Goal: Transaction & Acquisition: Purchase product/service

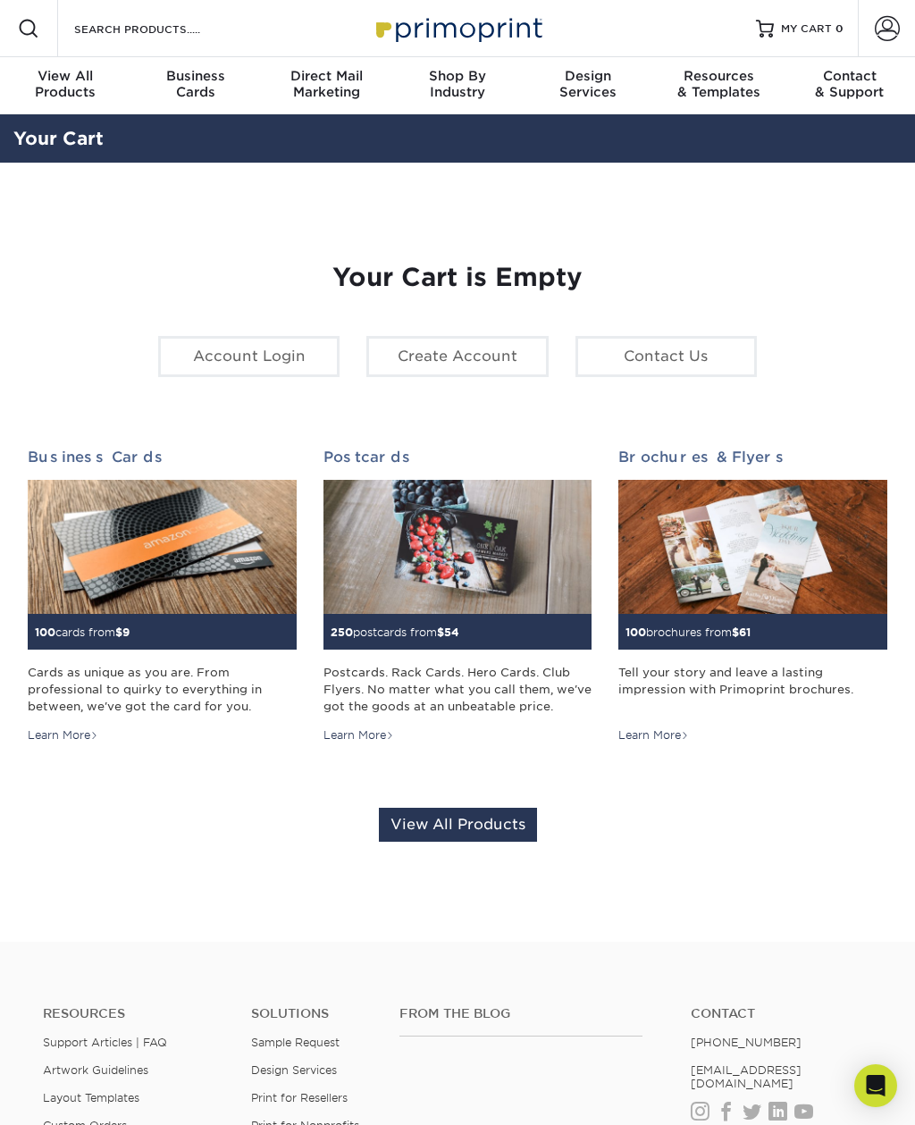
click at [632, 1] on div "Resources Menu Search Products Account SIGN IN CREATE AN ACCOUNT forgot passwor…" at bounding box center [457, 28] width 915 height 57
click at [216, 366] on link "Account Login" at bounding box center [248, 356] width 181 height 41
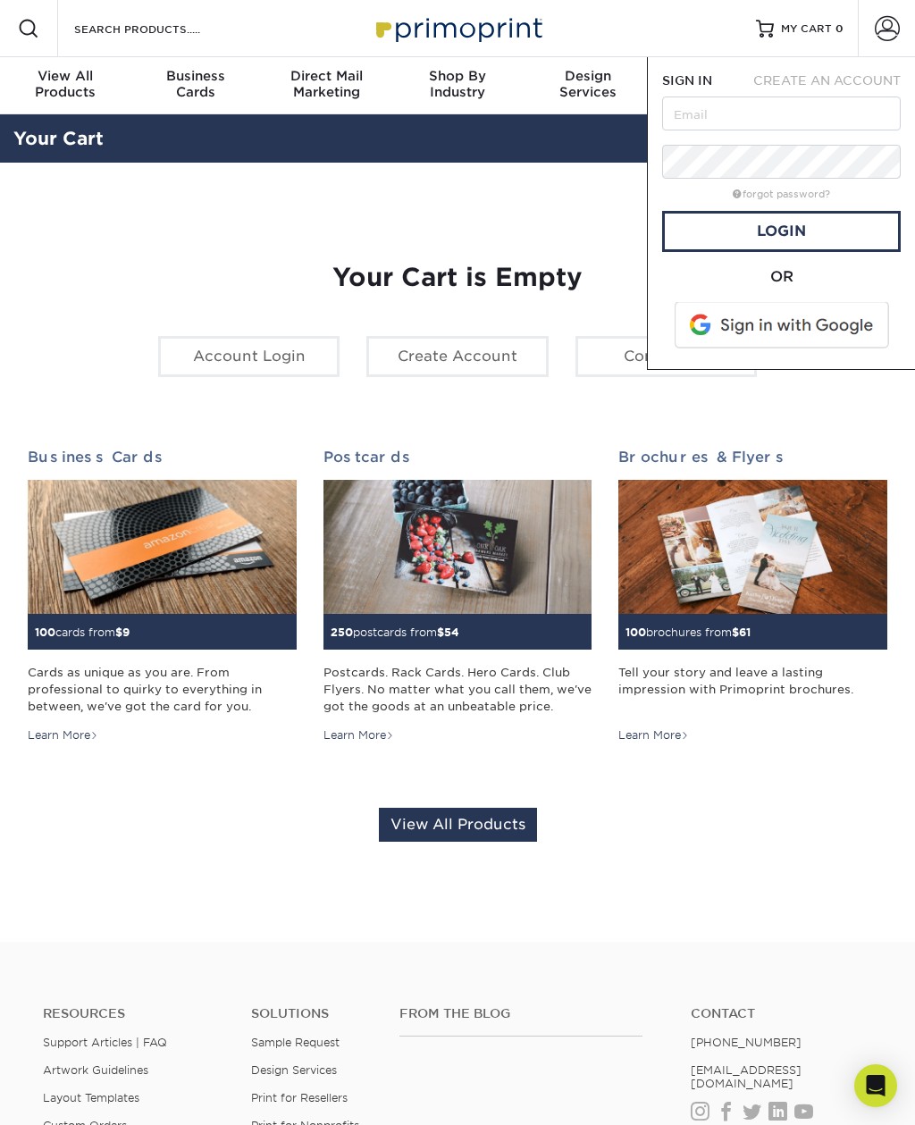
click at [794, 120] on input "text" at bounding box center [781, 114] width 239 height 34
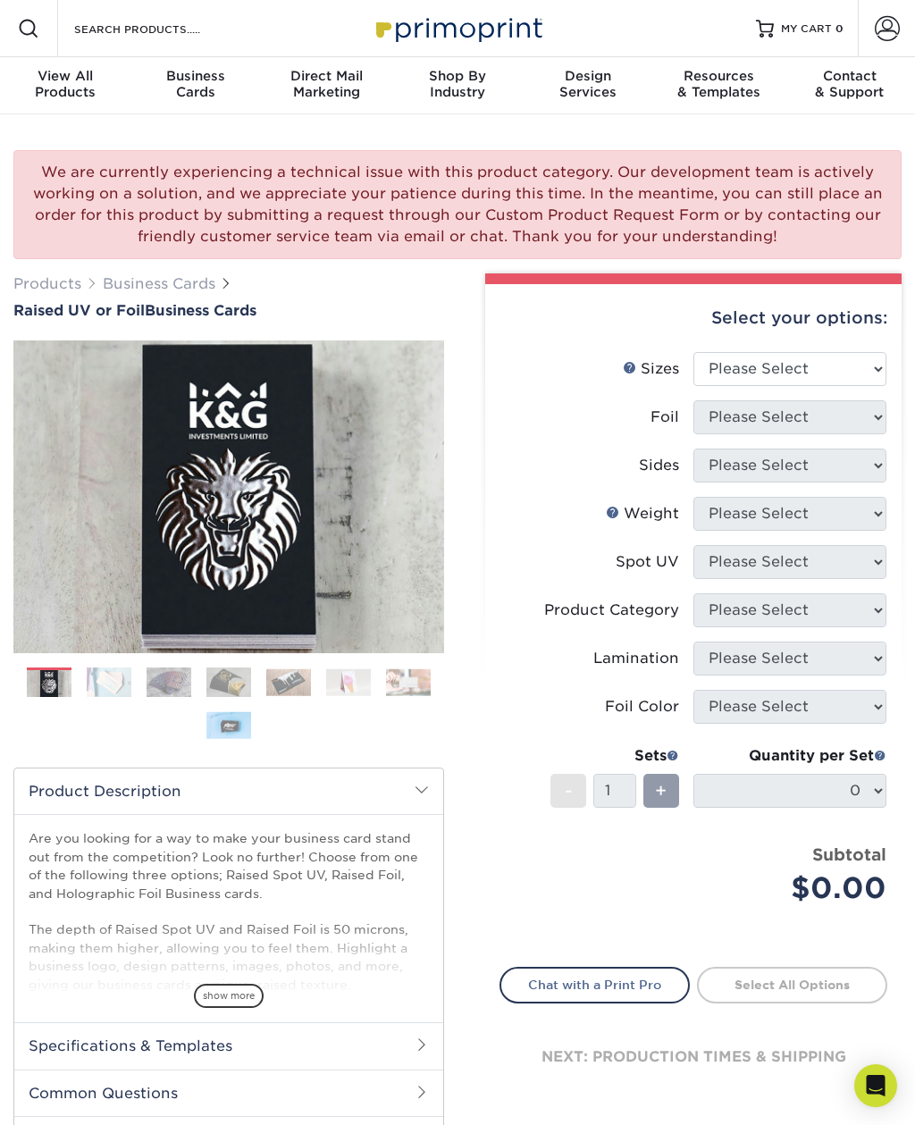
click at [882, 36] on span at bounding box center [887, 28] width 25 height 25
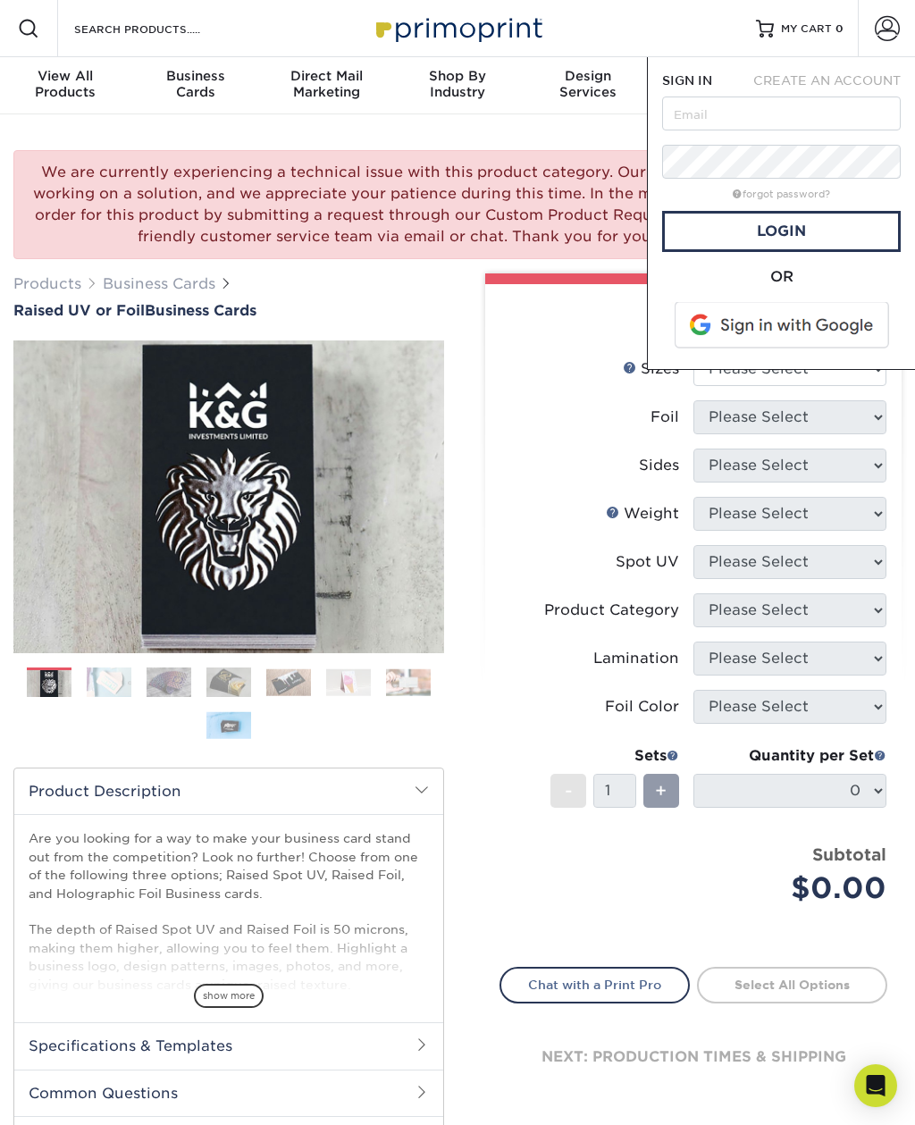
click at [837, 80] on span "CREATE AN ACCOUNT" at bounding box center [826, 80] width 147 height 14
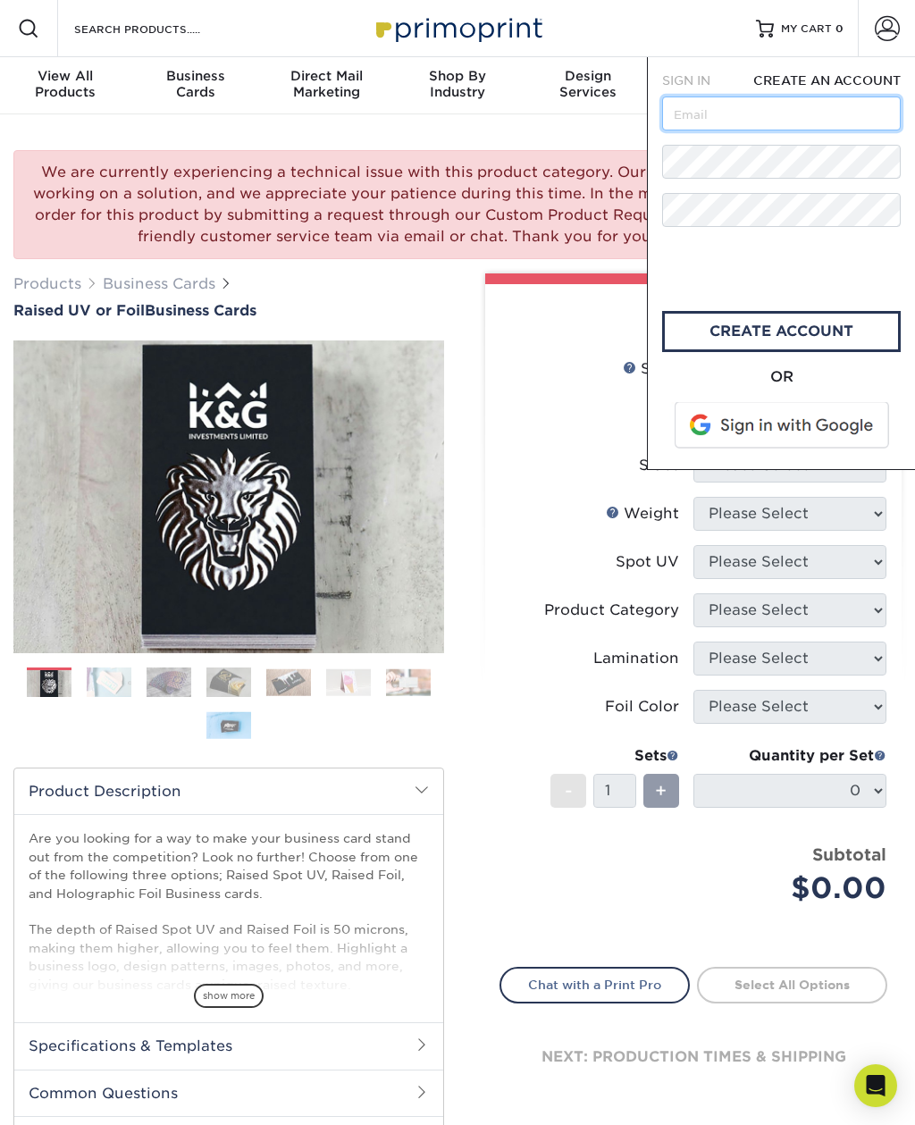
click at [783, 102] on input "text" at bounding box center [781, 114] width 239 height 34
type input "A"
type input "[EMAIL_ADDRESS][DOMAIN_NAME]"
click at [852, 336] on link "create account" at bounding box center [781, 331] width 239 height 41
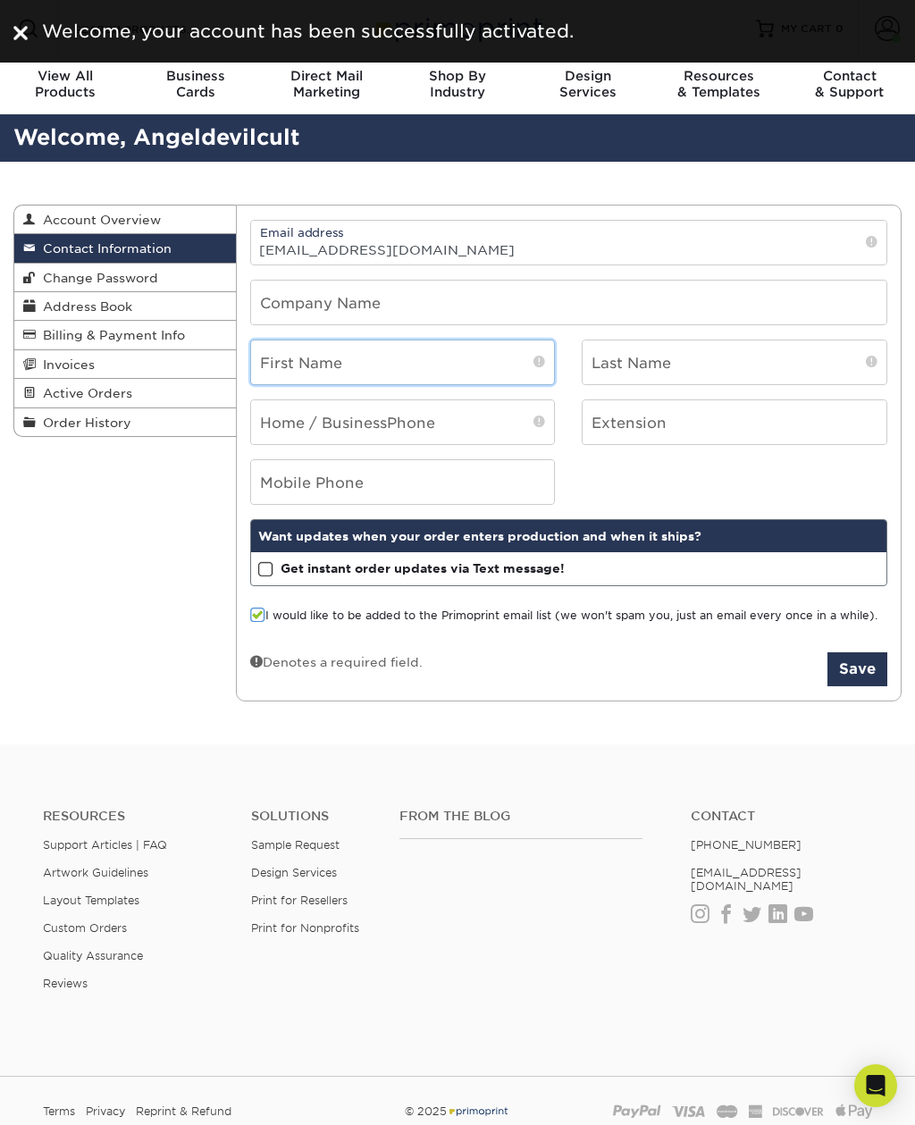
click at [428, 373] on input "text" at bounding box center [403, 363] width 304 height 44
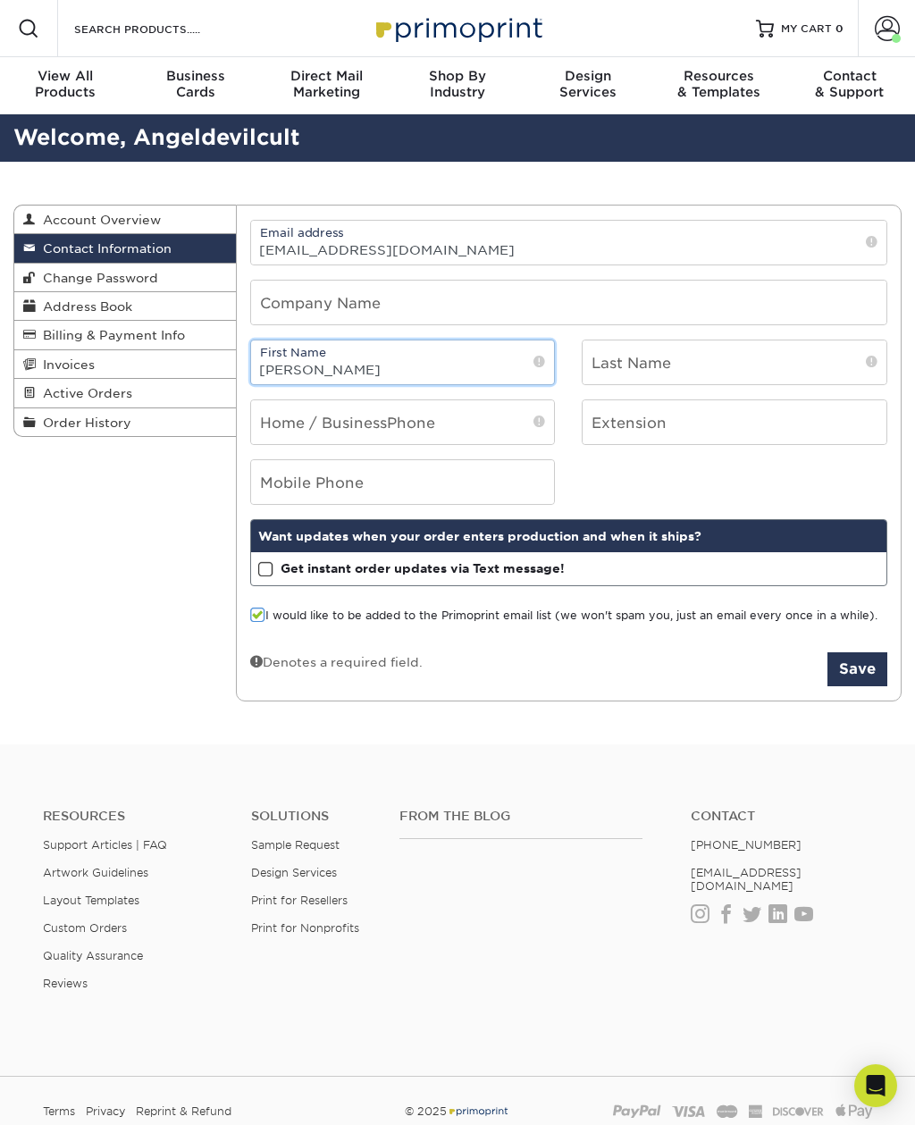
type input "[PERSON_NAME]"
click at [692, 370] on input "text" at bounding box center [735, 363] width 304 height 44
type input "[PERSON_NAME]"
click at [412, 432] on input "tel" at bounding box center [403, 422] width 304 height 44
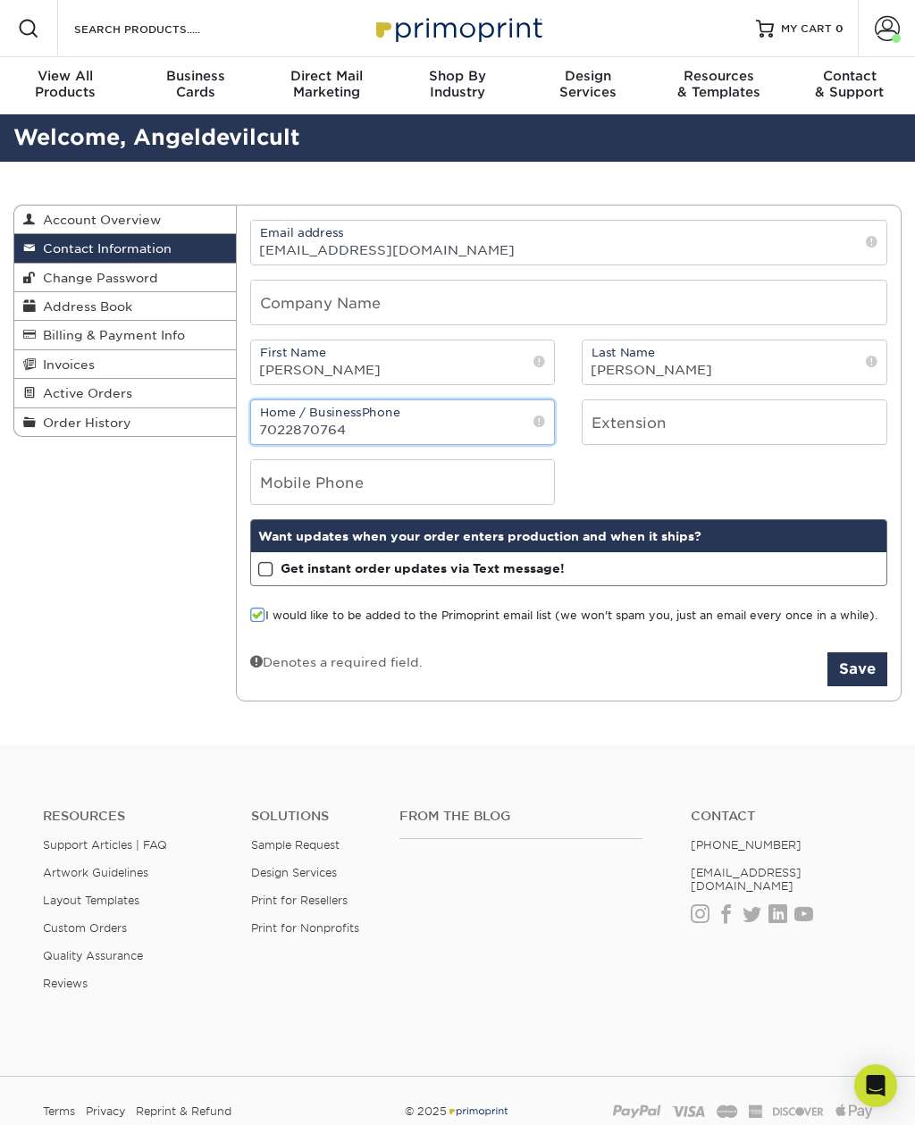
type input "7022870764"
click at [467, 491] on input "tel" at bounding box center [403, 482] width 304 height 44
click at [364, 436] on input "7022870764" at bounding box center [403, 422] width 304 height 44
click at [379, 437] on input "7022870764" at bounding box center [403, 422] width 304 height 44
click at [317, 494] on input "tel" at bounding box center [403, 482] width 304 height 44
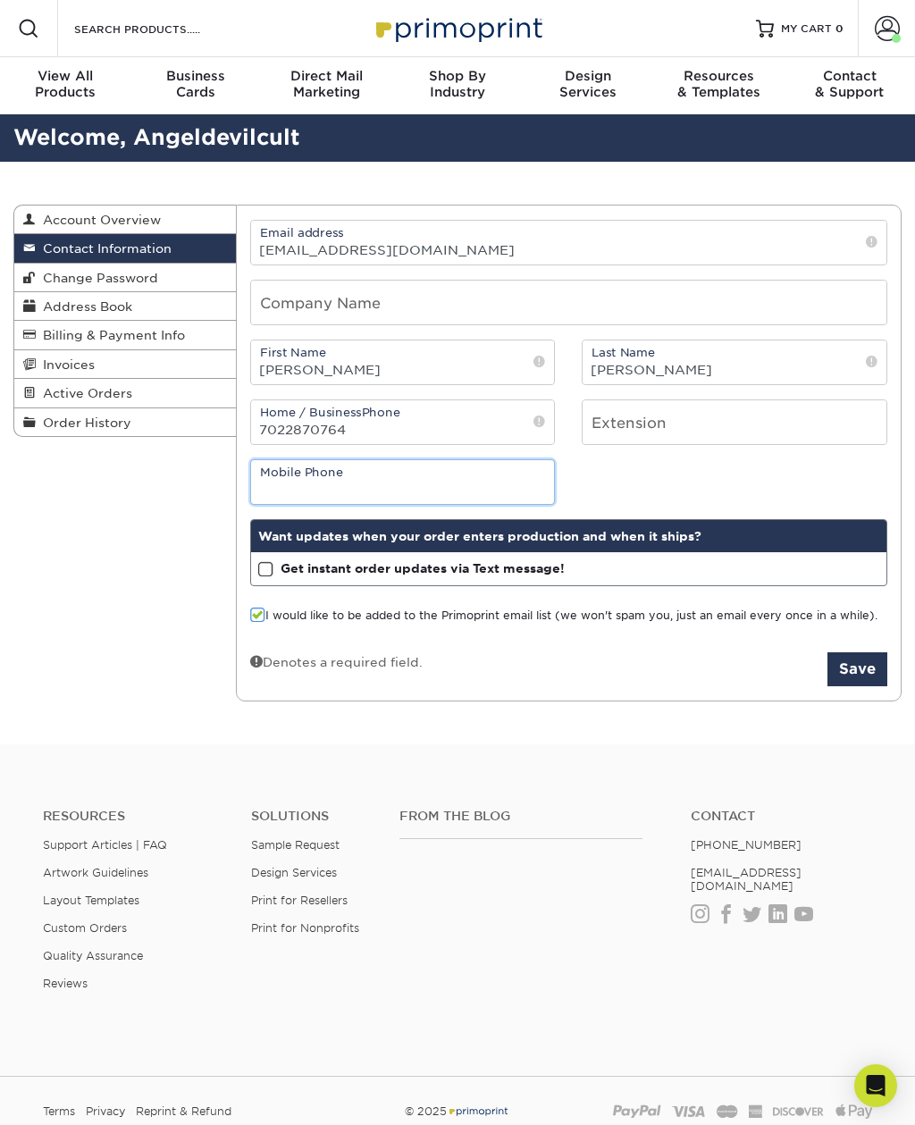
click at [297, 487] on input "tel" at bounding box center [403, 482] width 304 height 44
click at [294, 497] on input "tel" at bounding box center [403, 482] width 304 height 44
paste input "7022870764"
type input "7022870764"
click at [270, 568] on label "Get instant order updates via Text message!" at bounding box center [411, 569] width 307 height 18
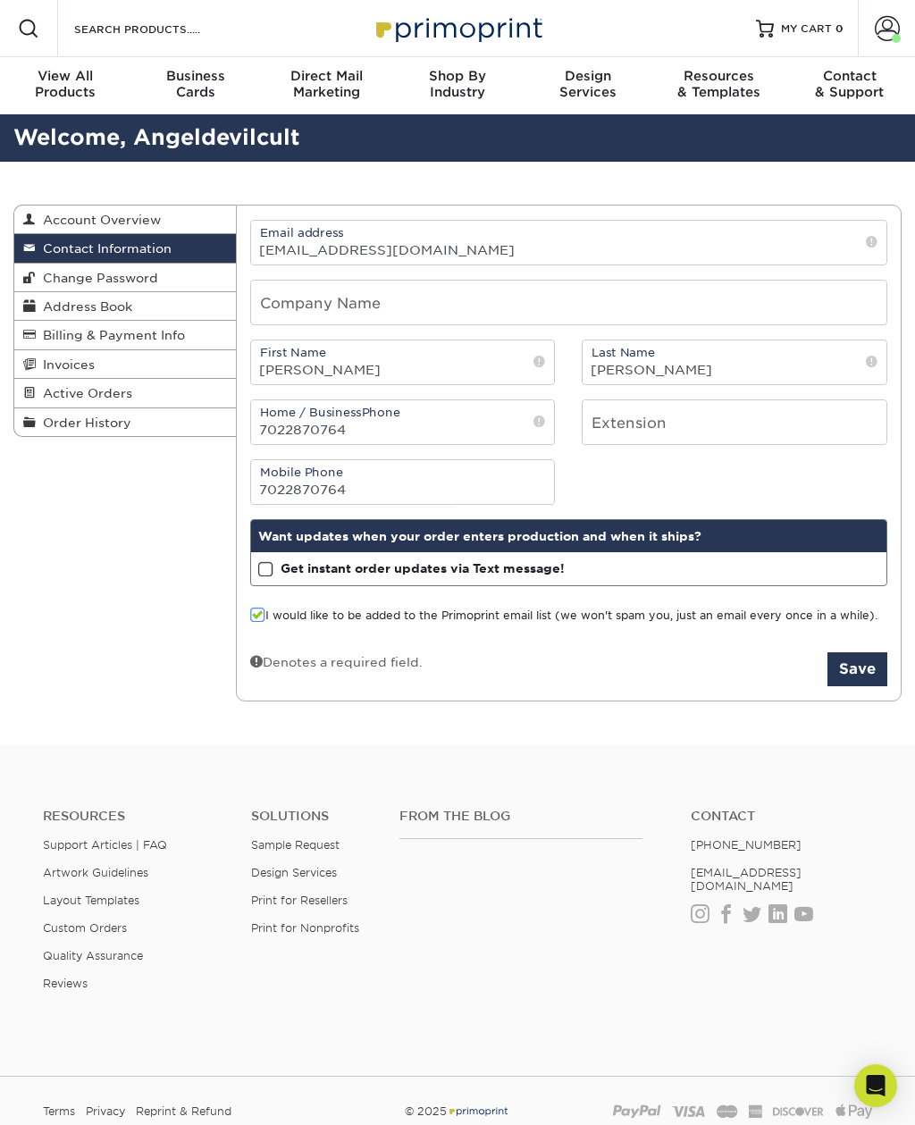
click at [0, 0] on input "Get instant order updates via Text message!" at bounding box center [0, 0] width 0 height 0
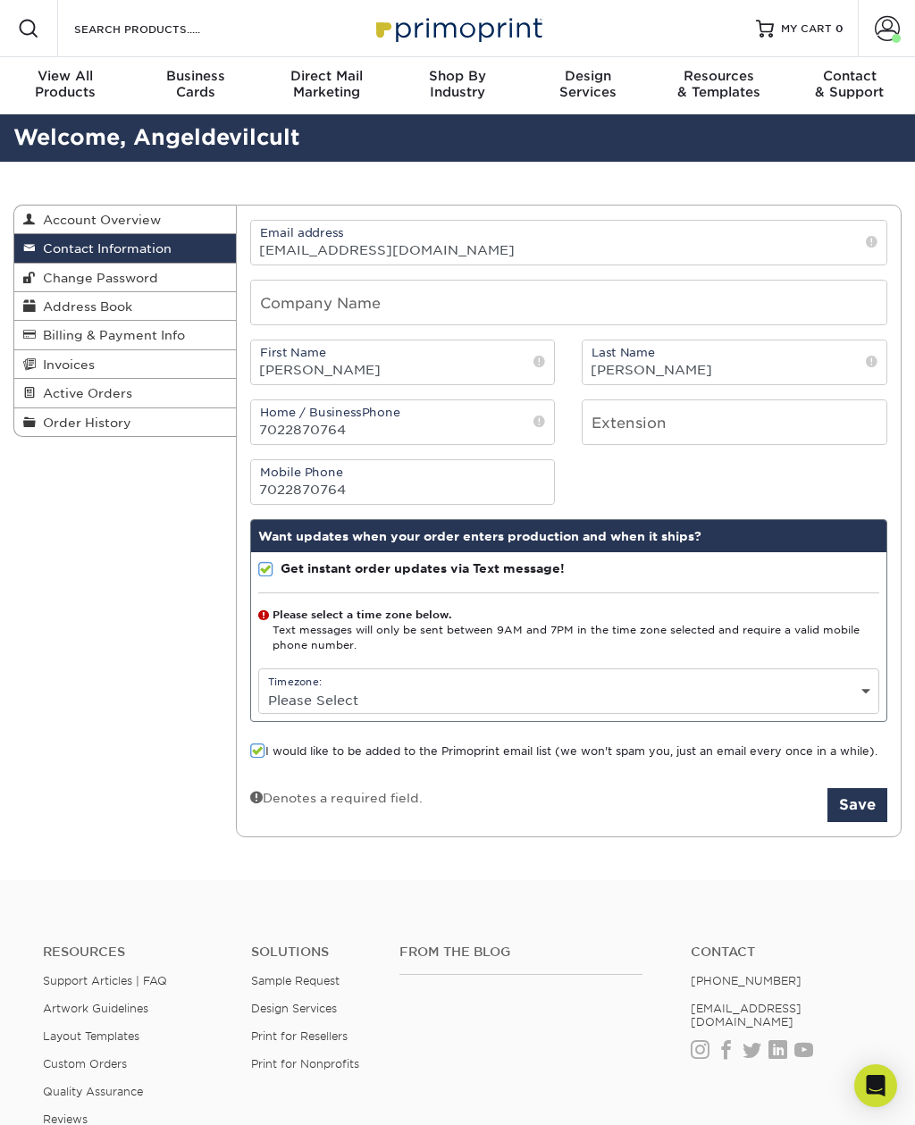
click at [500, 702] on select "Please Select (GMT -12:00) Eniwetok, Kwajalein (GMT -11:00) Midway Island, Samo…" at bounding box center [569, 700] width 620 height 26
click at [602, 701] on select "Please Select (GMT -12:00) Eniwetok, Kwajalein (GMT -11:00) Midway Island, Samo…" at bounding box center [569, 700] width 620 height 26
select select "-8.0"
click at [857, 812] on button "Save" at bounding box center [858, 805] width 60 height 34
click at [852, 812] on button "Save" at bounding box center [858, 805] width 60 height 34
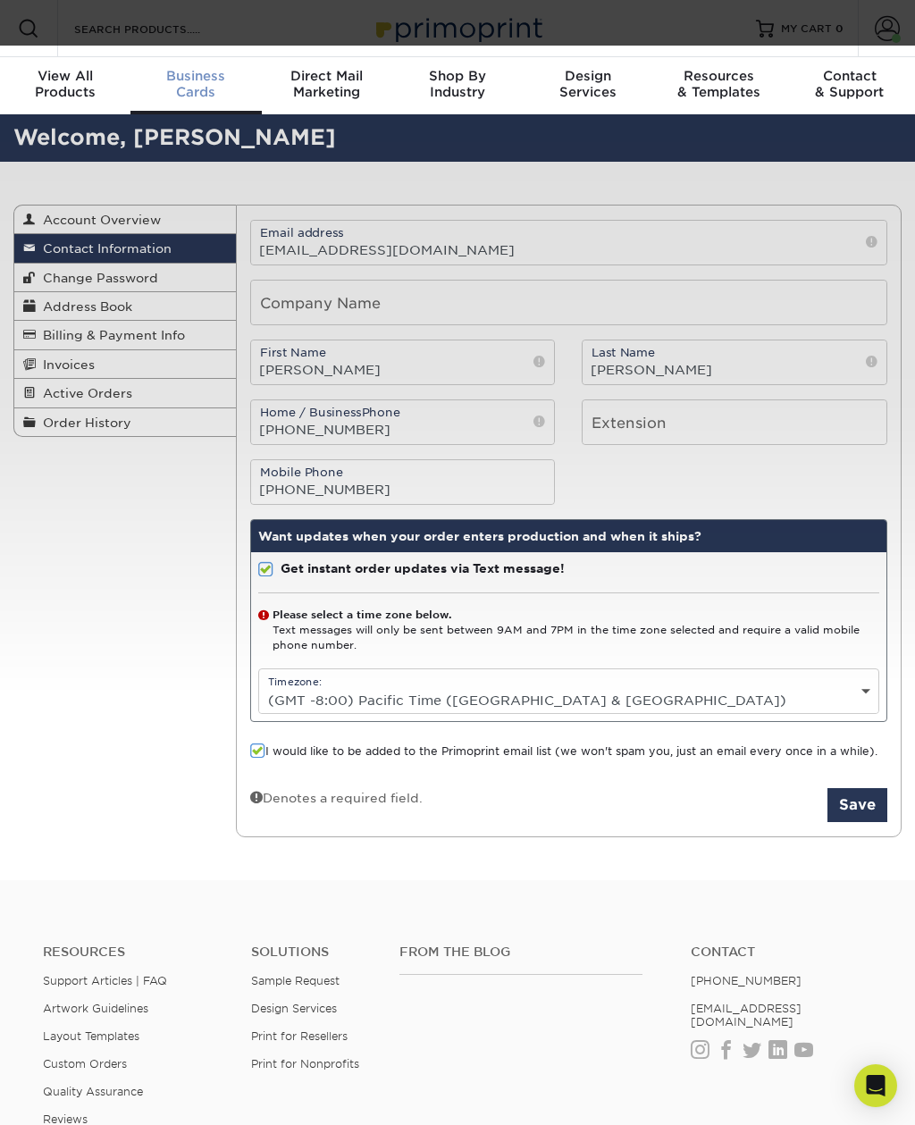
click at [181, 93] on div "Business Cards" at bounding box center [195, 84] width 130 height 32
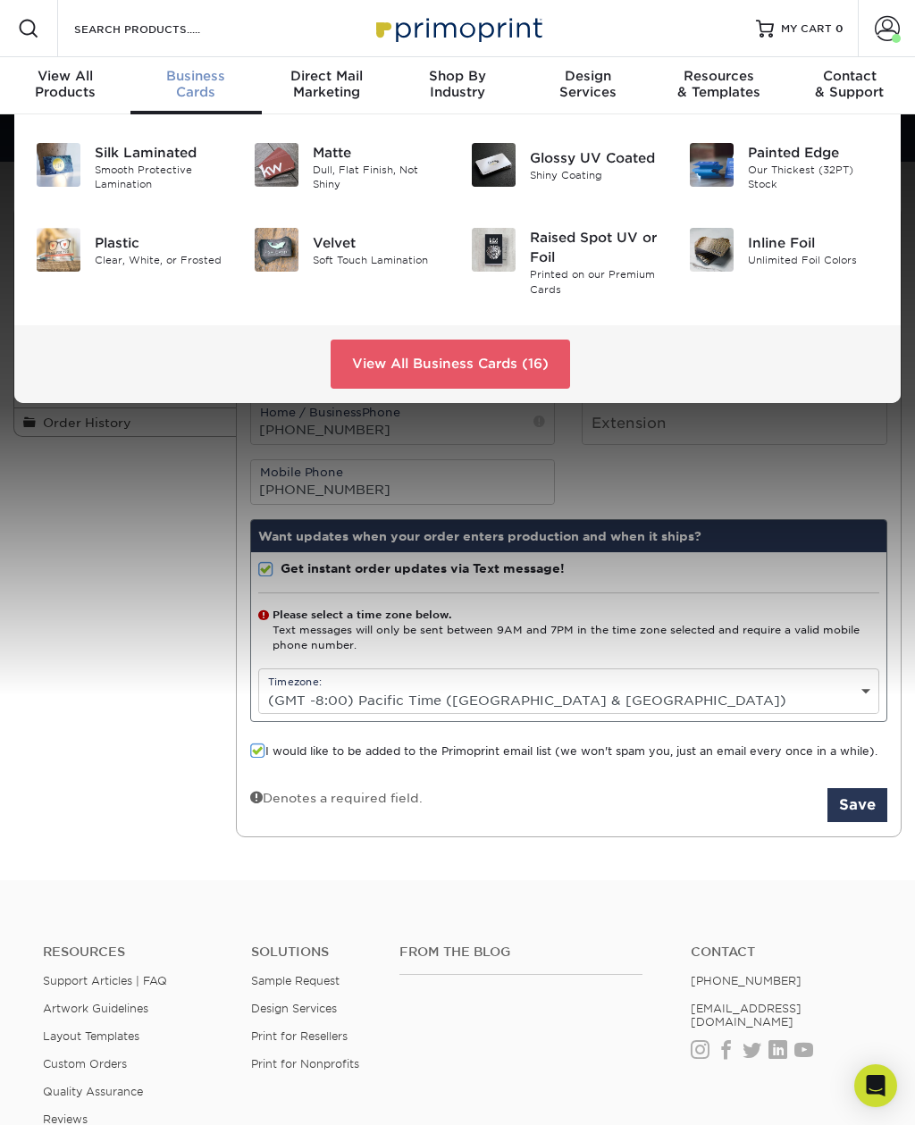
click at [536, 260] on div "Raised Spot UV or Foil" at bounding box center [595, 247] width 131 height 39
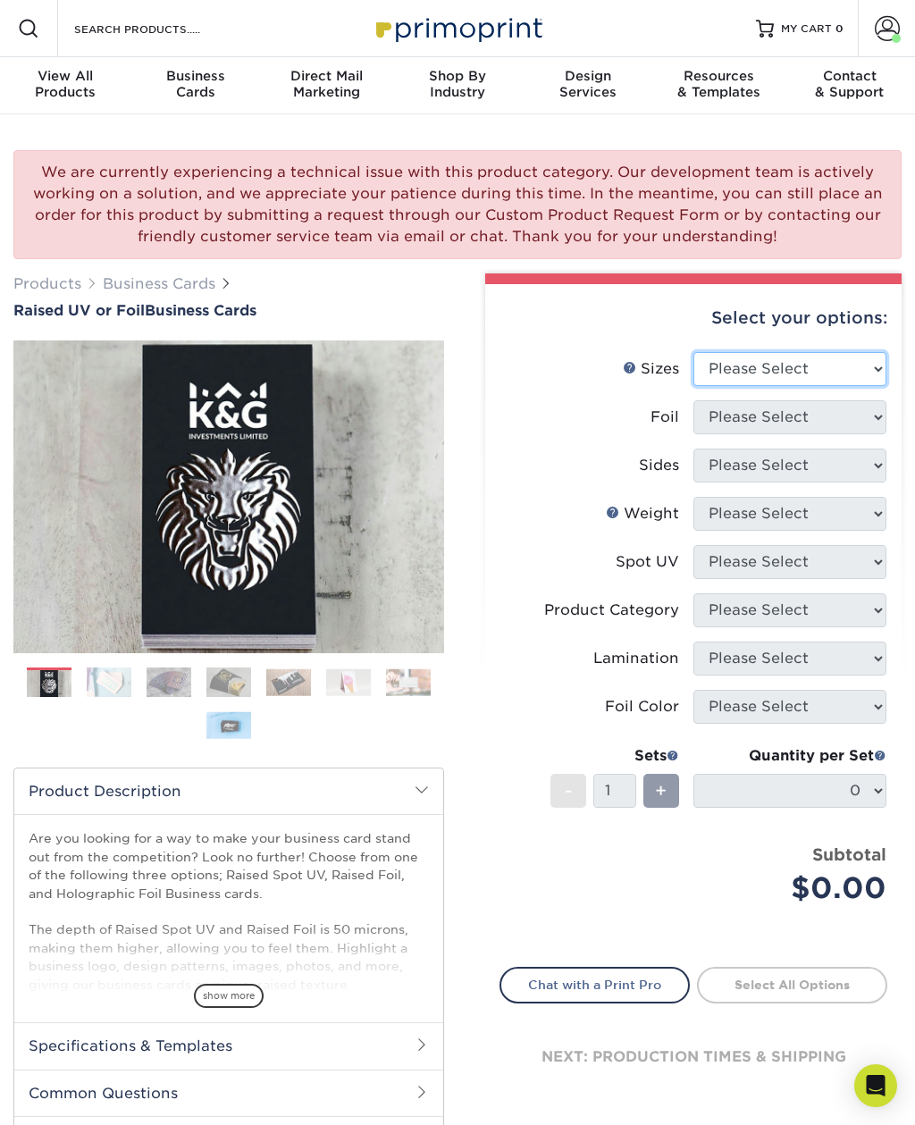
click at [870, 374] on select "Please Select 2" x 3.5" - Standard" at bounding box center [790, 369] width 193 height 34
select select "2.00x3.50"
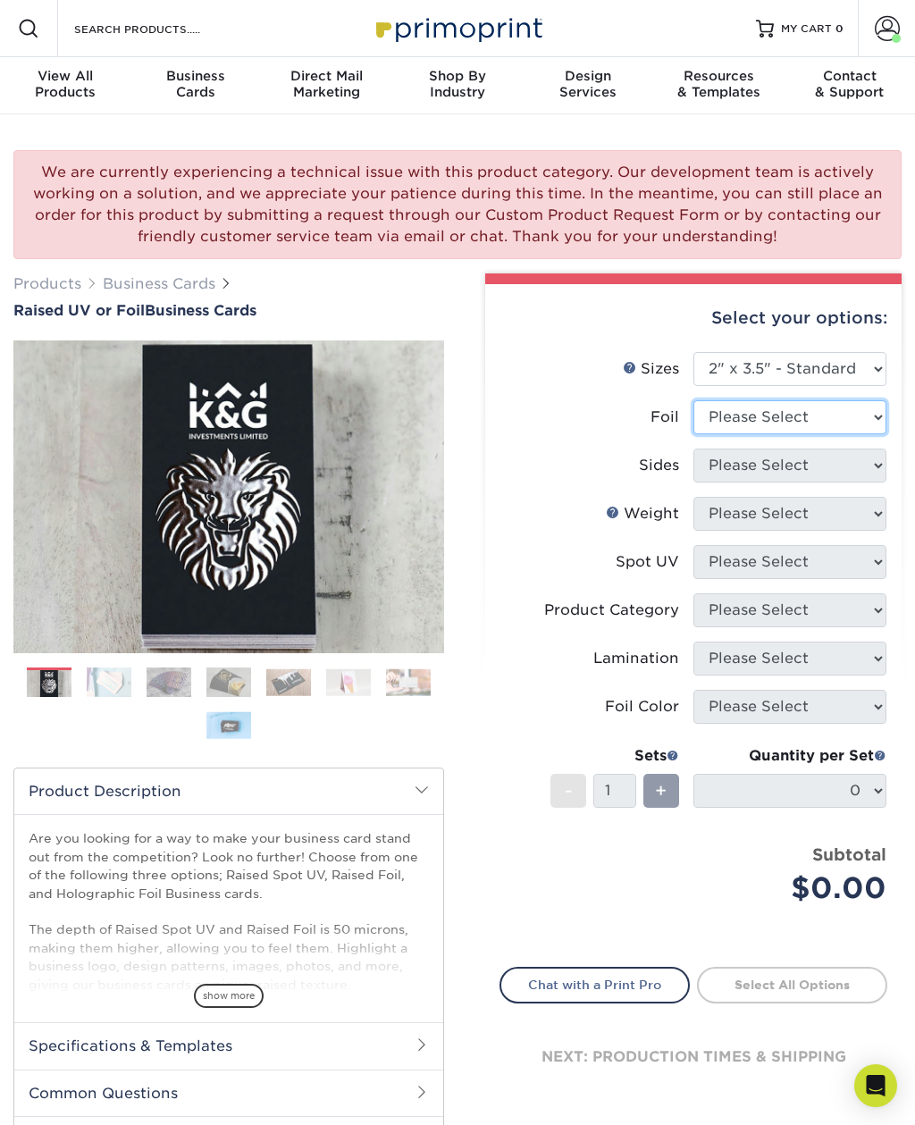
click at [862, 430] on select "Please Select No Yes" at bounding box center [790, 417] width 193 height 34
select select "1"
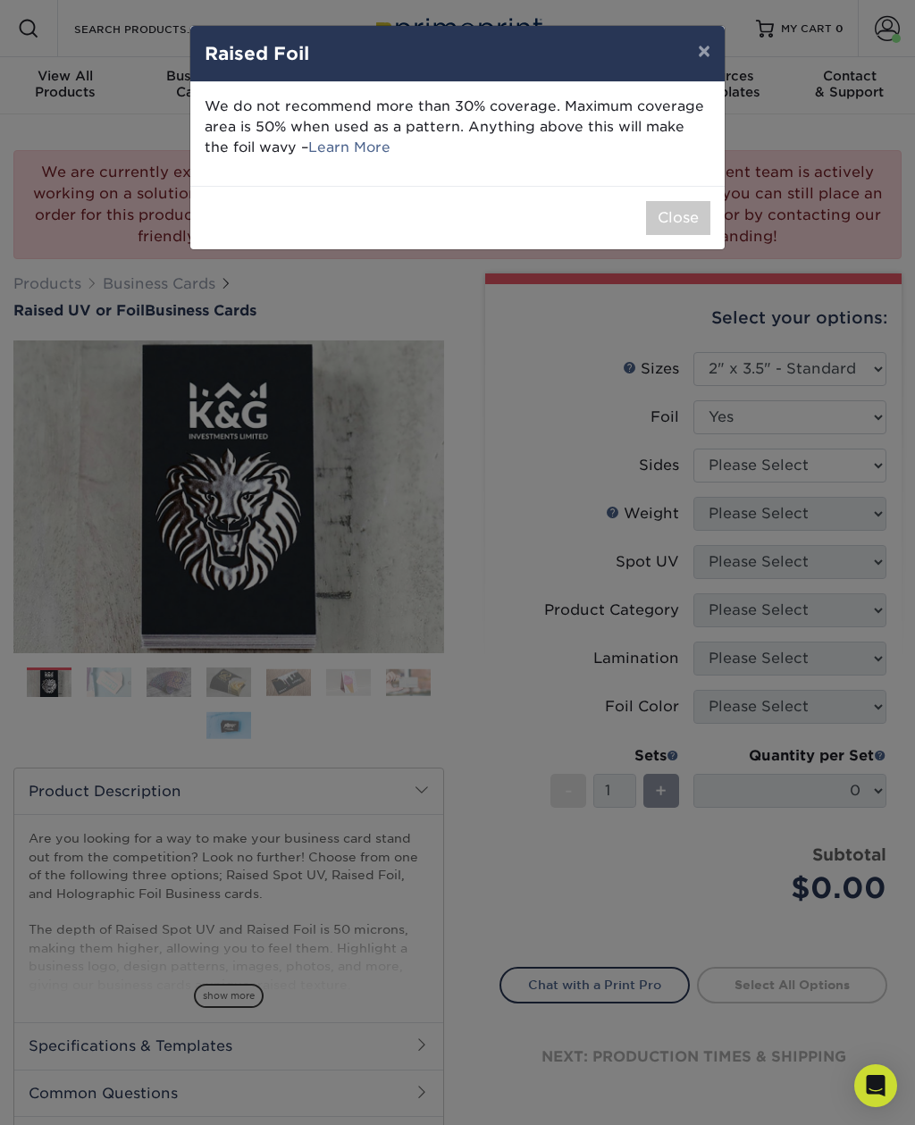
click at [684, 221] on button "Close" at bounding box center [678, 218] width 64 height 34
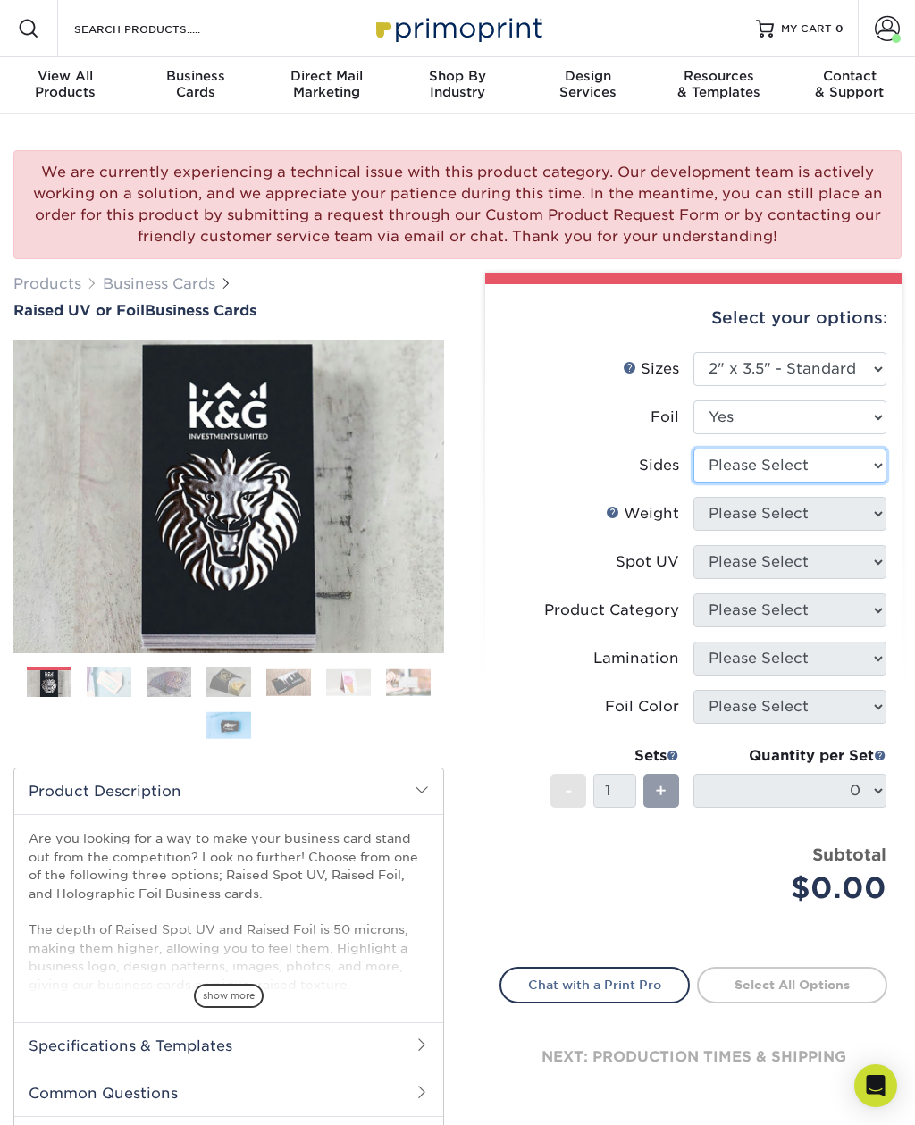
click at [853, 475] on select "Please Select Print Both Sides - Foil Both Sides Print Both Sides - Foil Front …" at bounding box center [790, 466] width 193 height 34
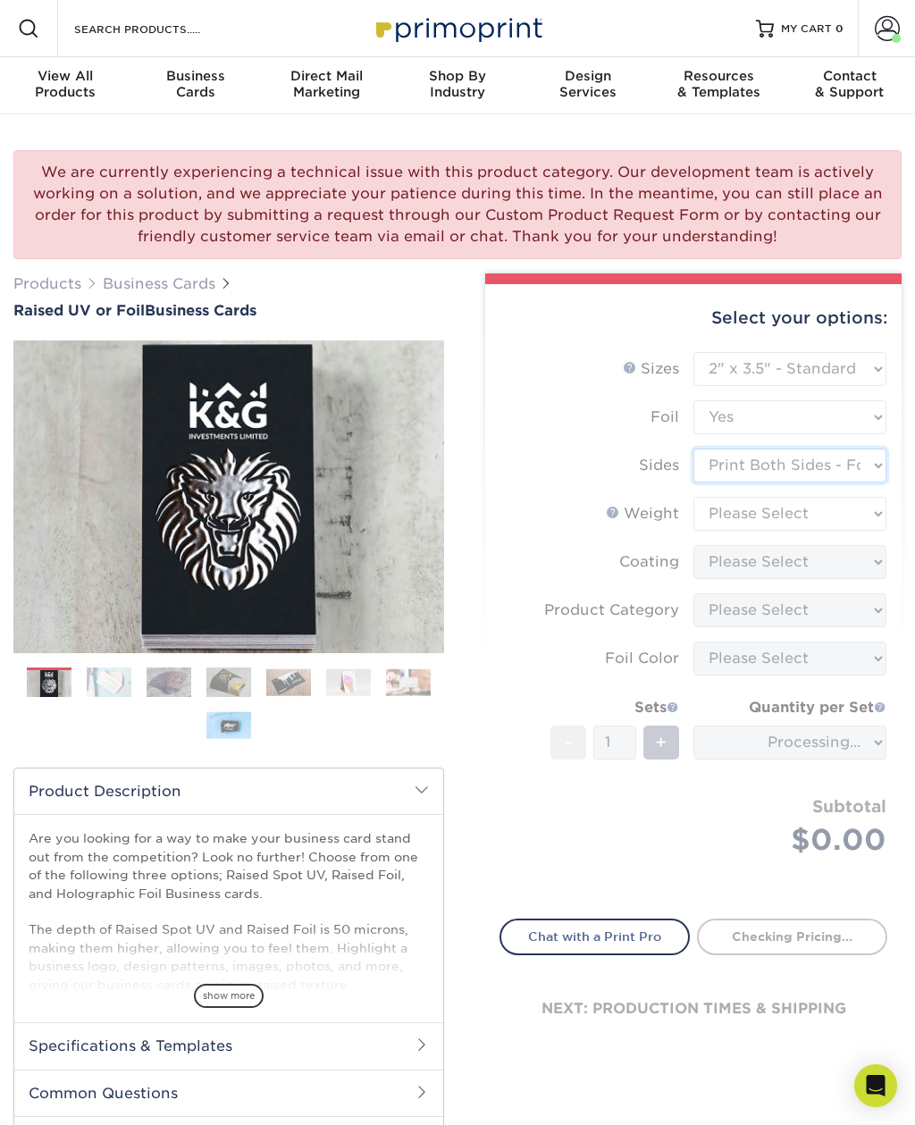
click at [876, 466] on select "Please Select Print Both Sides - Foil Both Sides Print Both Sides - Foil Front …" at bounding box center [790, 466] width 193 height 34
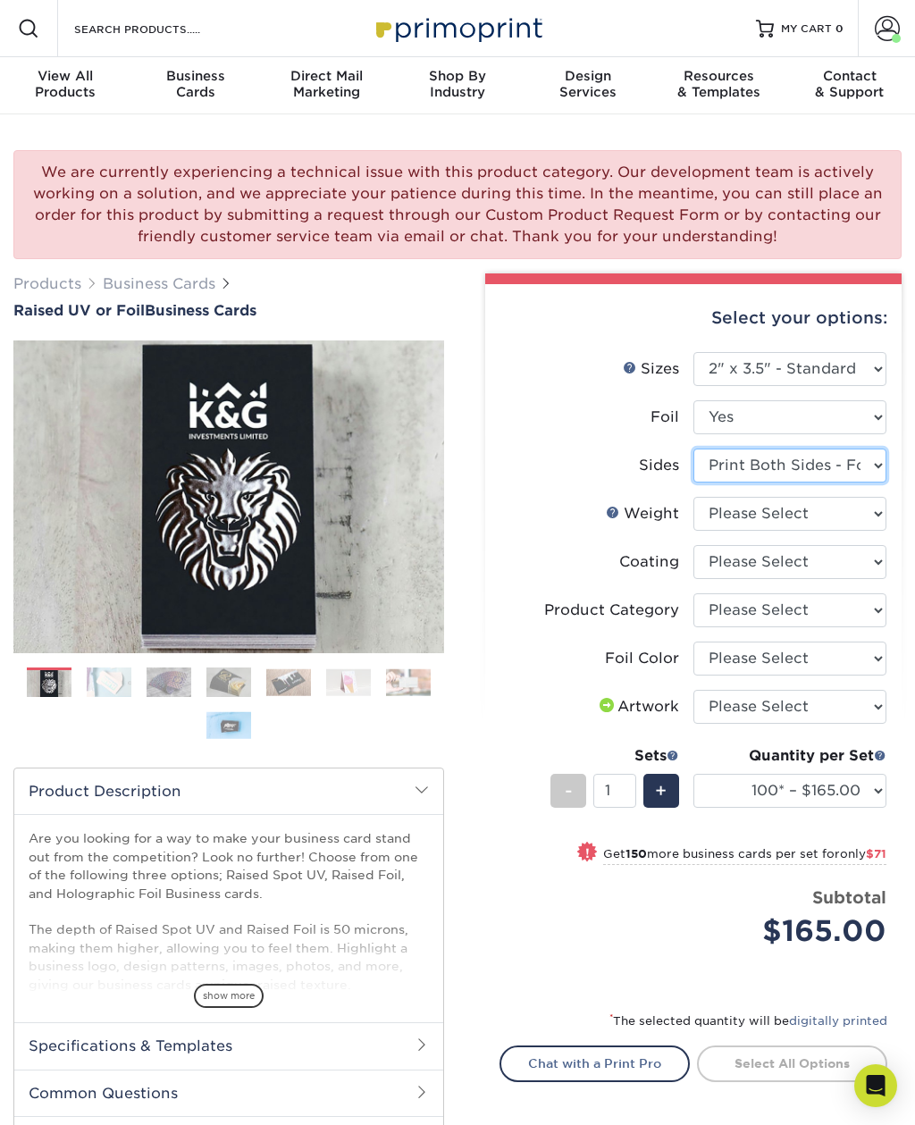
click at [866, 458] on select "Please Select Print Both Sides - Foil Both Sides Print Both Sides - Foil Front …" at bounding box center [790, 466] width 193 height 34
select select "e9e9dfb3-fba1-4d60-972c-fd9ca5904d33"
click at [874, 516] on select "Please Select 16PT" at bounding box center [790, 514] width 193 height 34
select select "16PT"
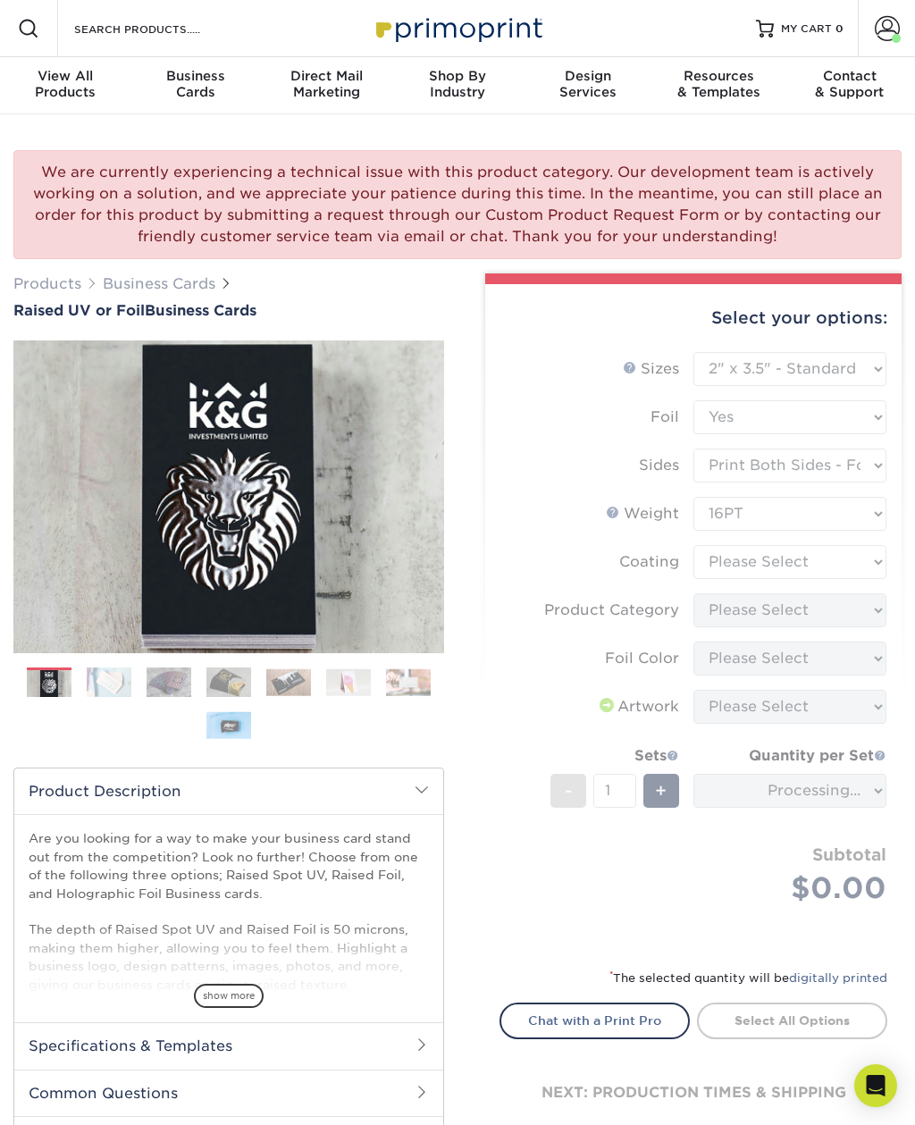
click at [877, 561] on form "Sizes Help Sizes Please Select 2" x 3.5" - Standard Foil Please Select" at bounding box center [694, 649] width 388 height 594
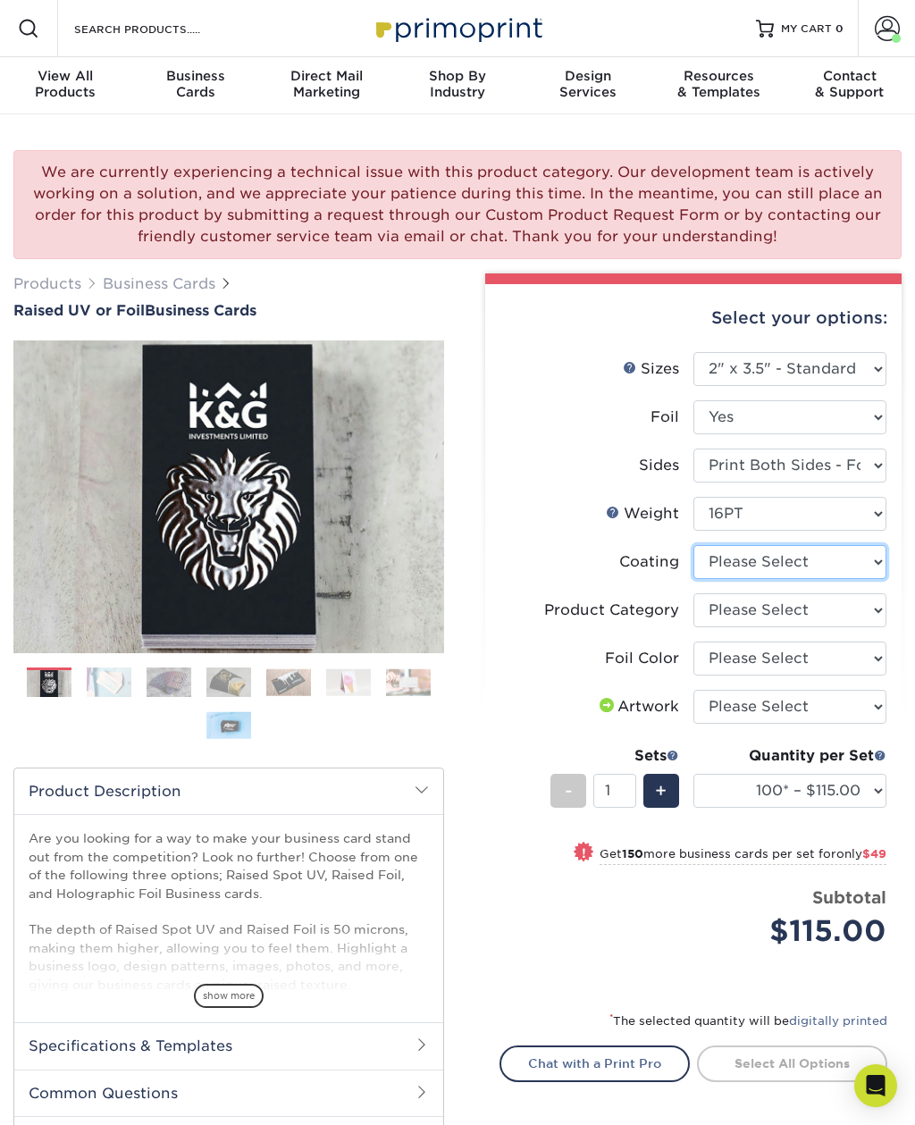
click at [879, 563] on select at bounding box center [790, 562] width 193 height 34
select select "3e7618de-abca-4bda-9f97-8b9129e913d8"
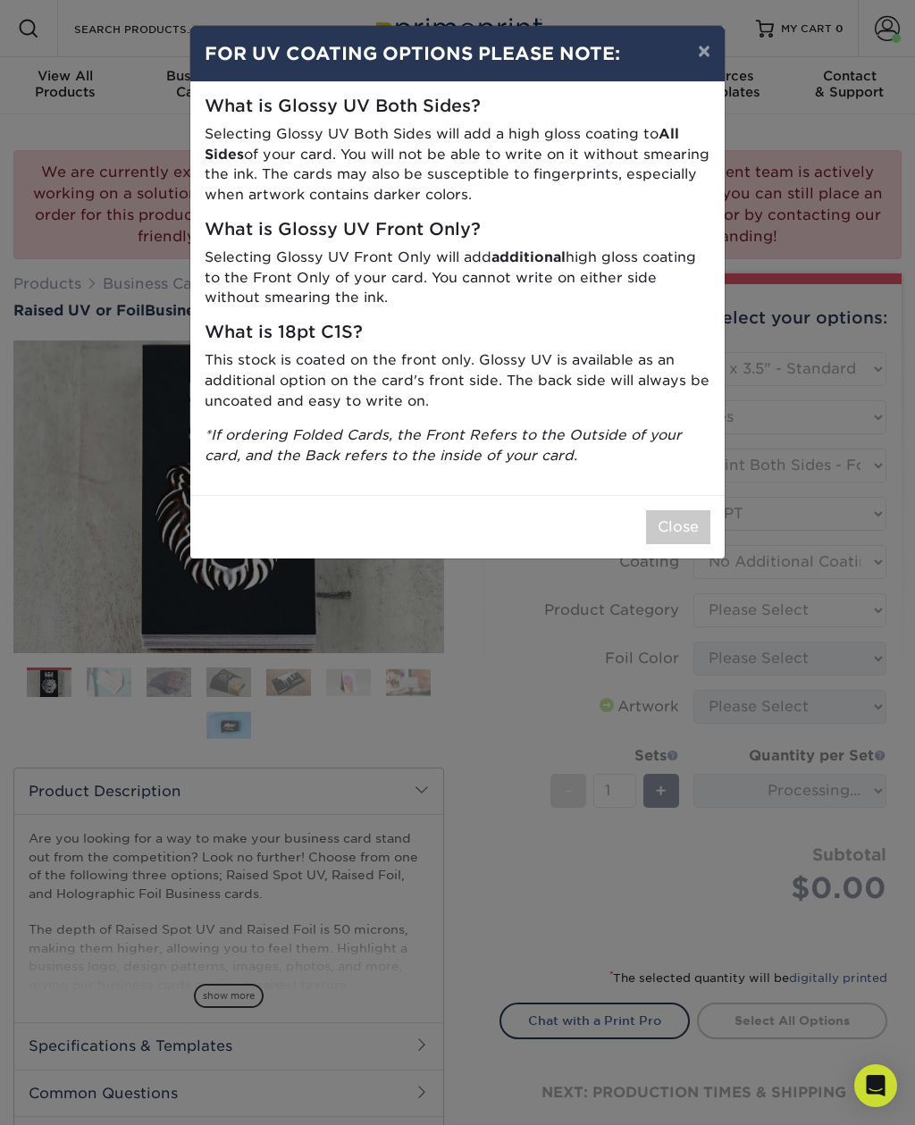
click at [681, 521] on button "Close" at bounding box center [678, 527] width 64 height 34
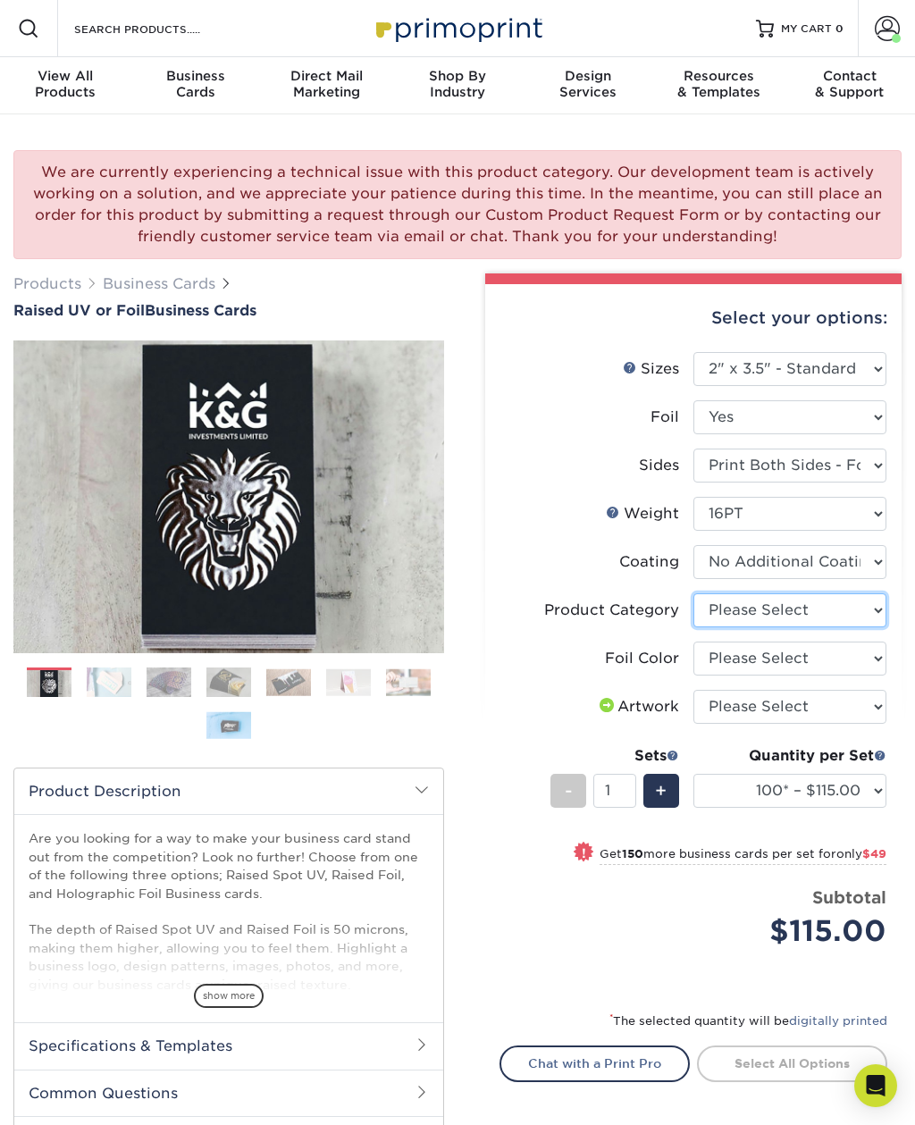
click at [885, 603] on select "Please Select Business Cards" at bounding box center [790, 610] width 193 height 34
select select "3b5148f1-0588-4f88-a218-97bcfdce65c1"
click at [845, 660] on select "Please Select Silver Foil Gold Foil Holographic Foil" at bounding box center [790, 659] width 193 height 34
select select "a834dd52-fe06-4ed6-9a86-5bd3c2d02515"
click at [839, 708] on select "Please Select I will upload files I need a design - $100" at bounding box center [790, 707] width 193 height 34
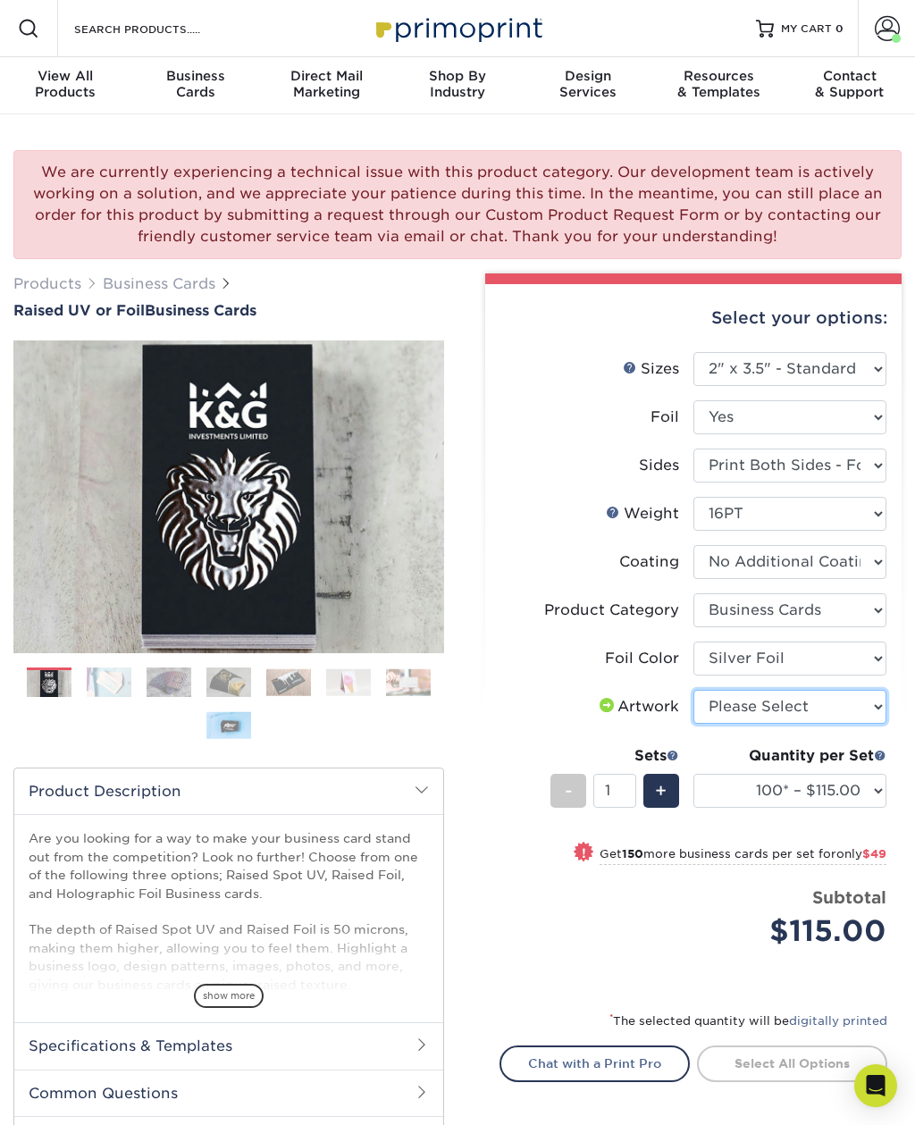
select select "upload"
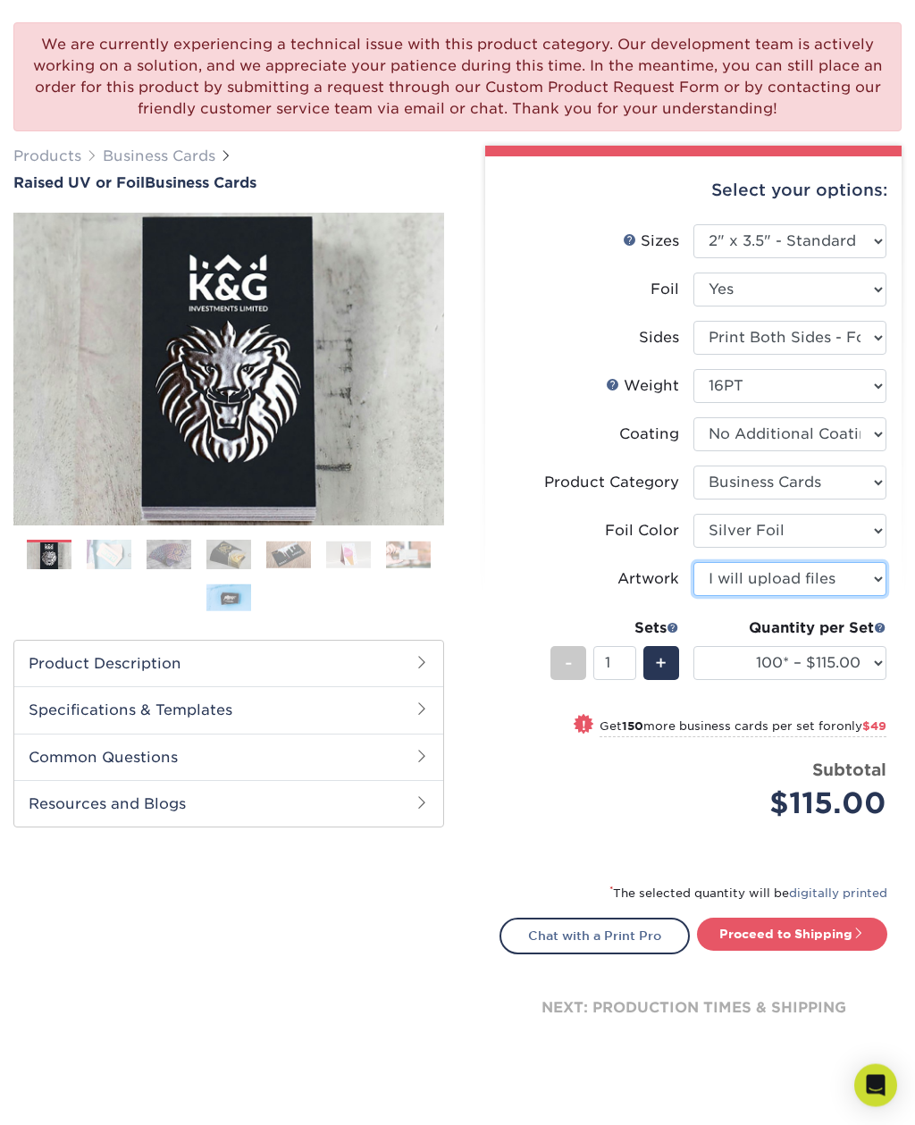
scroll to position [128, 0]
click at [809, 937] on link "Proceed to Shipping" at bounding box center [792, 934] width 190 height 32
type input "Set 1"
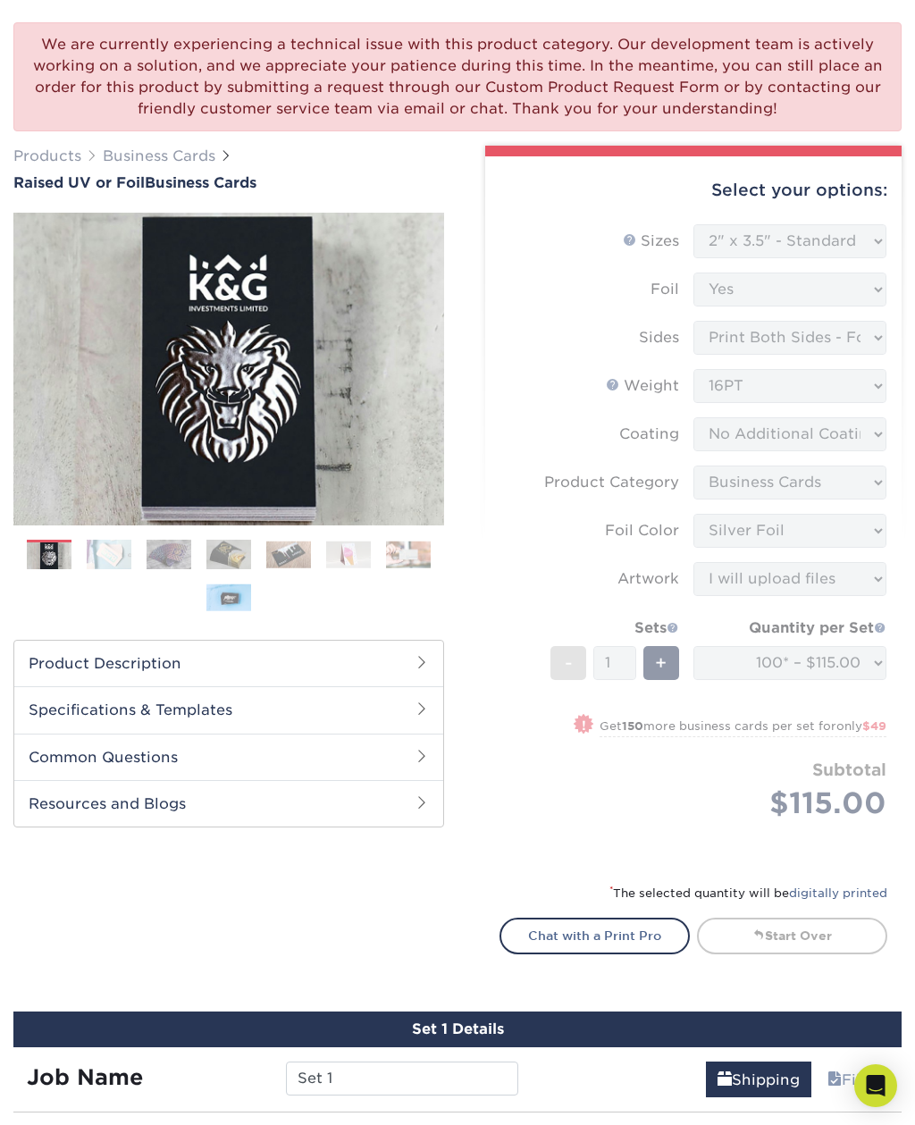
select select "1865d784-4a65-4fa5-88ce-3beae895d184"
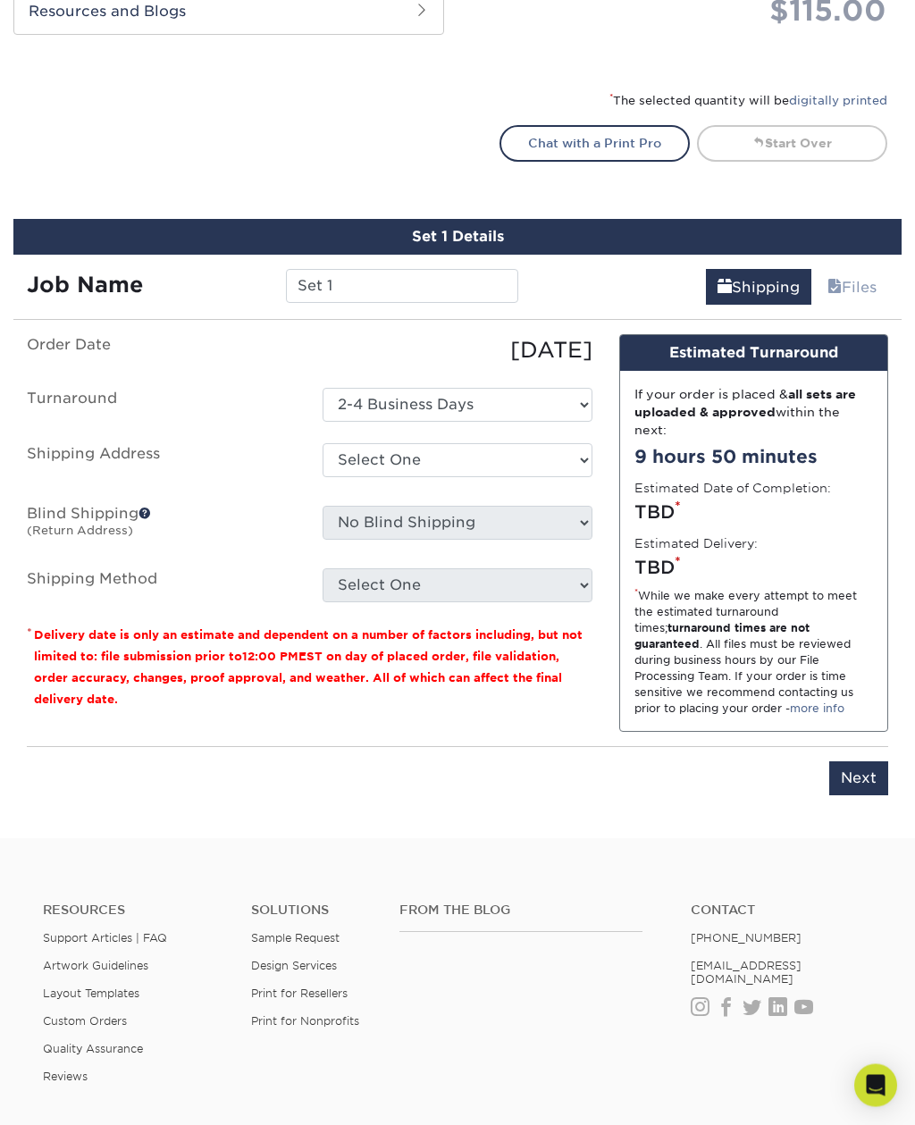
scroll to position [921, 0]
click at [574, 463] on select "Select One + Add New Address" at bounding box center [457, 460] width 269 height 34
select select "newaddress"
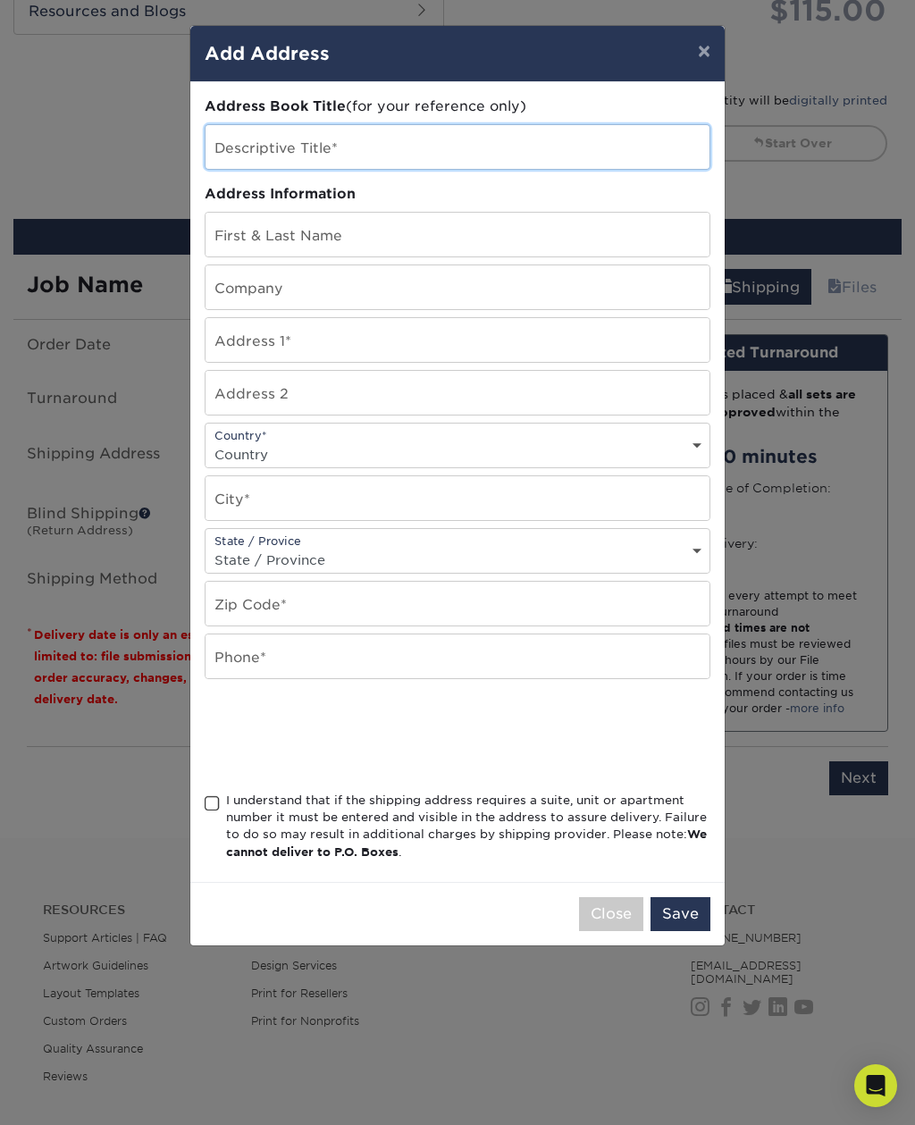
click at [484, 153] on input "text" at bounding box center [458, 147] width 504 height 44
type input "Home"
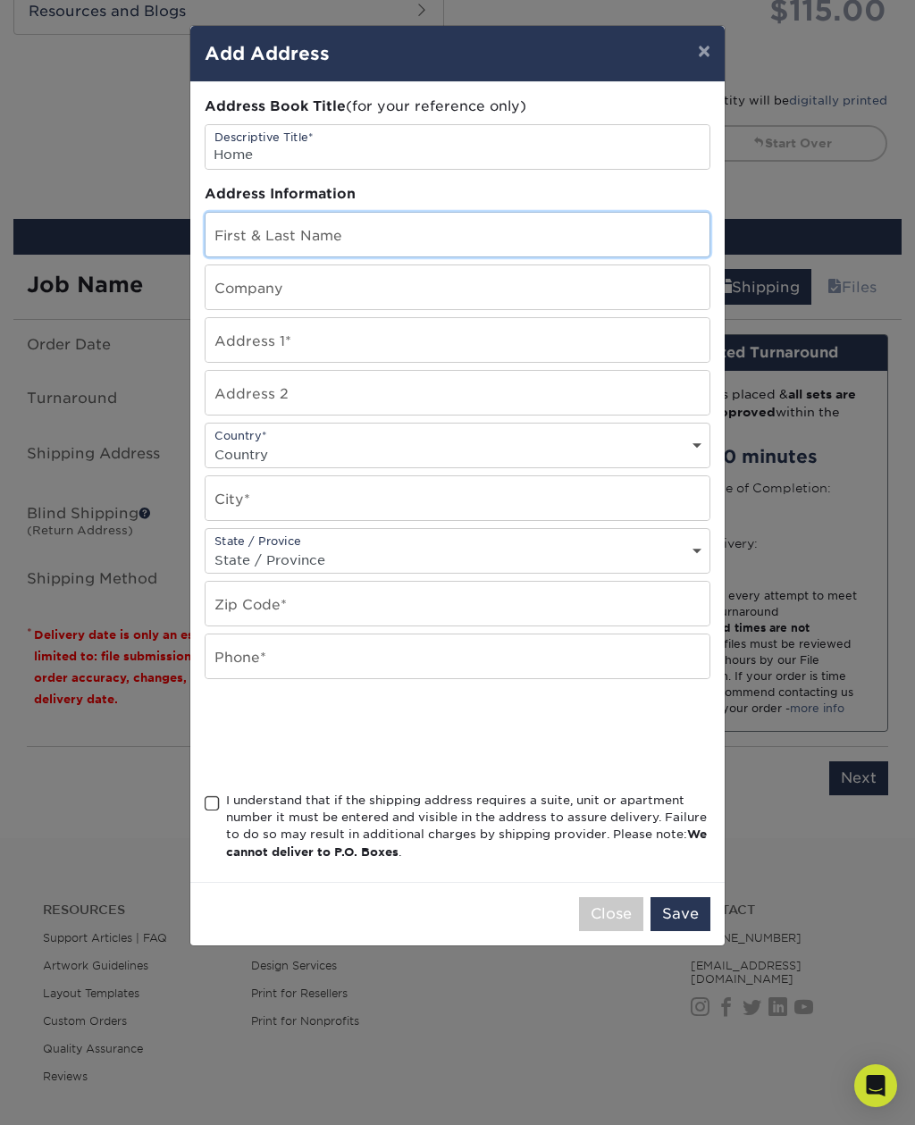
click at [462, 241] on input "text" at bounding box center [458, 235] width 504 height 44
type input "Sarah Dunn"
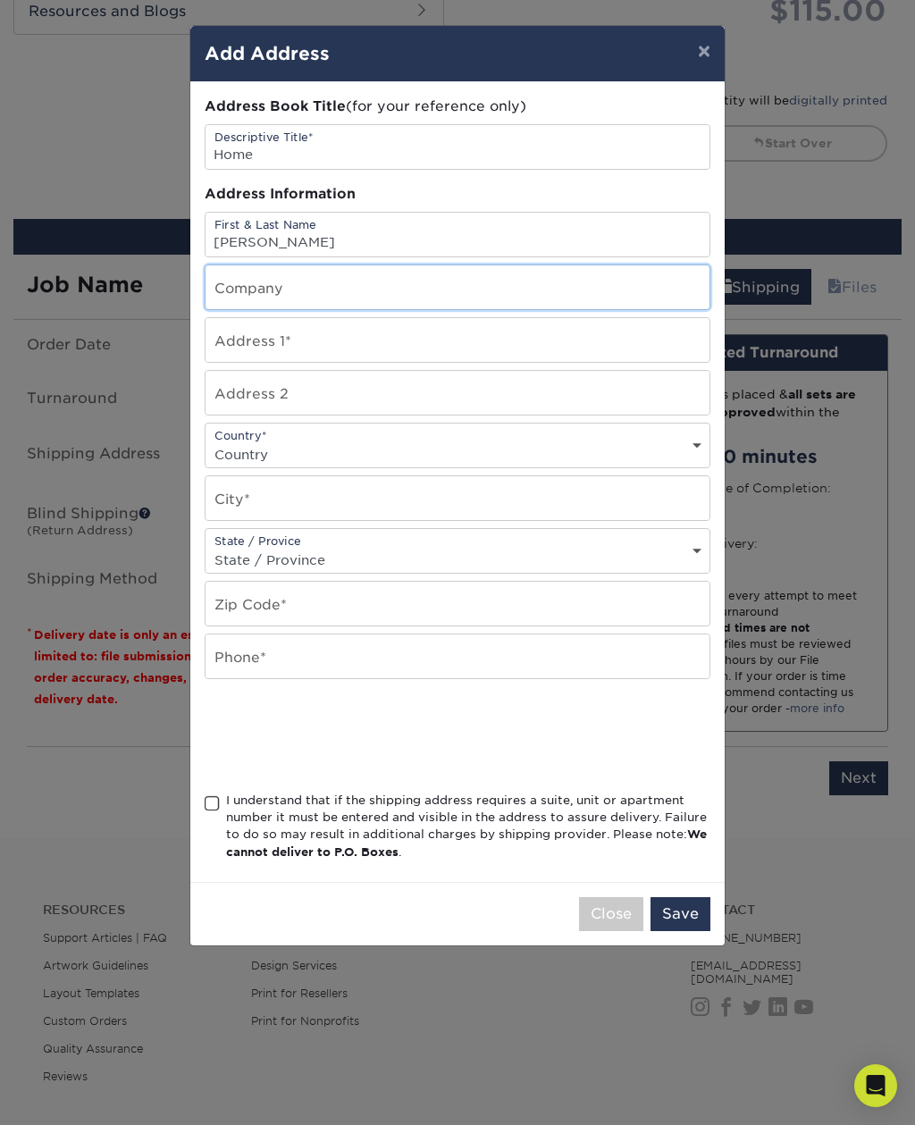
click at [460, 294] on input "text" at bounding box center [458, 287] width 504 height 44
click at [531, 345] on input "text" at bounding box center [458, 340] width 504 height 44
type input "6480 Butterfly Sky St"
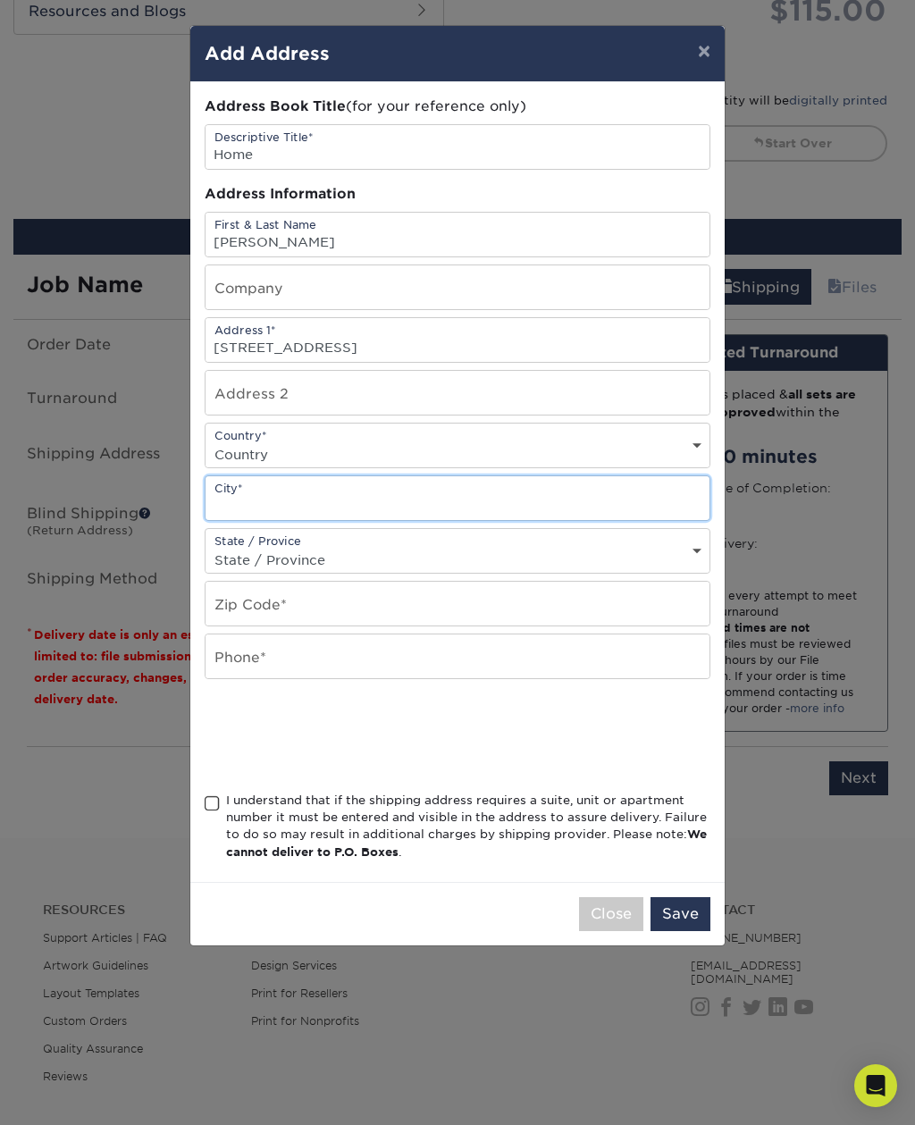
type input "North Las Vegas"
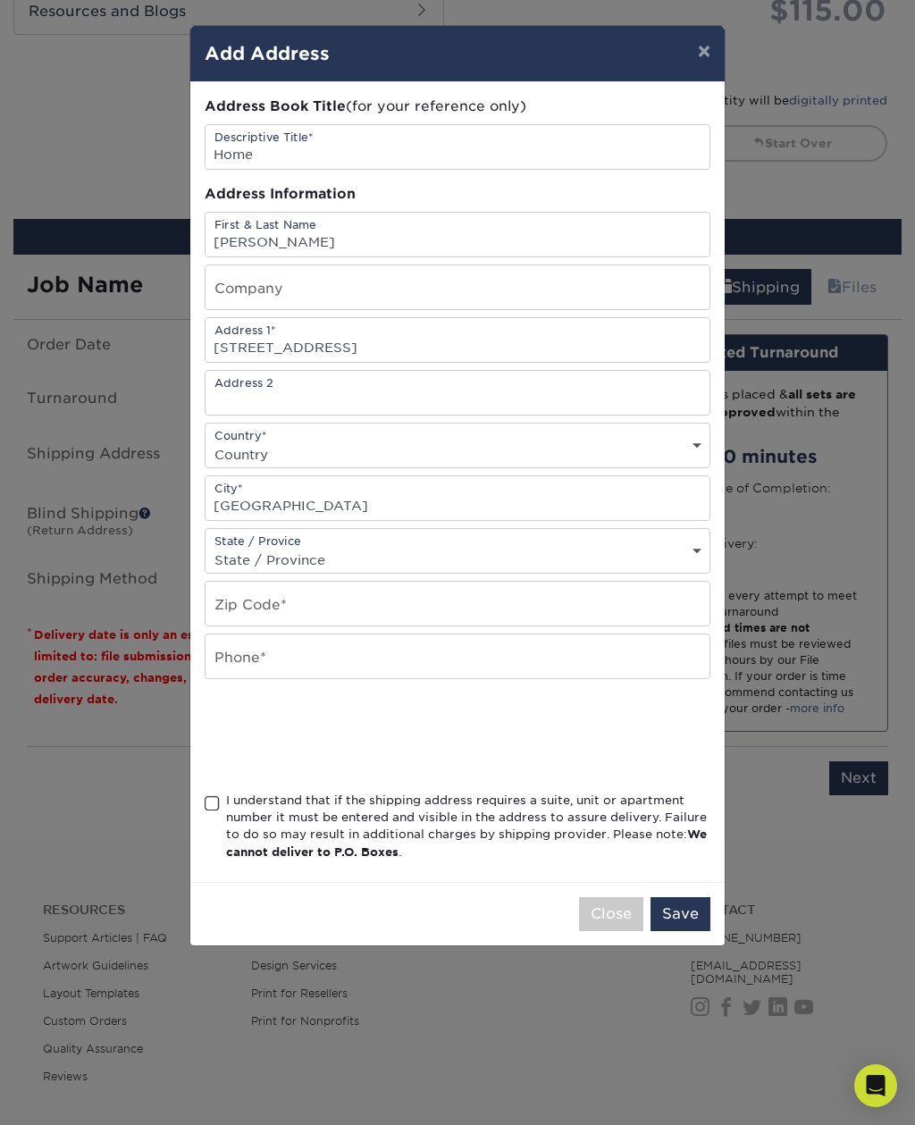
click at [375, 464] on select "Country United States Canada ----------------------------- Afghanistan Albania …" at bounding box center [458, 455] width 504 height 26
select select "US"
click at [386, 558] on select "State / Province Alabama Alaska Arizona Arkansas California Colorado Connecticu…" at bounding box center [458, 560] width 504 height 26
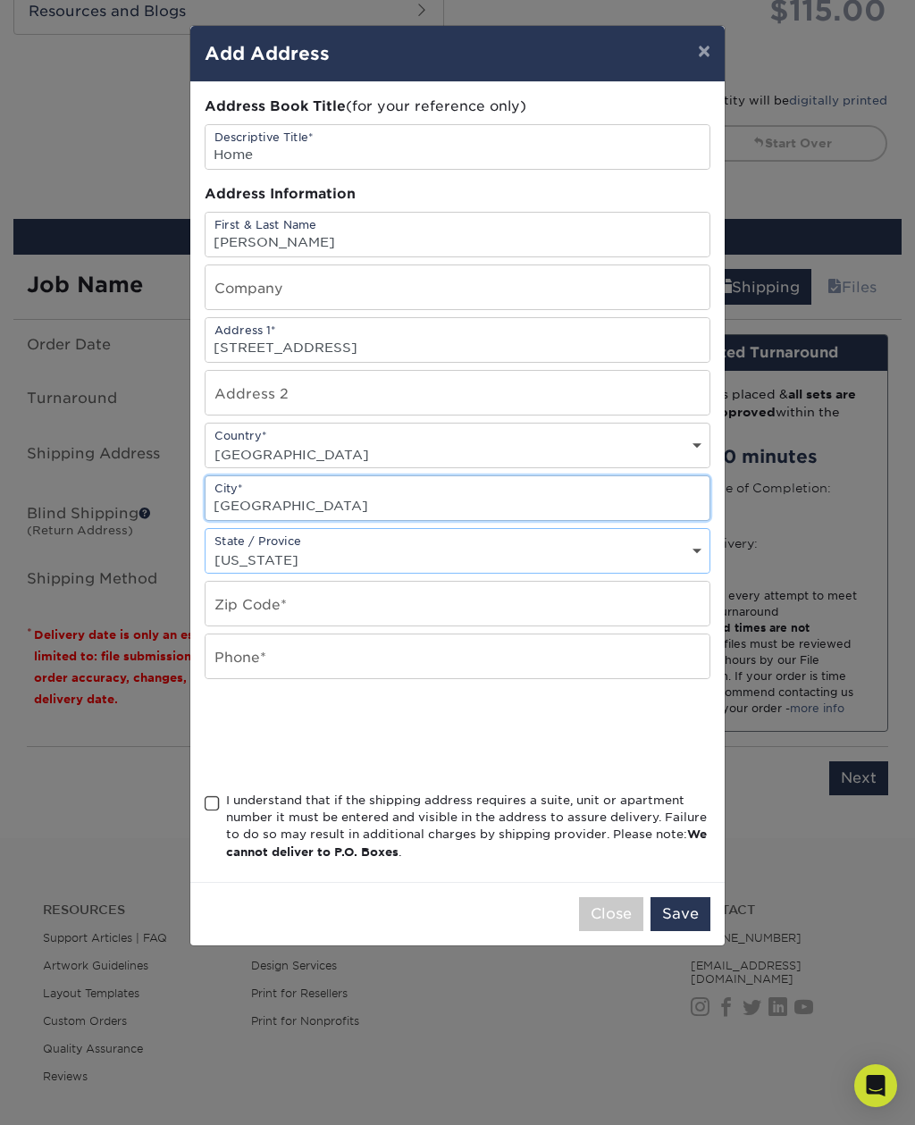
click at [405, 509] on input "North Las Vegas" at bounding box center [458, 498] width 504 height 44
click at [430, 562] on select "State / Province Alabama Alaska Arizona Arkansas California Colorado Connecticu…" at bounding box center [458, 560] width 504 height 26
select select "NV"
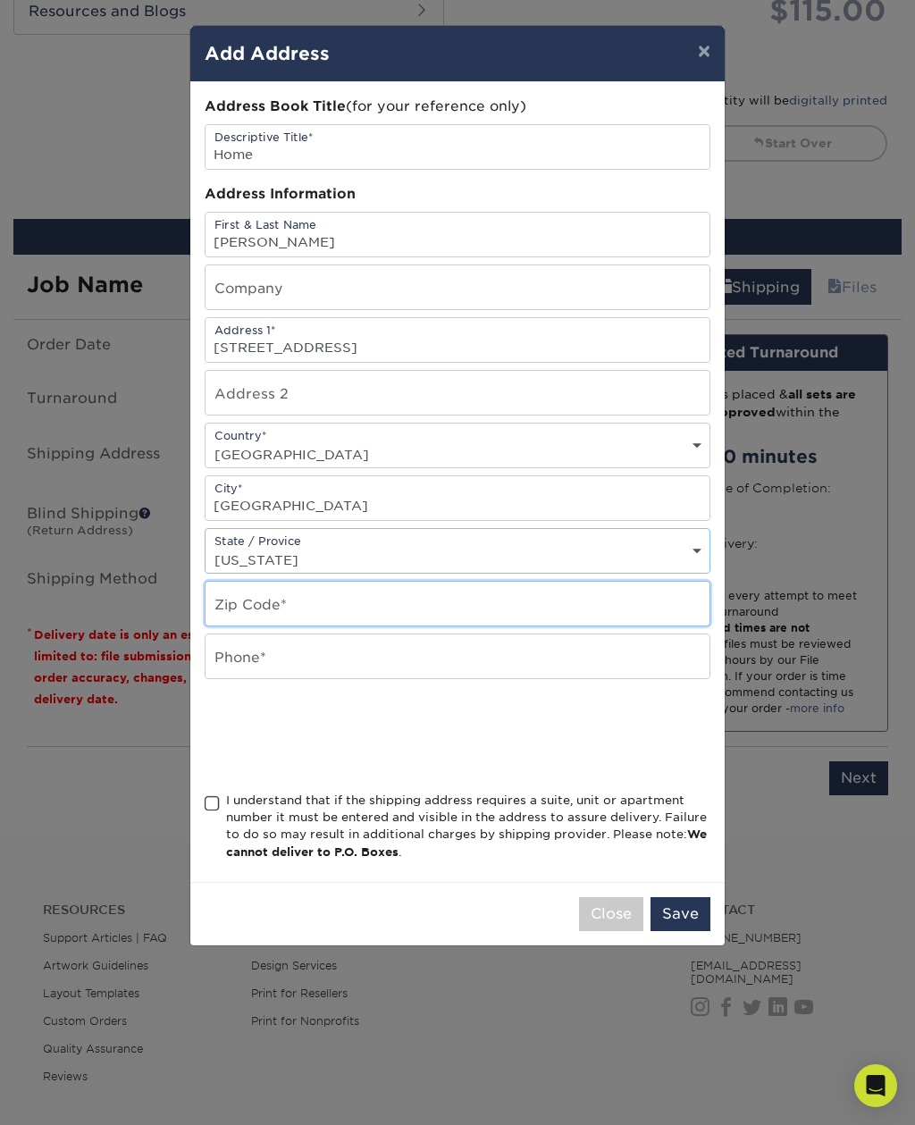
click at [397, 599] on input "text" at bounding box center [458, 604] width 504 height 44
type input "89084"
click at [417, 678] on input "text" at bounding box center [458, 657] width 504 height 44
type input "7022870764"
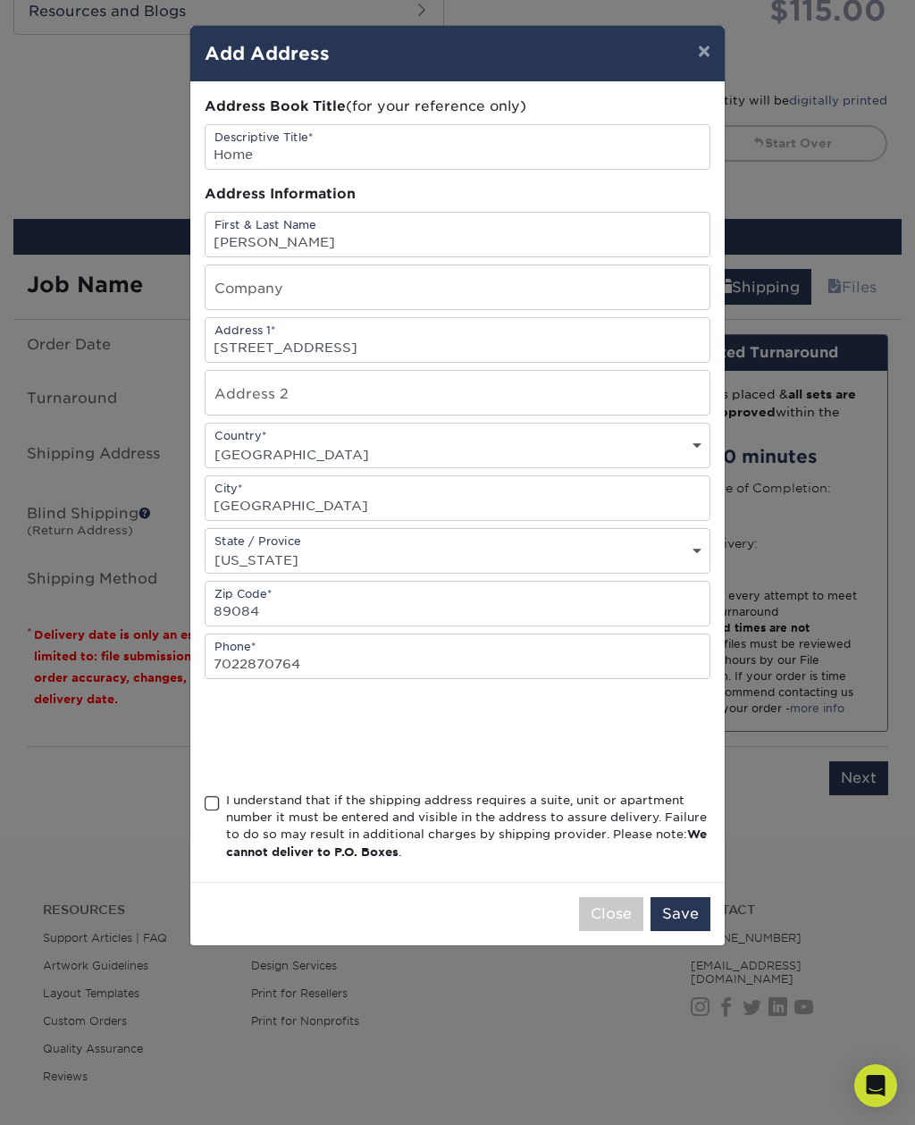
click at [218, 812] on span at bounding box center [212, 803] width 15 height 17
click at [0, 0] on input "I understand that if the shipping address requires a suite, unit or apartment n…" at bounding box center [0, 0] width 0 height 0
click at [694, 924] on button "Save" at bounding box center [681, 914] width 60 height 34
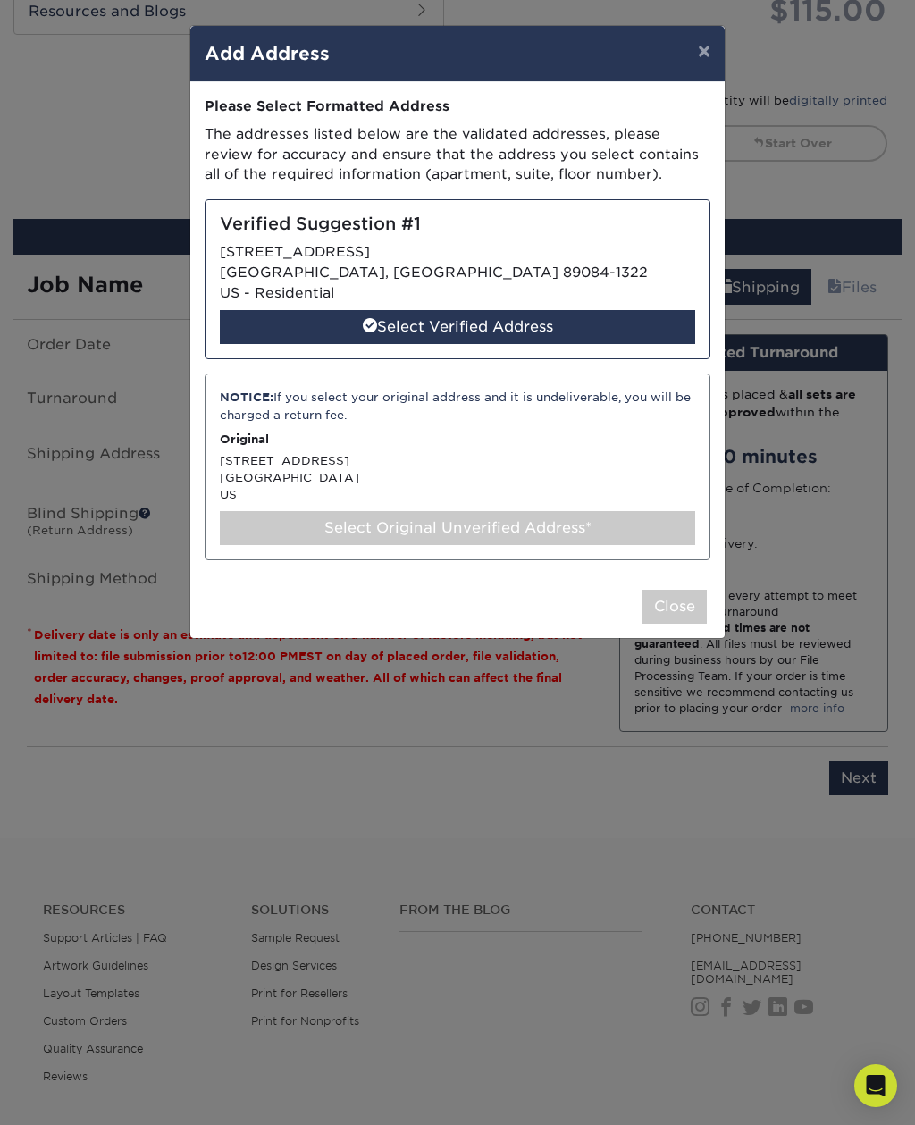
click at [567, 324] on div "Select Verified Address" at bounding box center [457, 327] width 475 height 34
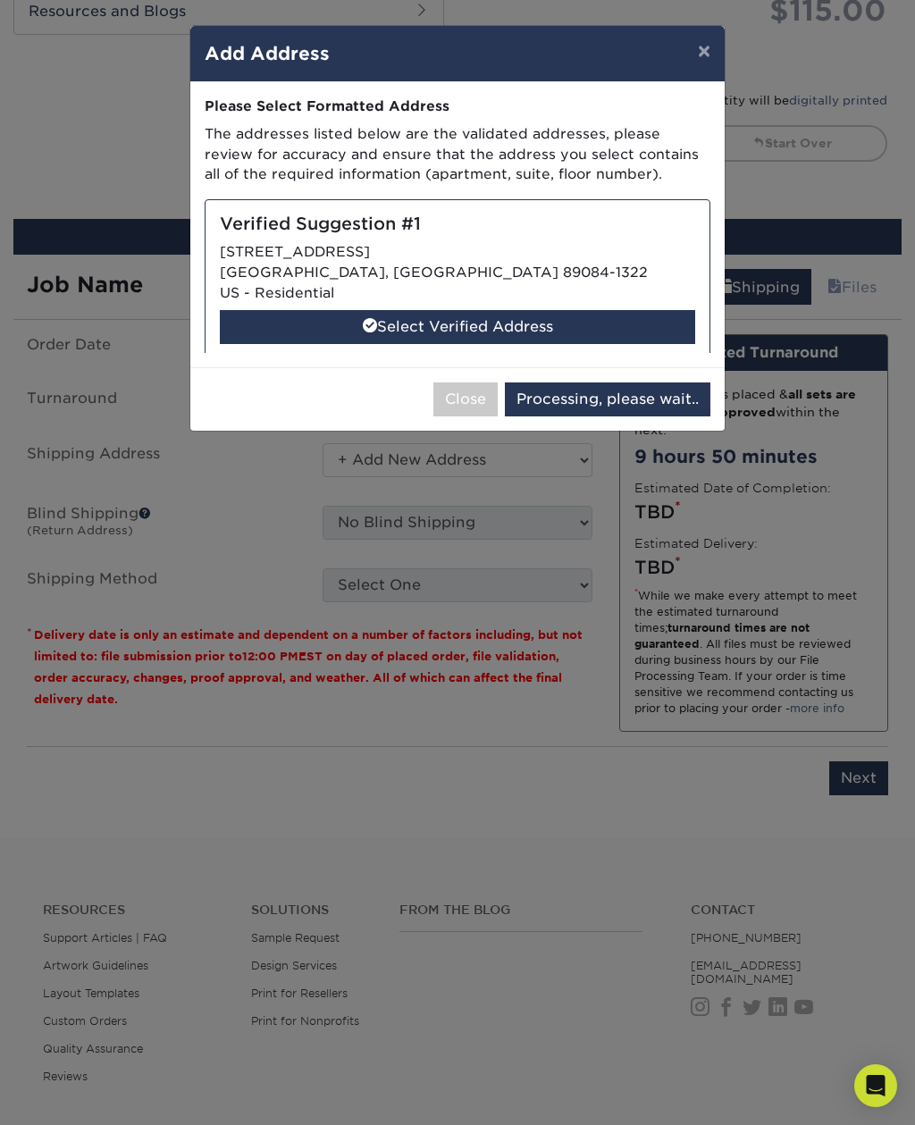
select select "285015"
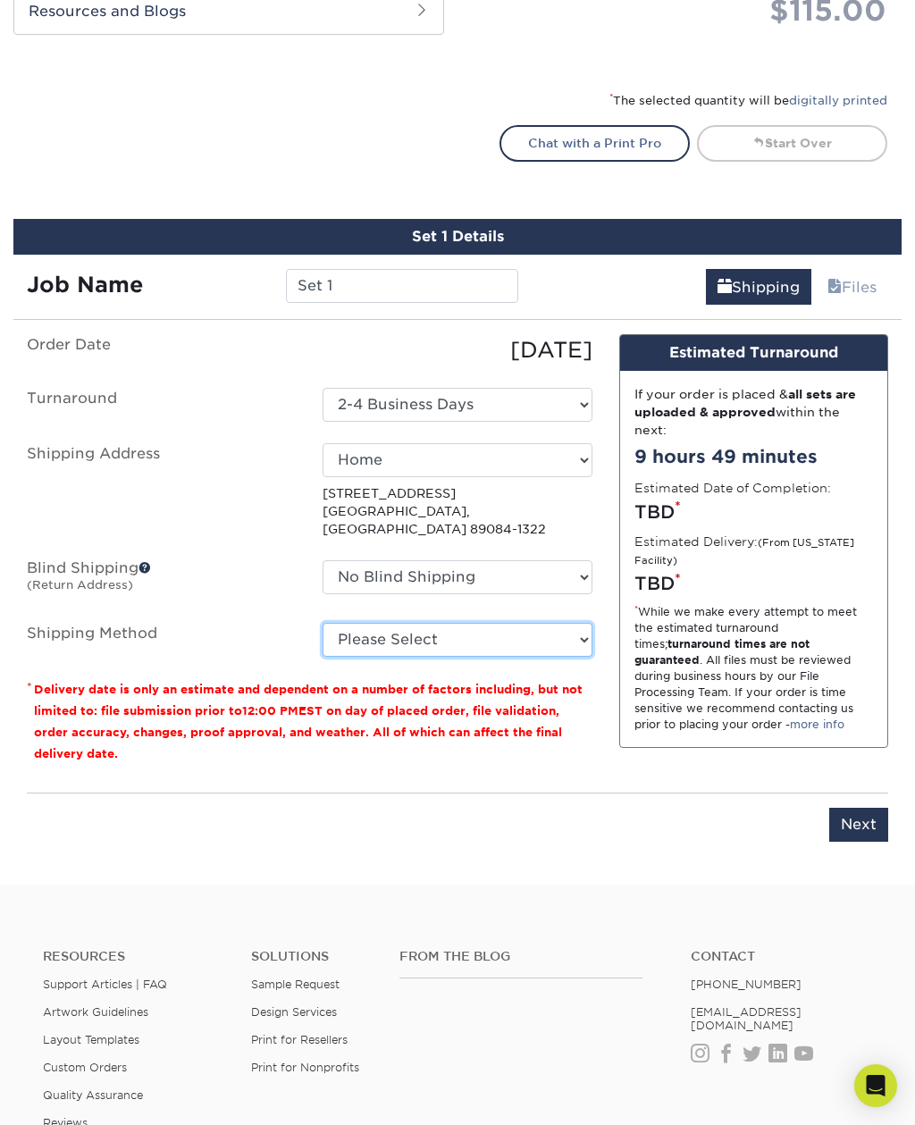
click at [563, 632] on select "Please Select Ground Shipping (+$7.84) 3 Day Shipping Service (+$20.07) 2 Day A…" at bounding box center [457, 640] width 269 height 34
select select "03"
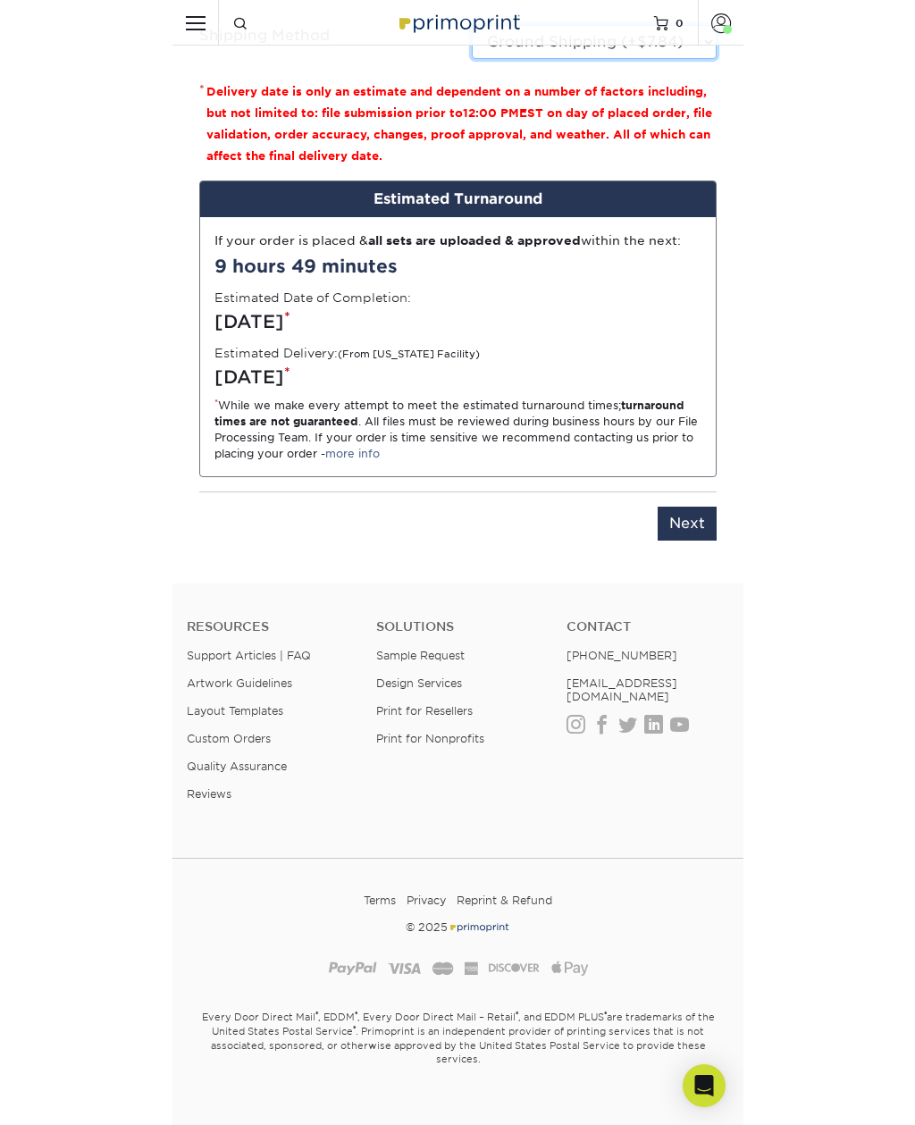
scroll to position [1179, 0]
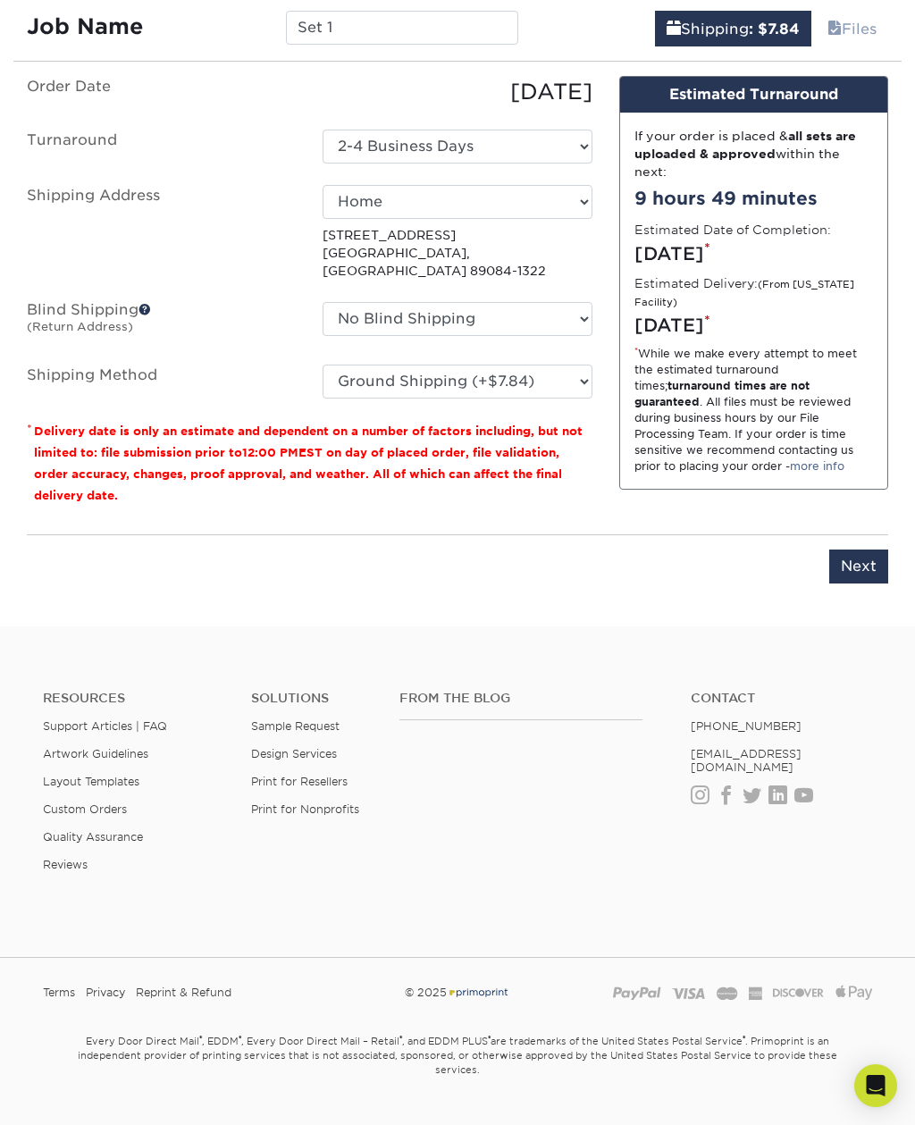
click at [857, 550] on input "Next" at bounding box center [858, 567] width 59 height 34
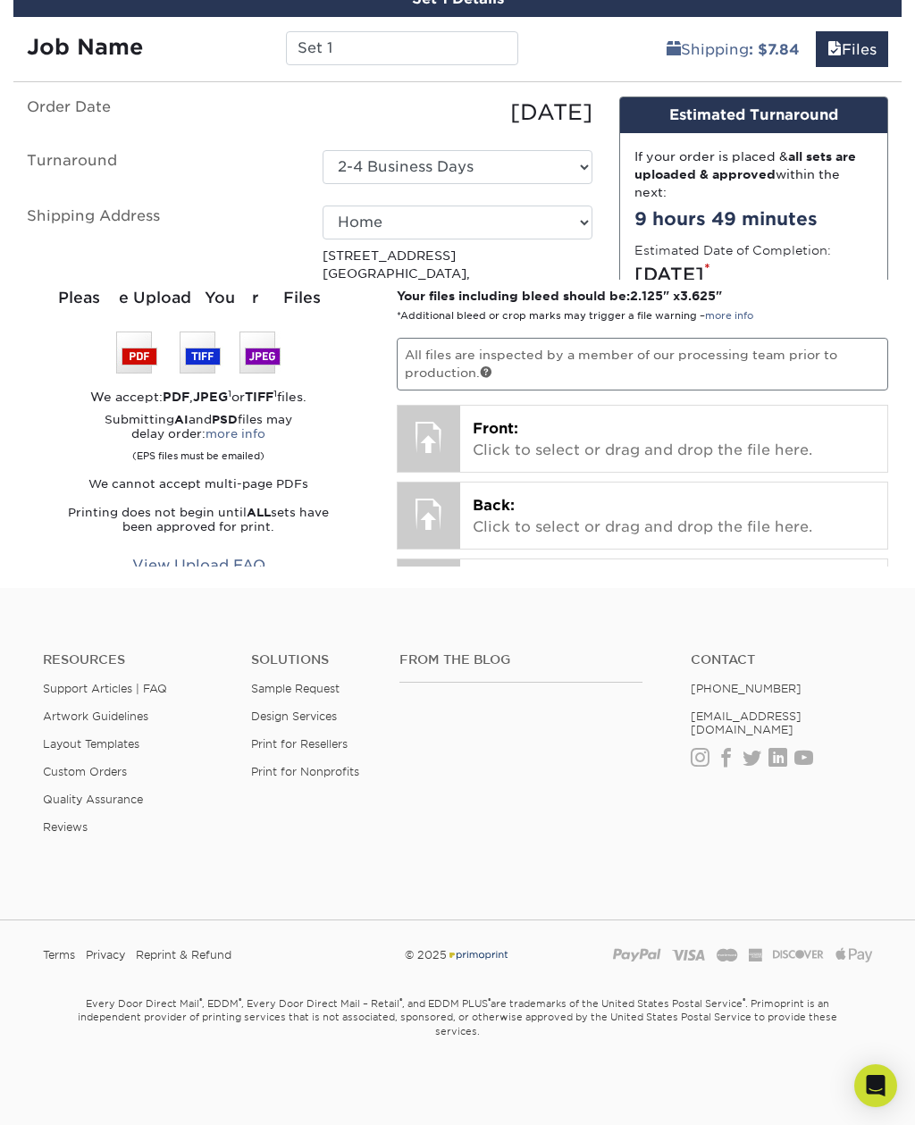
scroll to position [1125, 0]
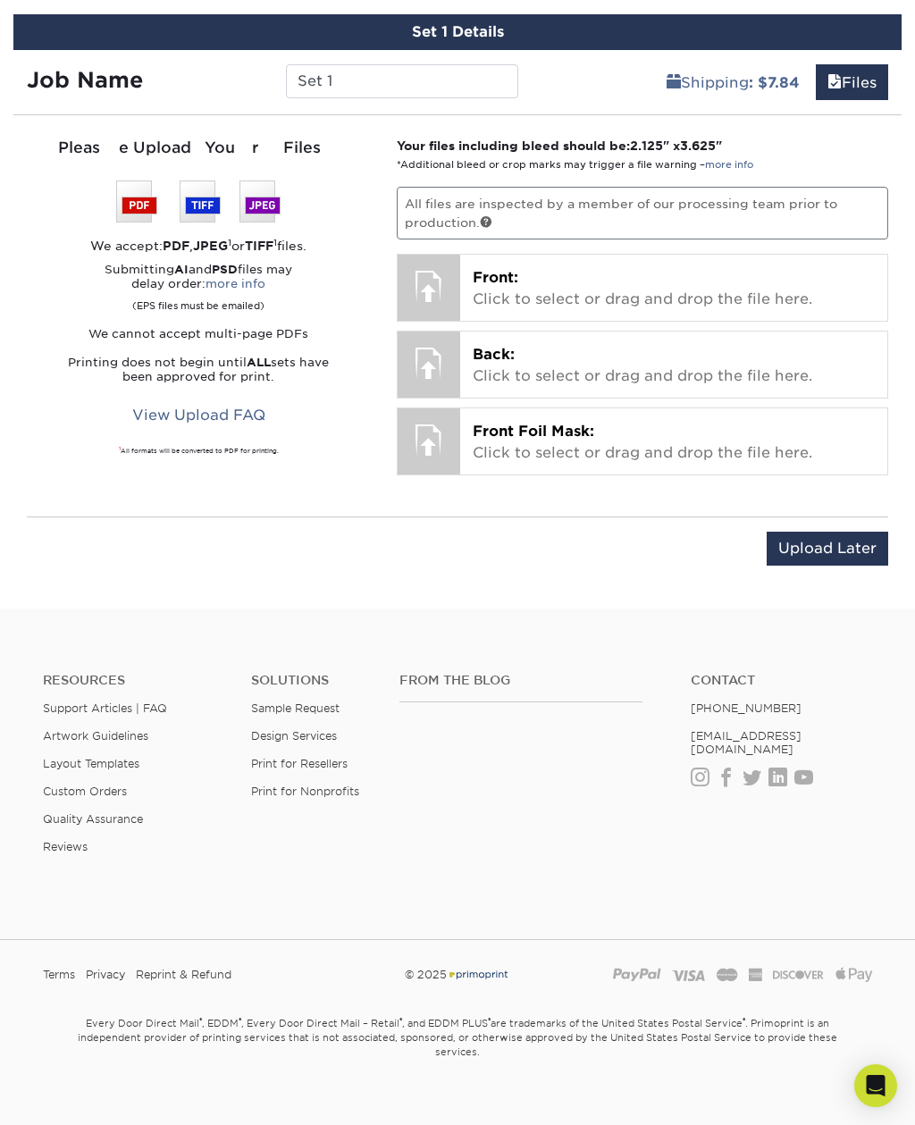
click at [627, 441] on p "Front Foil Mask: Click to select or drag and drop the file here." at bounding box center [674, 442] width 402 height 43
click at [494, 442] on p "Front Foil Mask: Click to select or drag and drop the file here." at bounding box center [674, 442] width 402 height 43
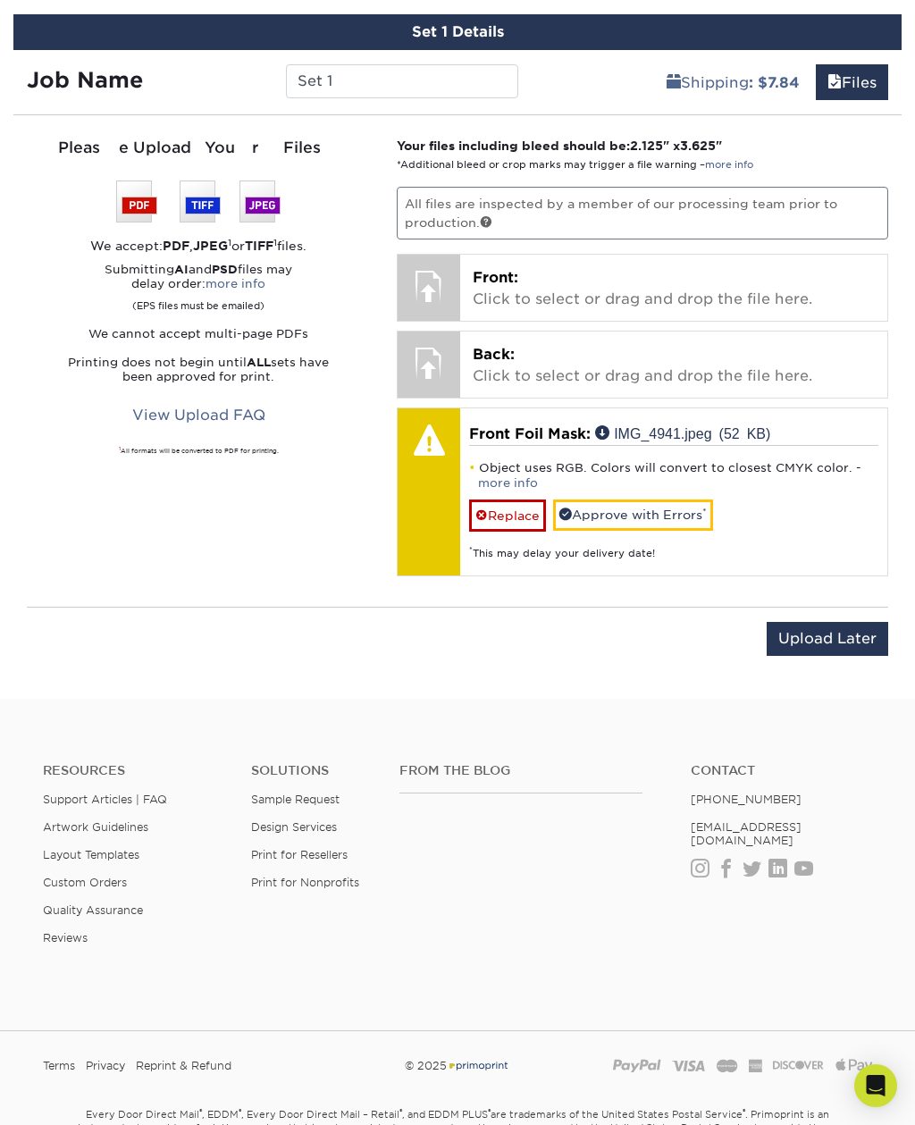
click at [646, 506] on link "Approve with Errors *" at bounding box center [633, 515] width 160 height 30
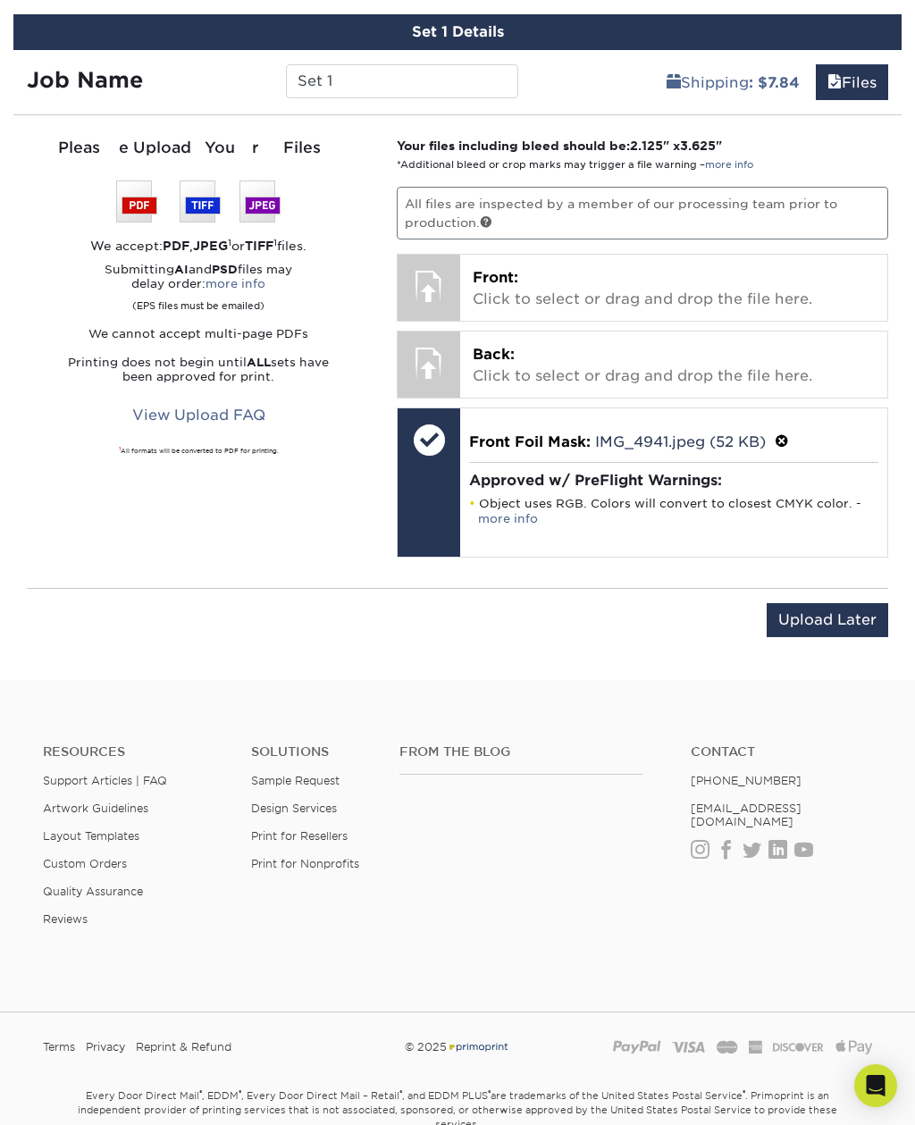
click at [692, 290] on p "Front: Click to select or drag and drop the file here." at bounding box center [674, 288] width 402 height 43
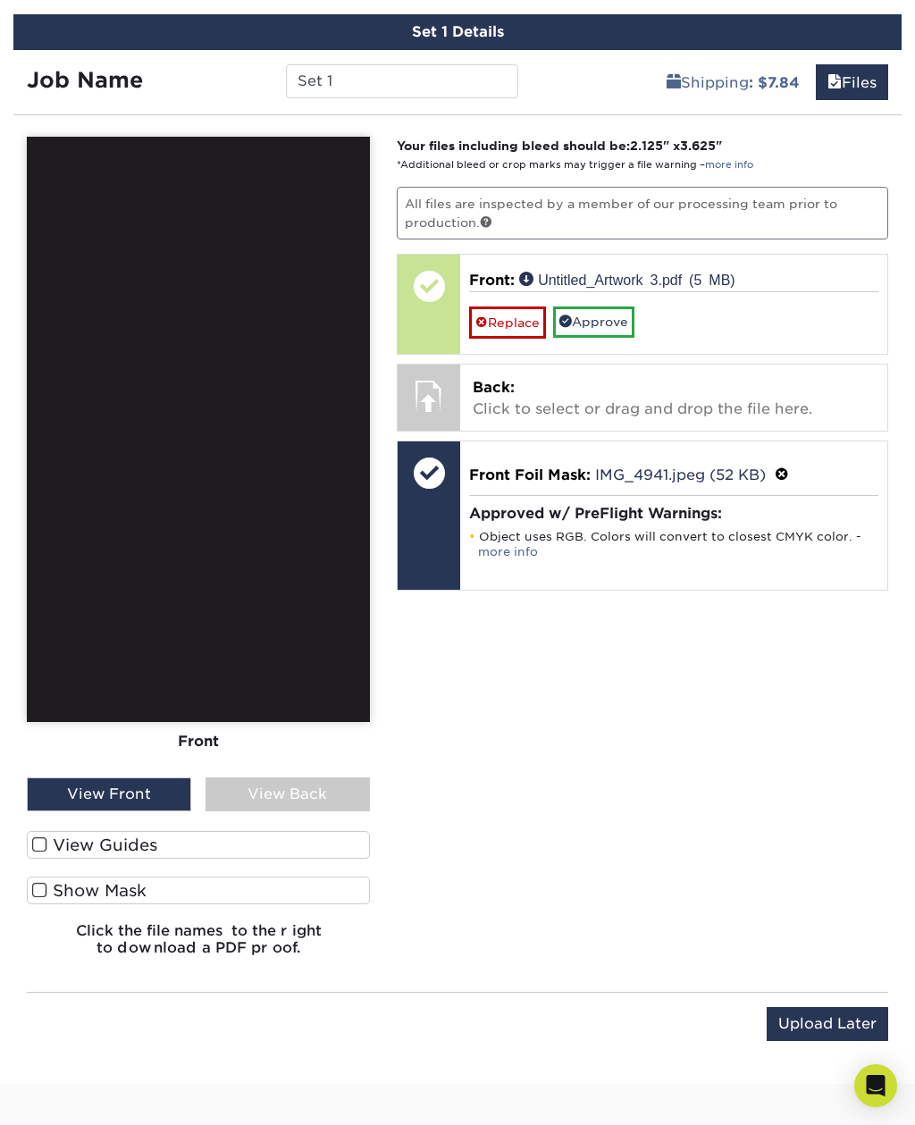
click at [624, 316] on link "Approve" at bounding box center [593, 322] width 81 height 30
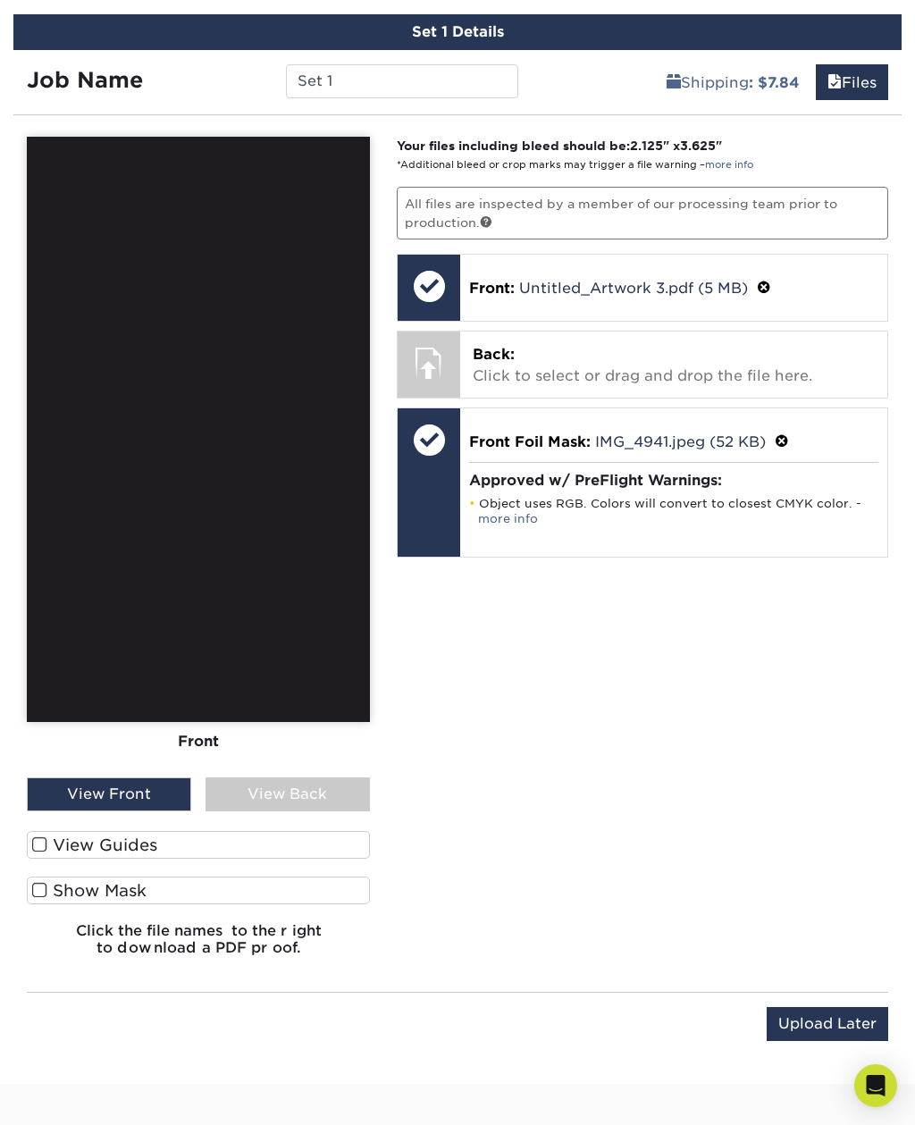
click at [444, 451] on div at bounding box center [429, 439] width 63 height 63
click at [789, 436] on span at bounding box center [782, 441] width 14 height 17
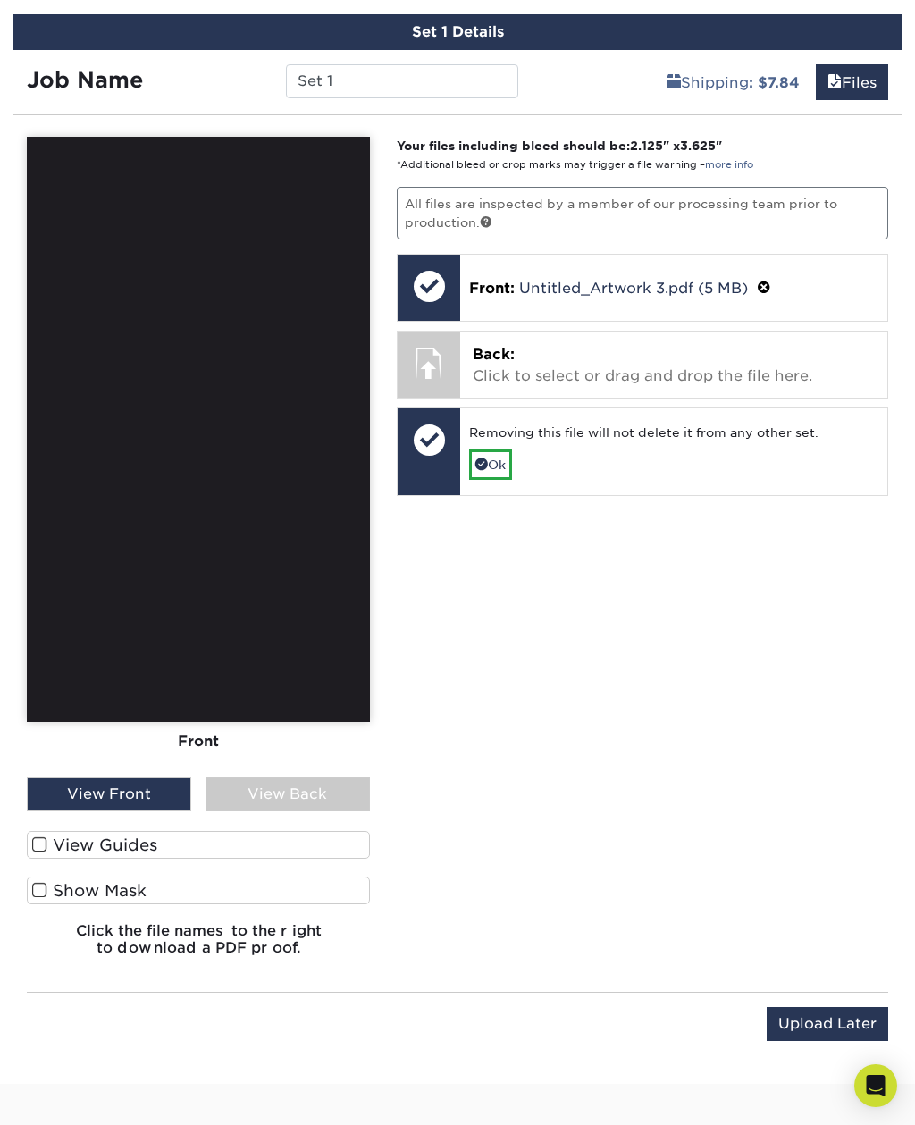
click at [512, 459] on link "Ok" at bounding box center [490, 465] width 43 height 30
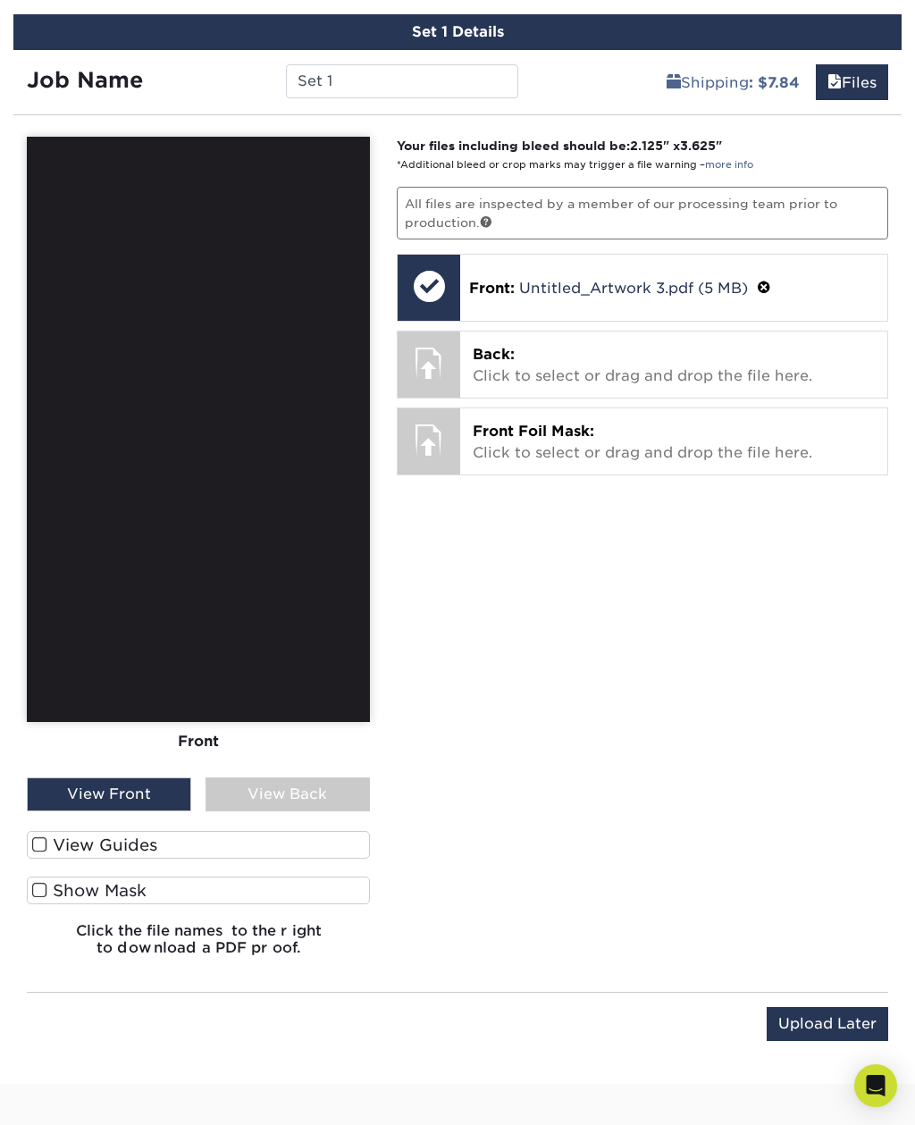
click at [610, 437] on p "Front Foil Mask: Click to select or drag and drop the file here." at bounding box center [674, 442] width 402 height 43
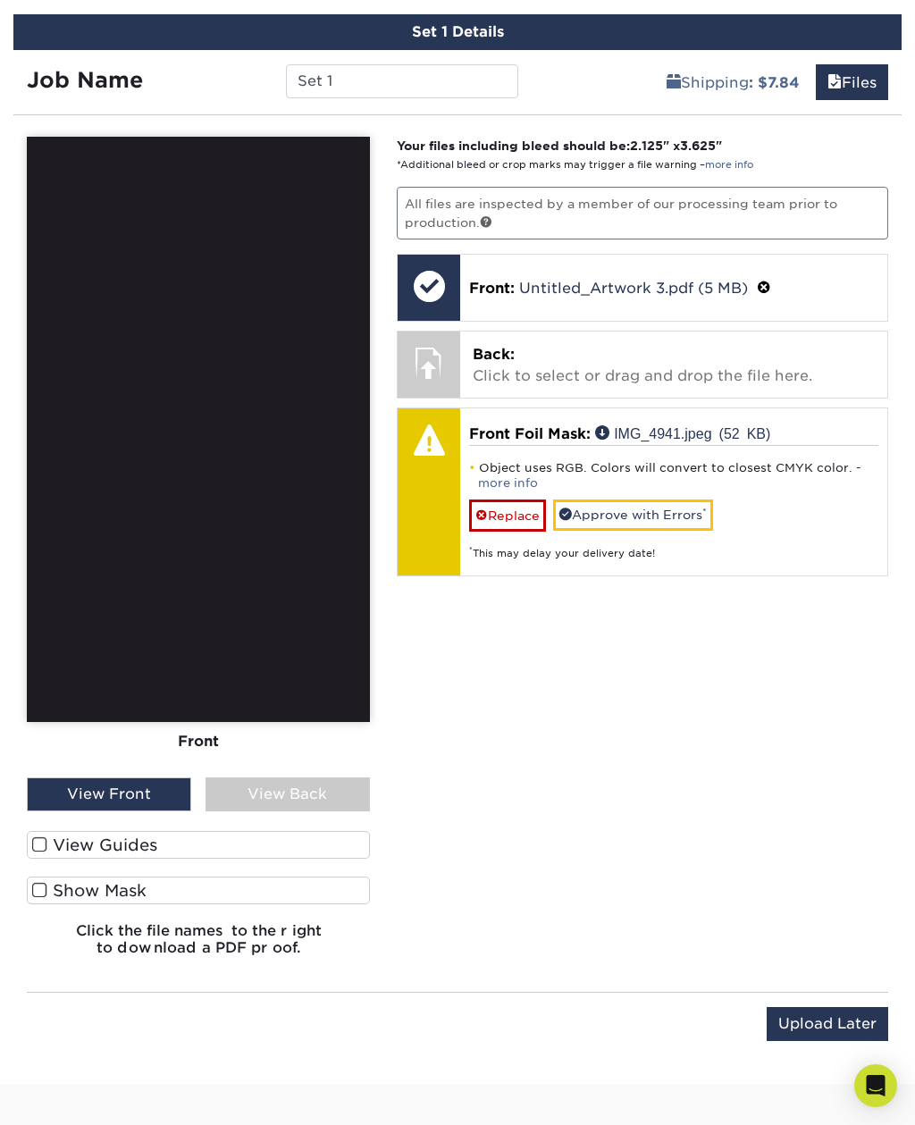
click at [682, 512] on link "Approve with Errors *" at bounding box center [633, 515] width 160 height 30
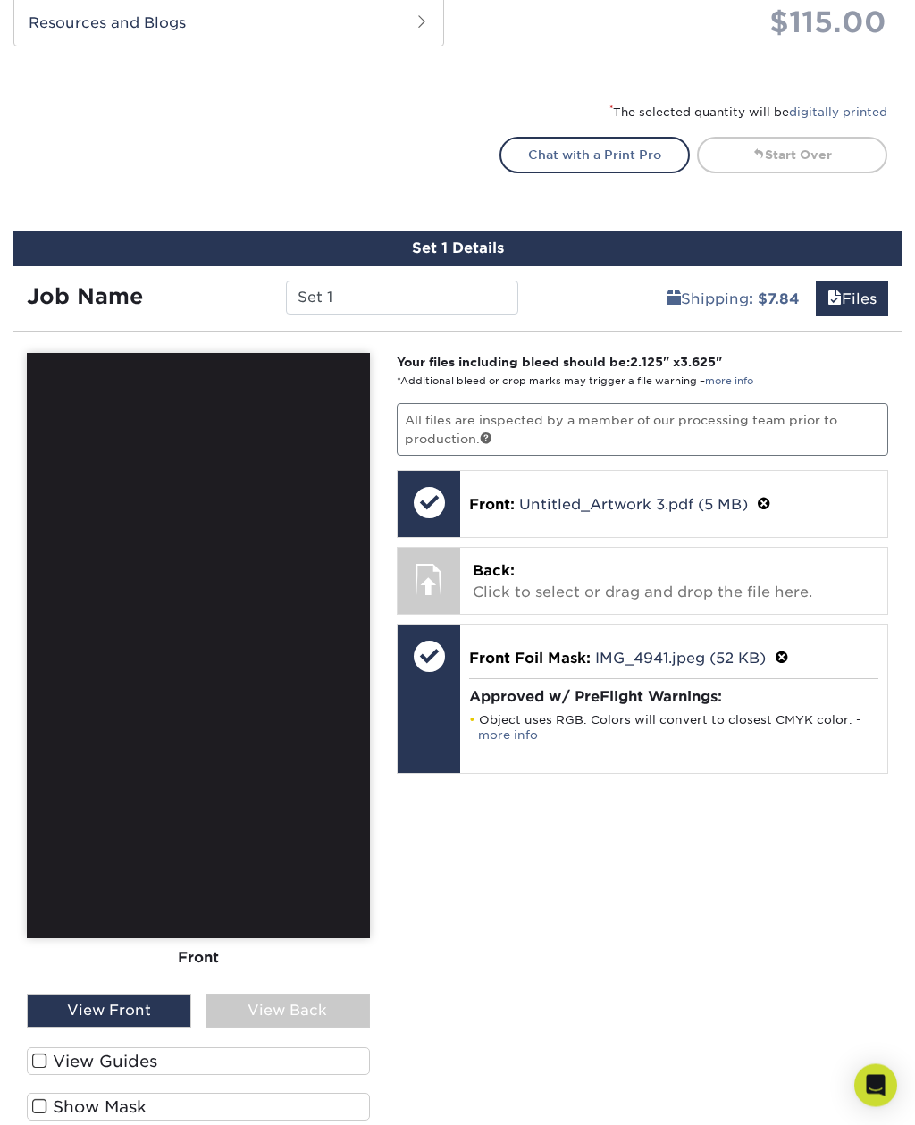
scroll to position [909, 0]
click at [758, 499] on span at bounding box center [764, 504] width 14 height 17
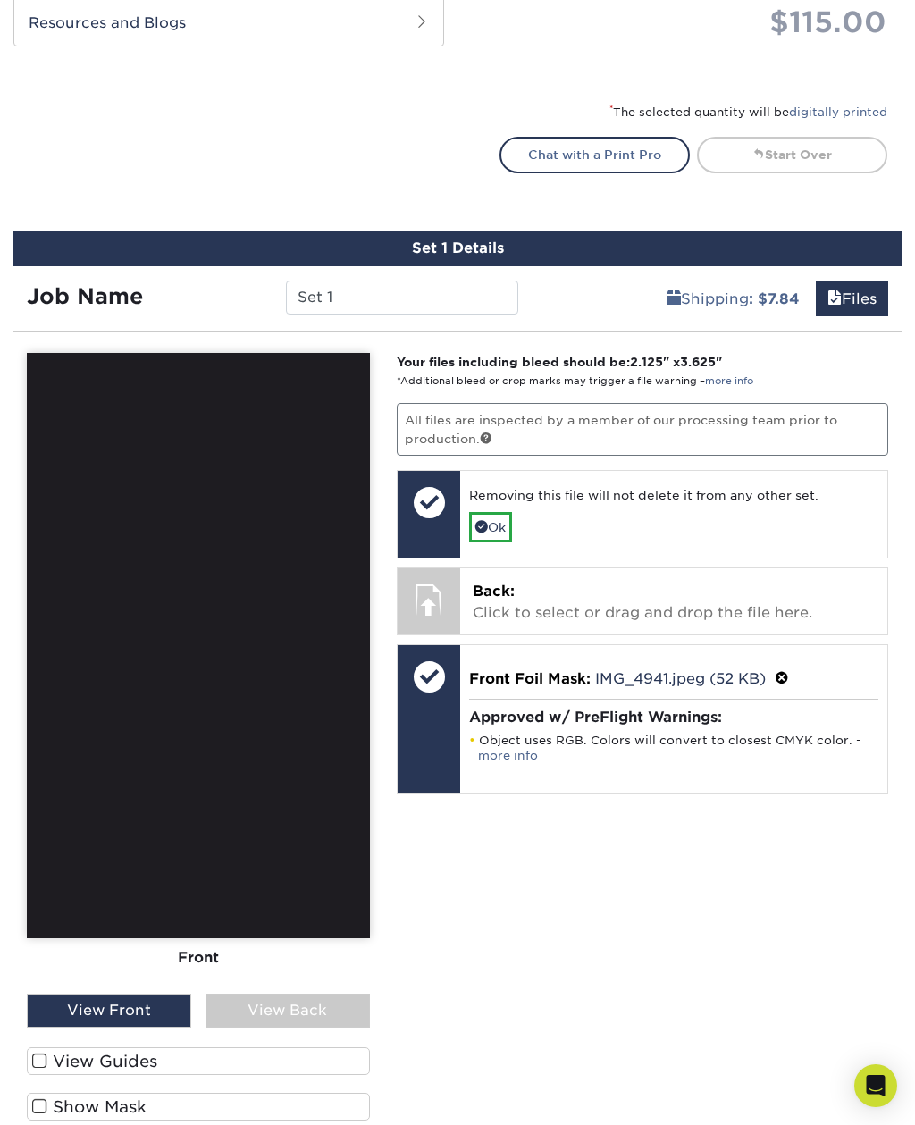
click at [504, 524] on link "Ok" at bounding box center [490, 527] width 43 height 30
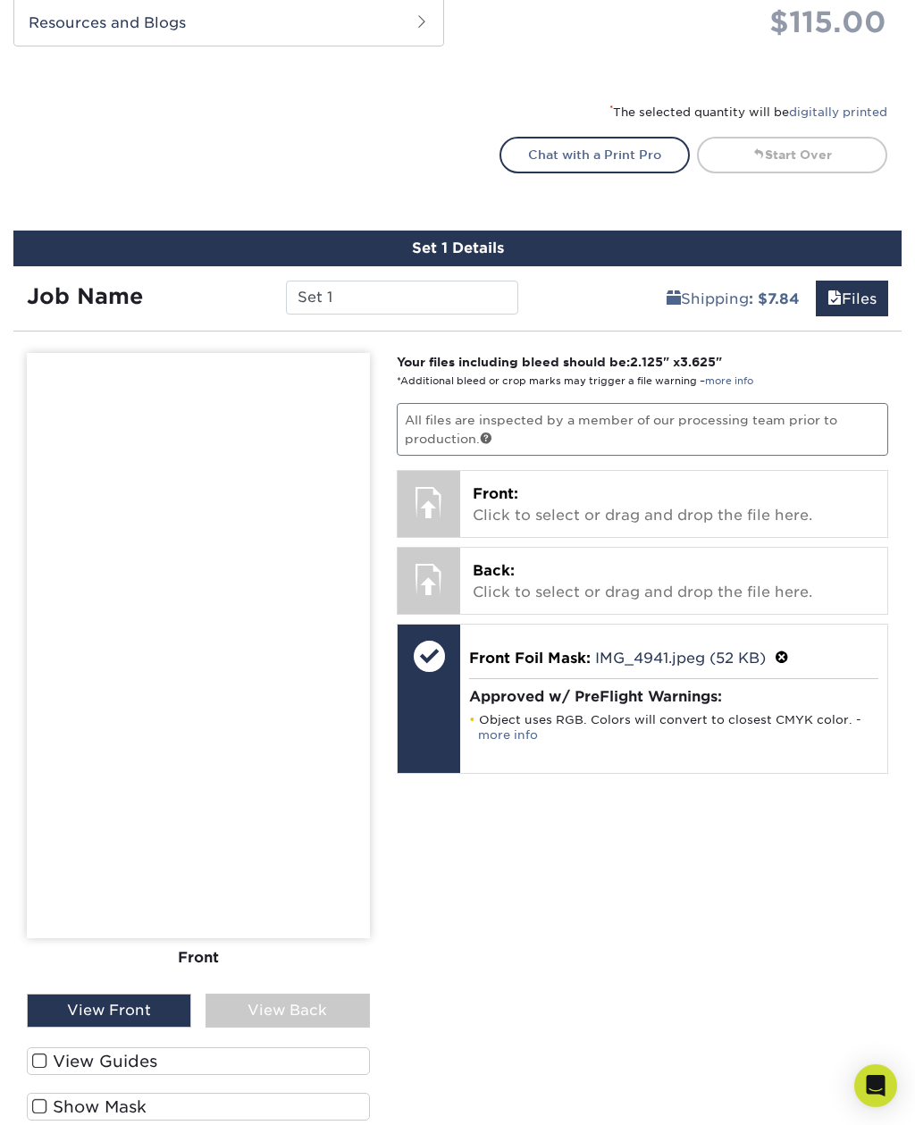
click at [442, 679] on div at bounding box center [429, 656] width 63 height 63
click at [780, 650] on span at bounding box center [782, 658] width 14 height 17
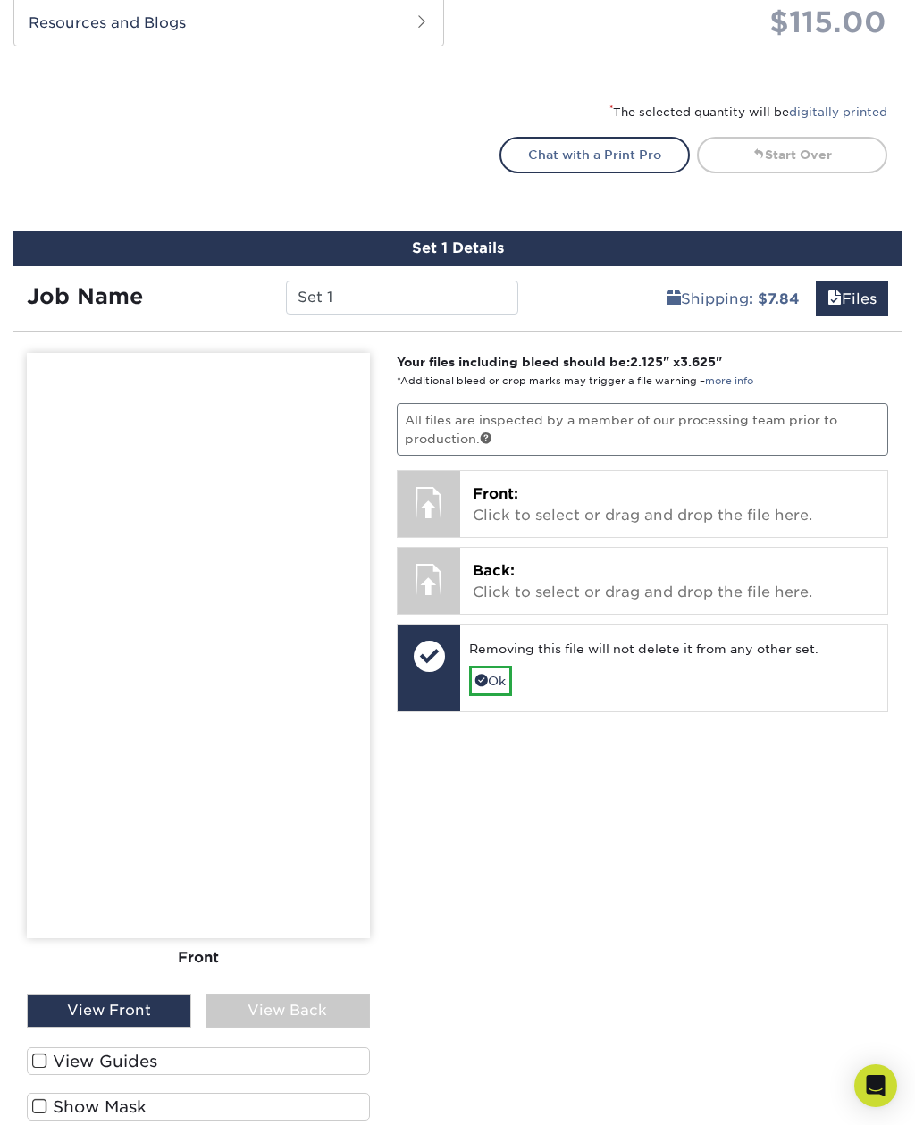
click at [502, 668] on link "Ok" at bounding box center [490, 681] width 43 height 30
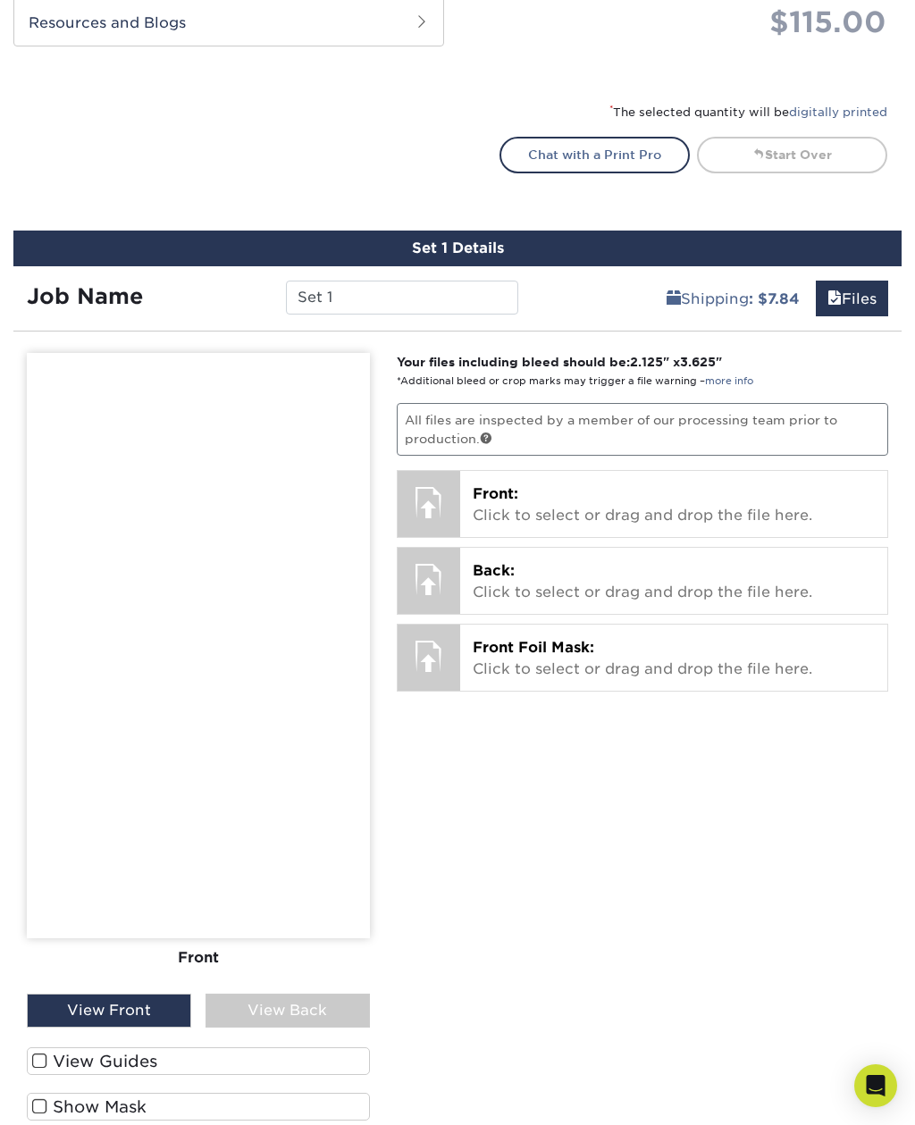
click at [555, 651] on span "Front Foil Mask:" at bounding box center [534, 647] width 122 height 17
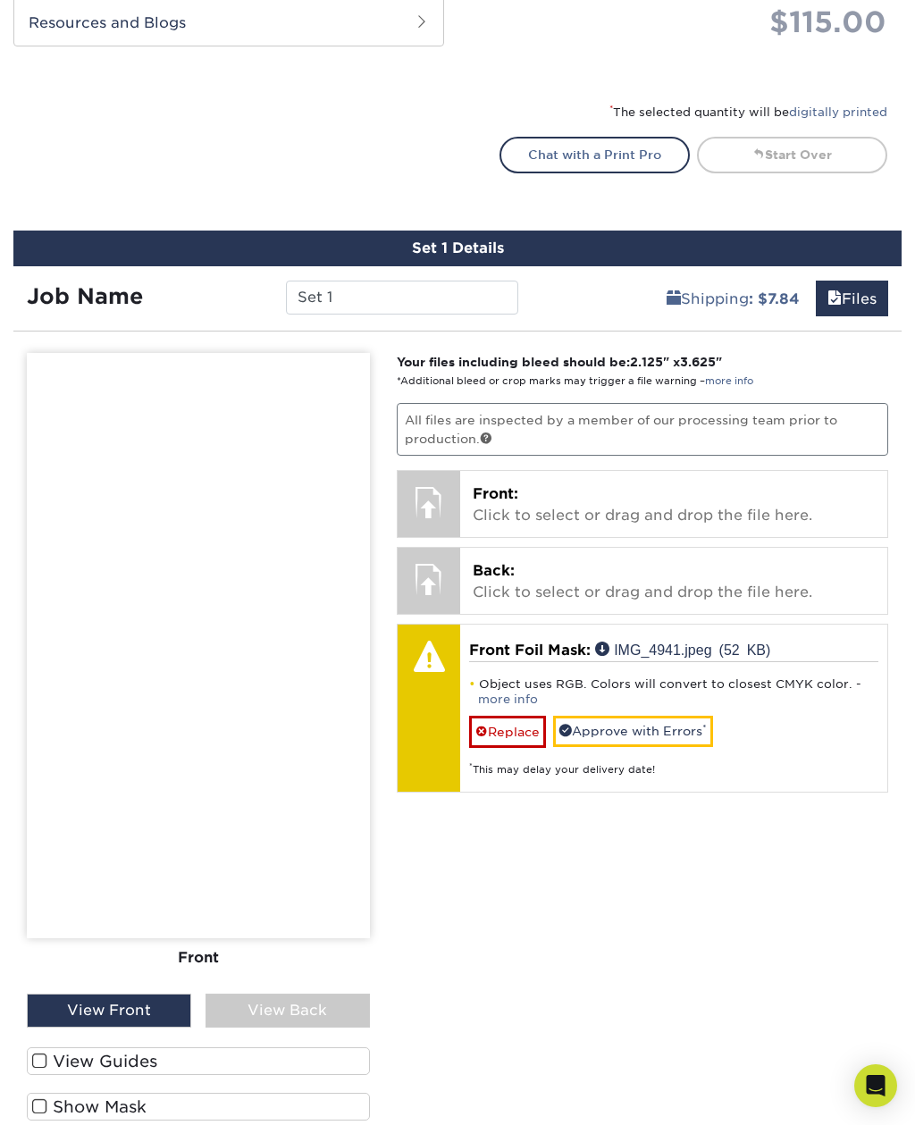
click at [702, 722] on link "Approve with Errors *" at bounding box center [633, 731] width 160 height 30
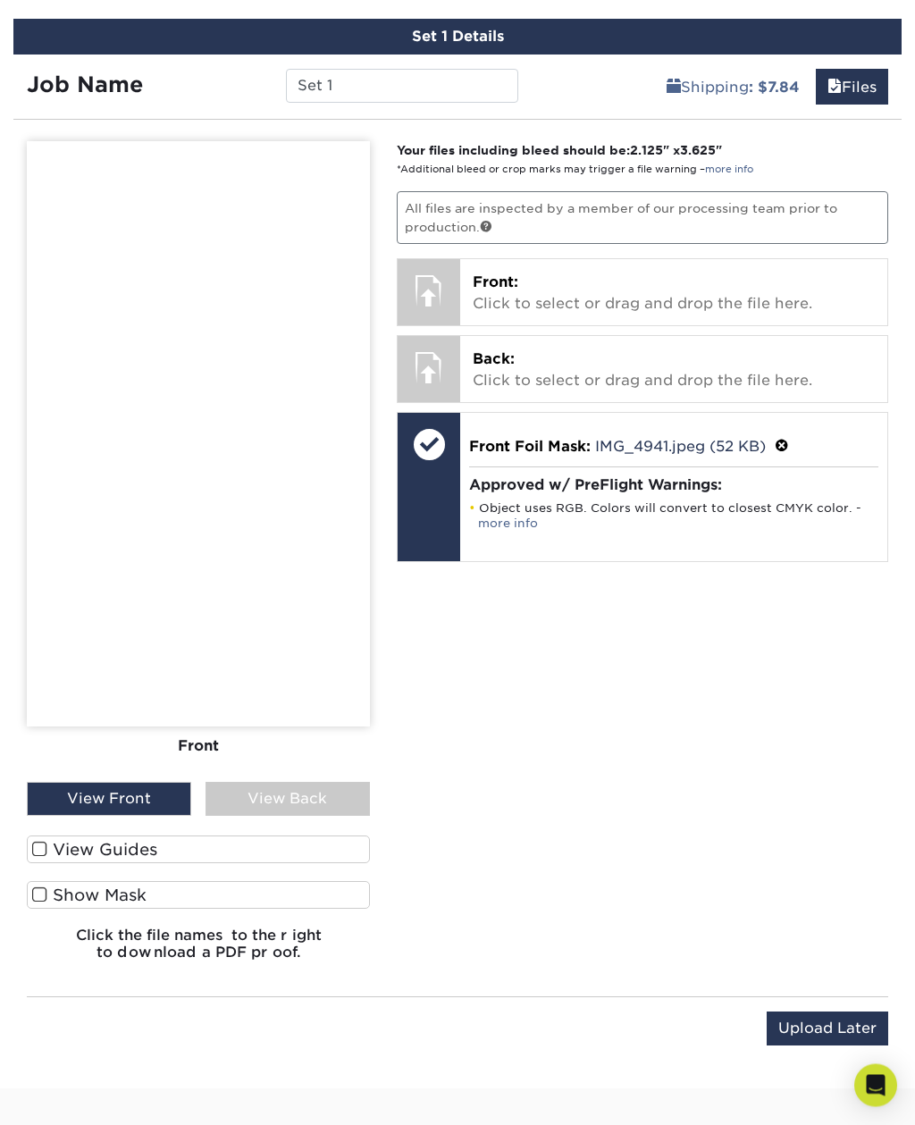
click at [48, 848] on label "View Guides" at bounding box center [198, 851] width 343 height 28
click at [0, 0] on input "View Guides" at bounding box center [0, 0] width 0 height 0
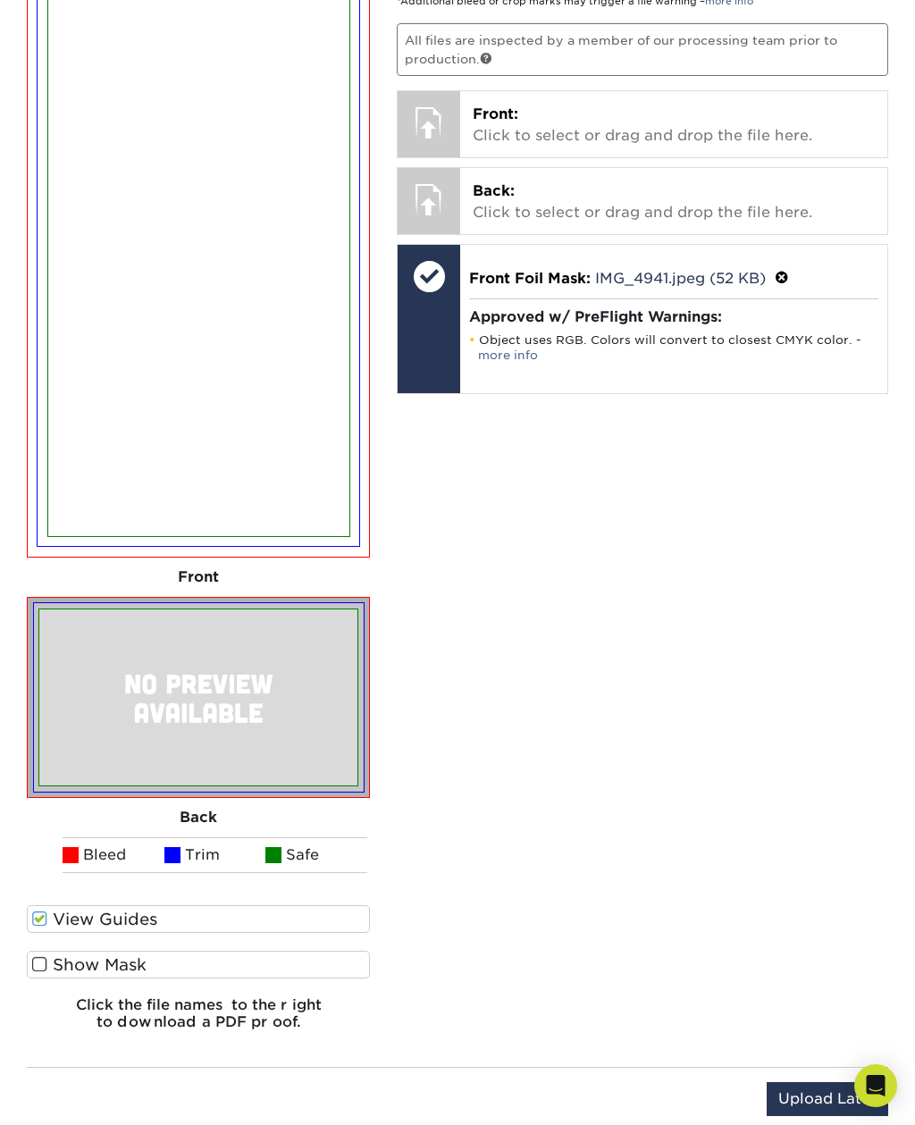
click at [37, 962] on span at bounding box center [39, 964] width 15 height 17
click at [0, 0] on input "Show Mask" at bounding box center [0, 0] width 0 height 0
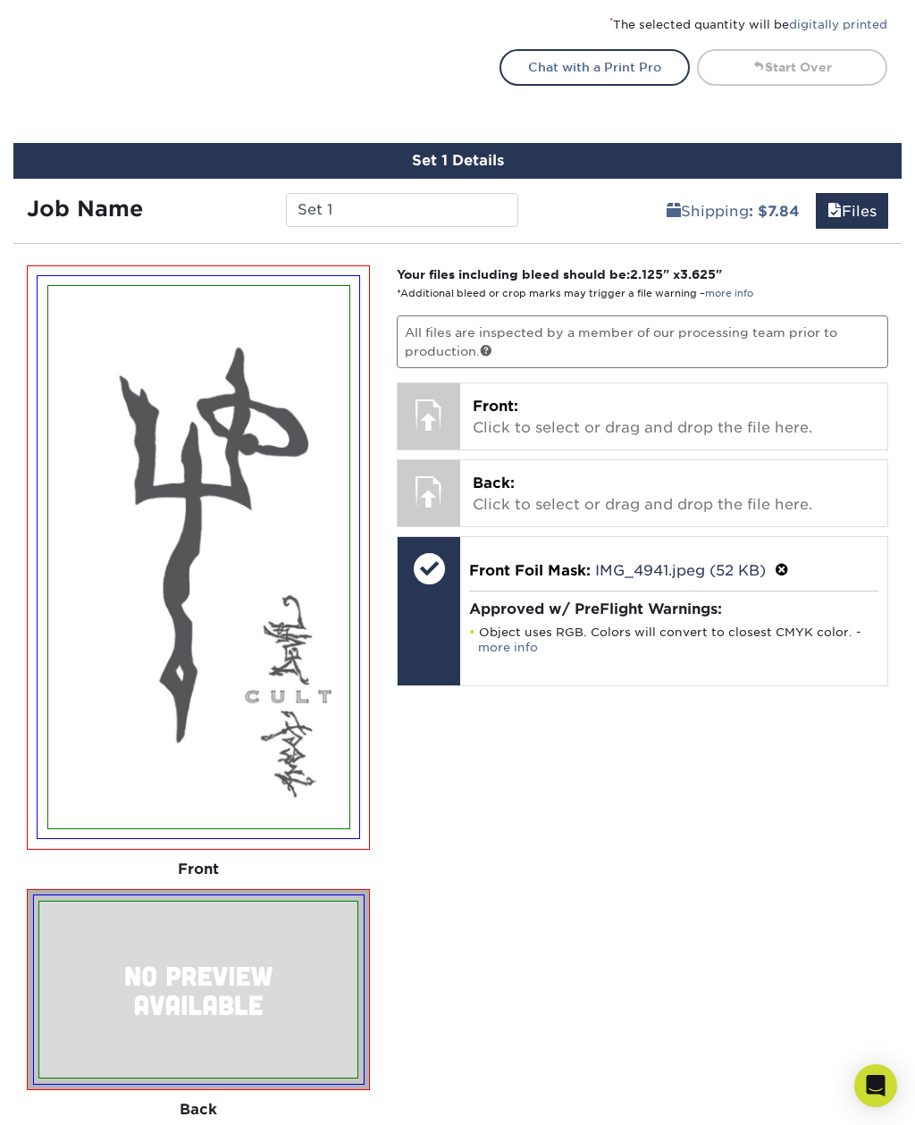
scroll to position [997, 0]
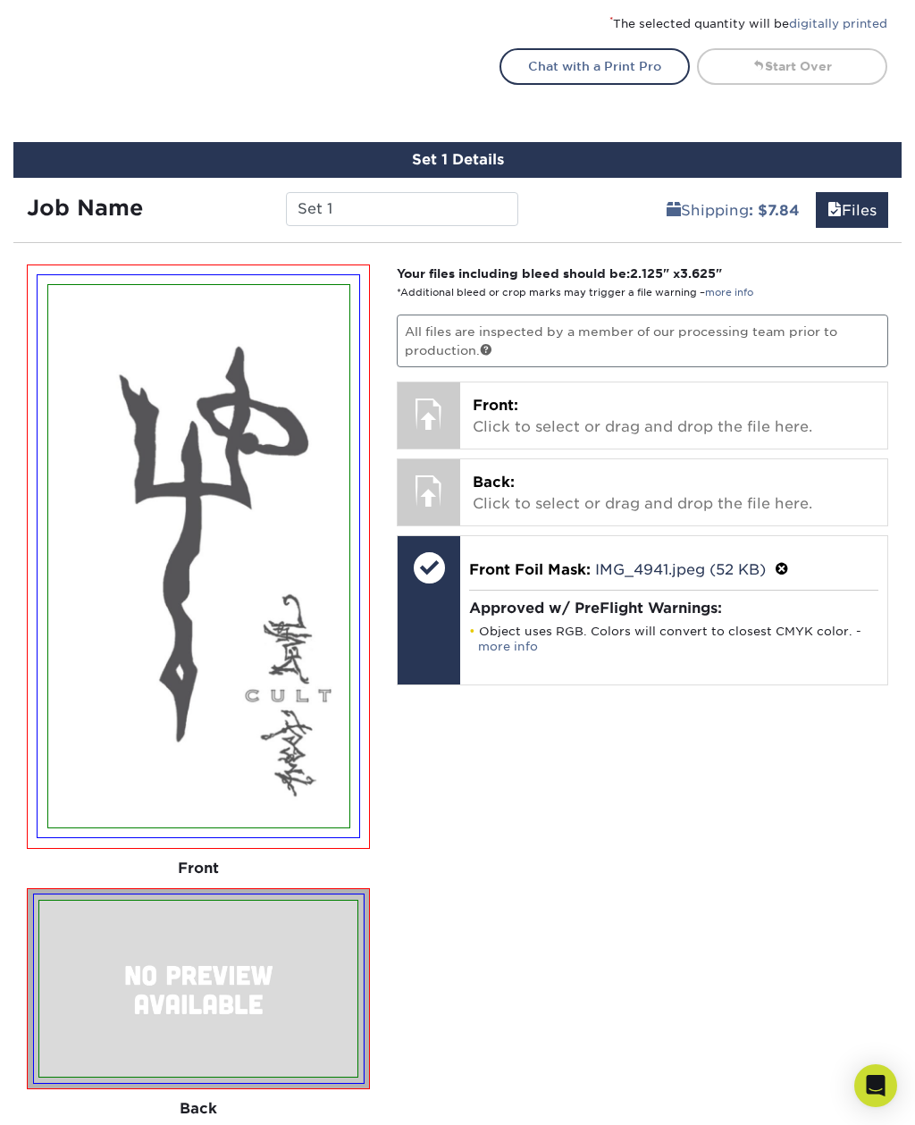
click at [719, 404] on p "Front: Click to select or drag and drop the file here." at bounding box center [674, 416] width 402 height 43
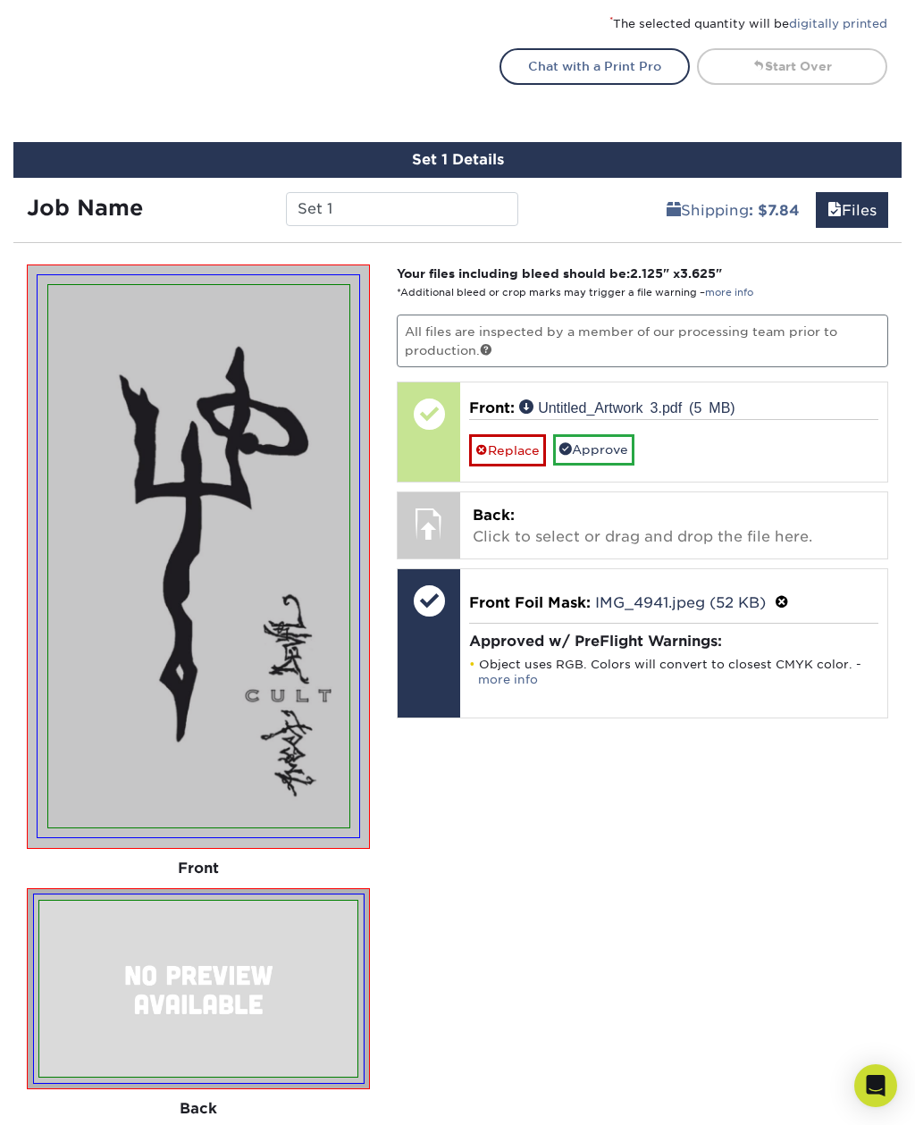
click at [627, 443] on link "Approve" at bounding box center [593, 449] width 81 height 30
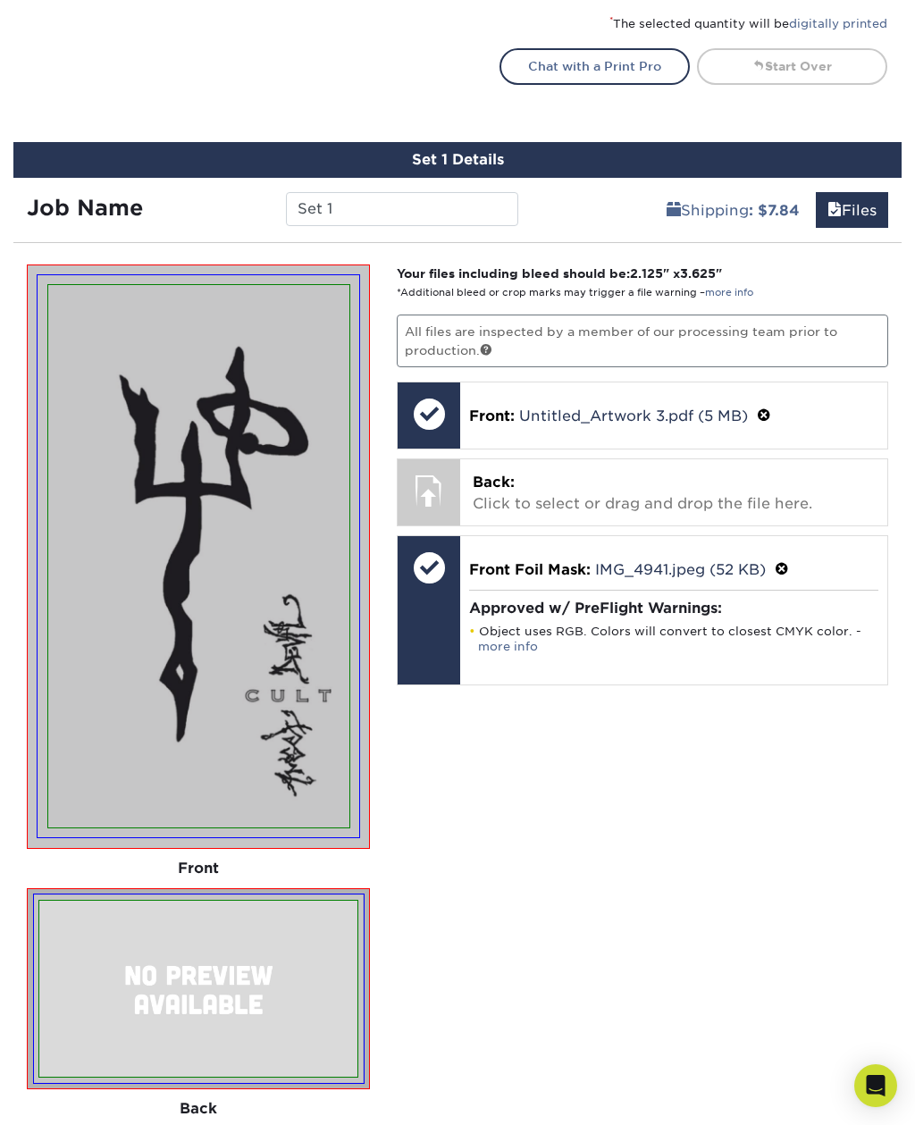
click at [705, 483] on p "Back: Click to select or drag and drop the file here." at bounding box center [674, 493] width 402 height 43
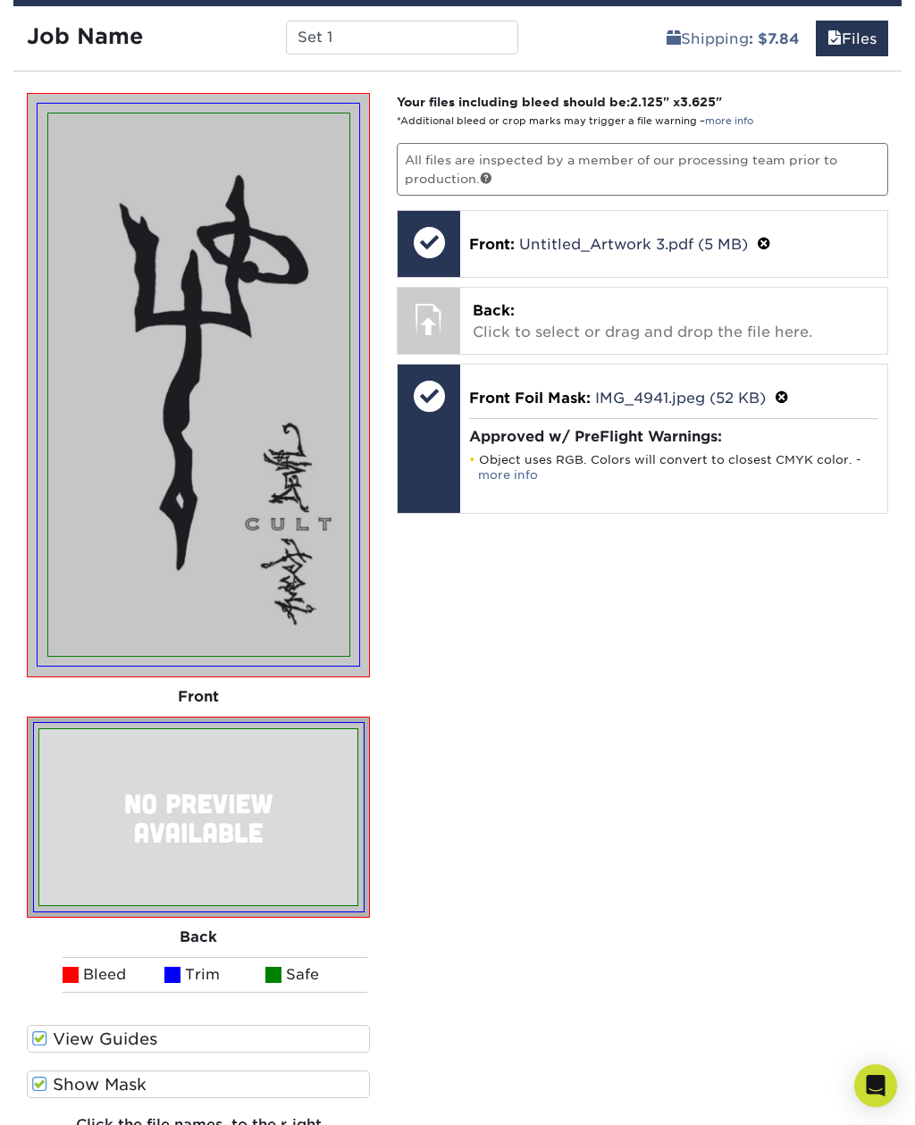
scroll to position [1203, 0]
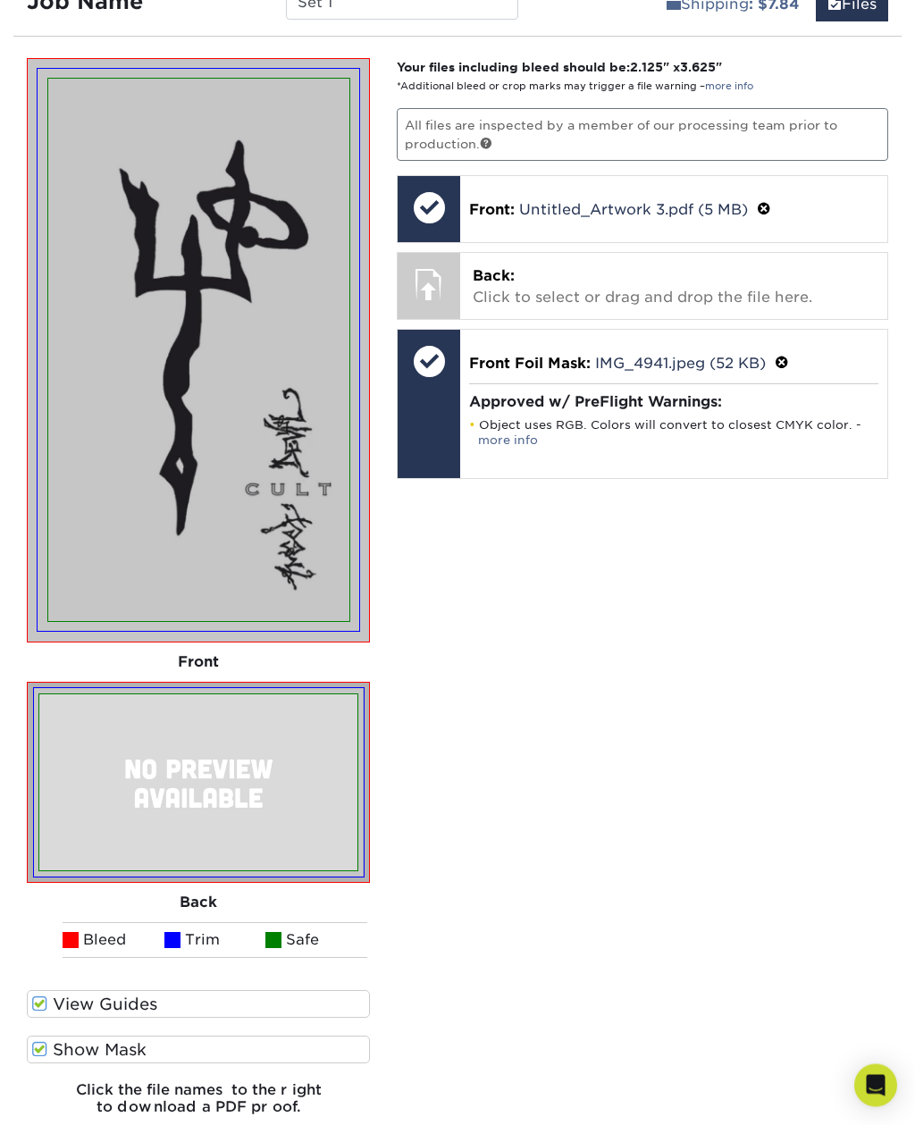
click at [648, 266] on p "Back: Click to select or drag and drop the file here." at bounding box center [674, 287] width 402 height 43
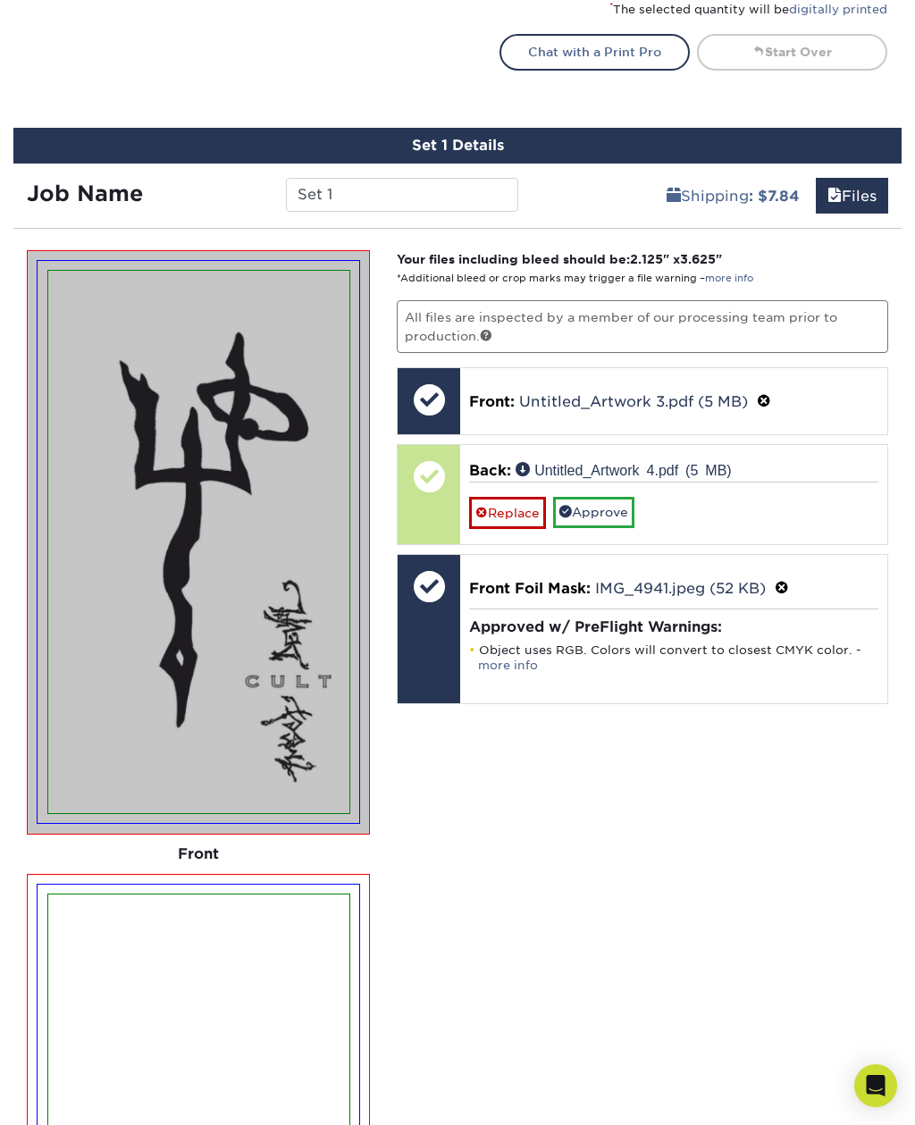
scroll to position [1013, 0]
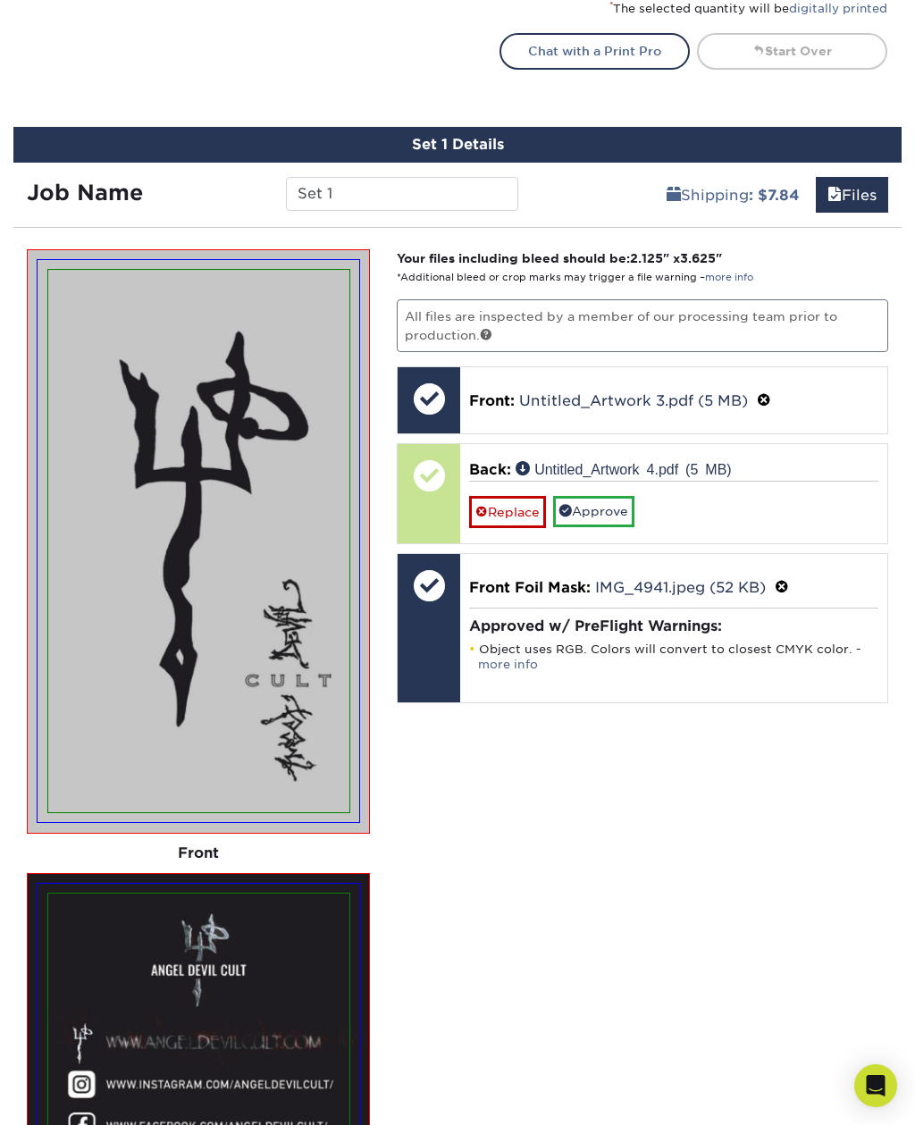
click at [635, 505] on link "Approve" at bounding box center [593, 511] width 81 height 30
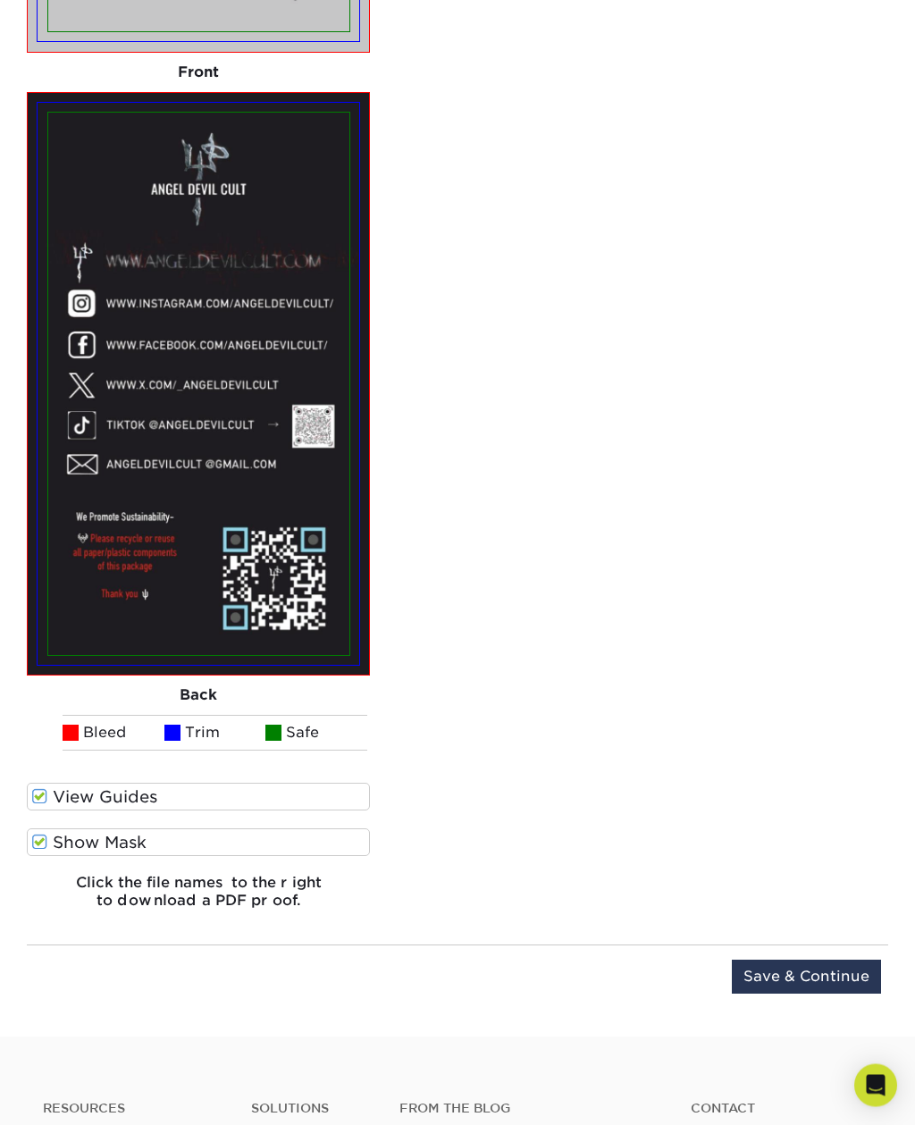
scroll to position [1794, 0]
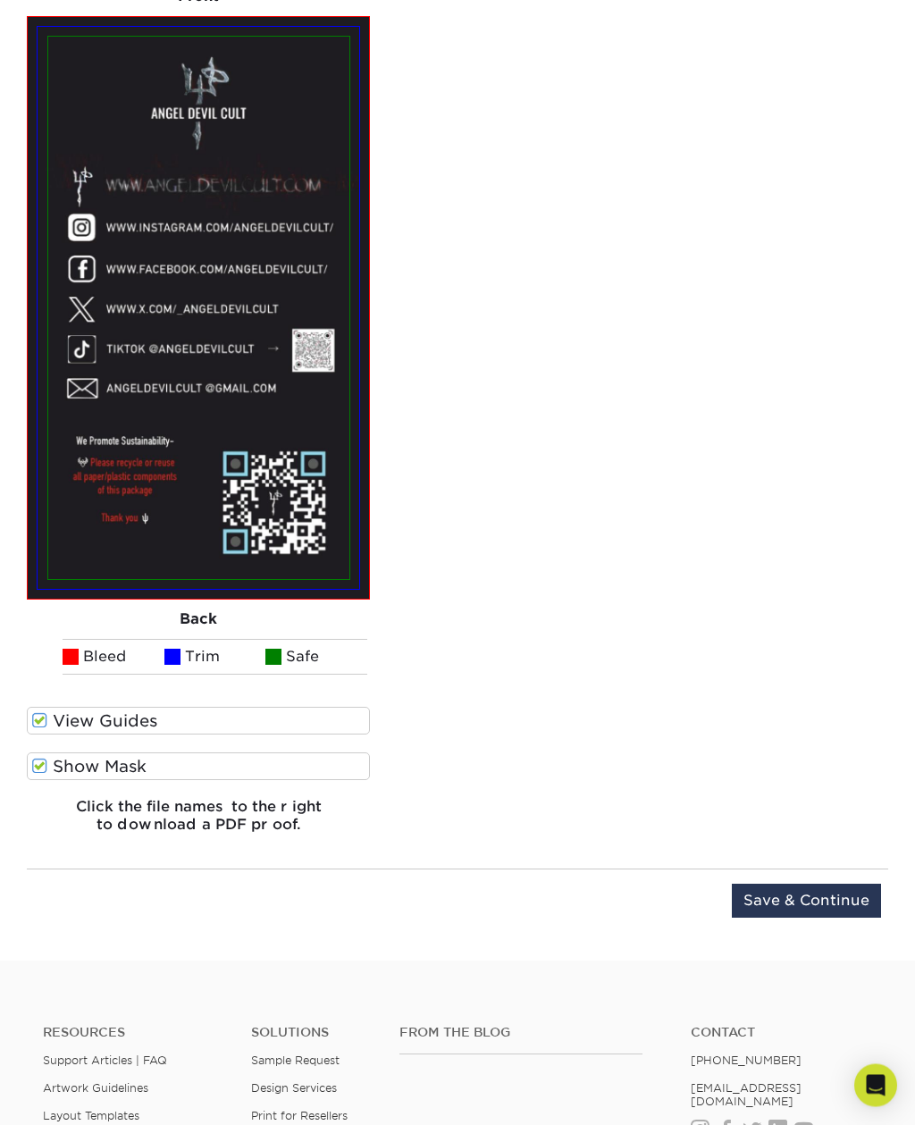
click at [799, 904] on input "Save & Continue" at bounding box center [806, 902] width 149 height 34
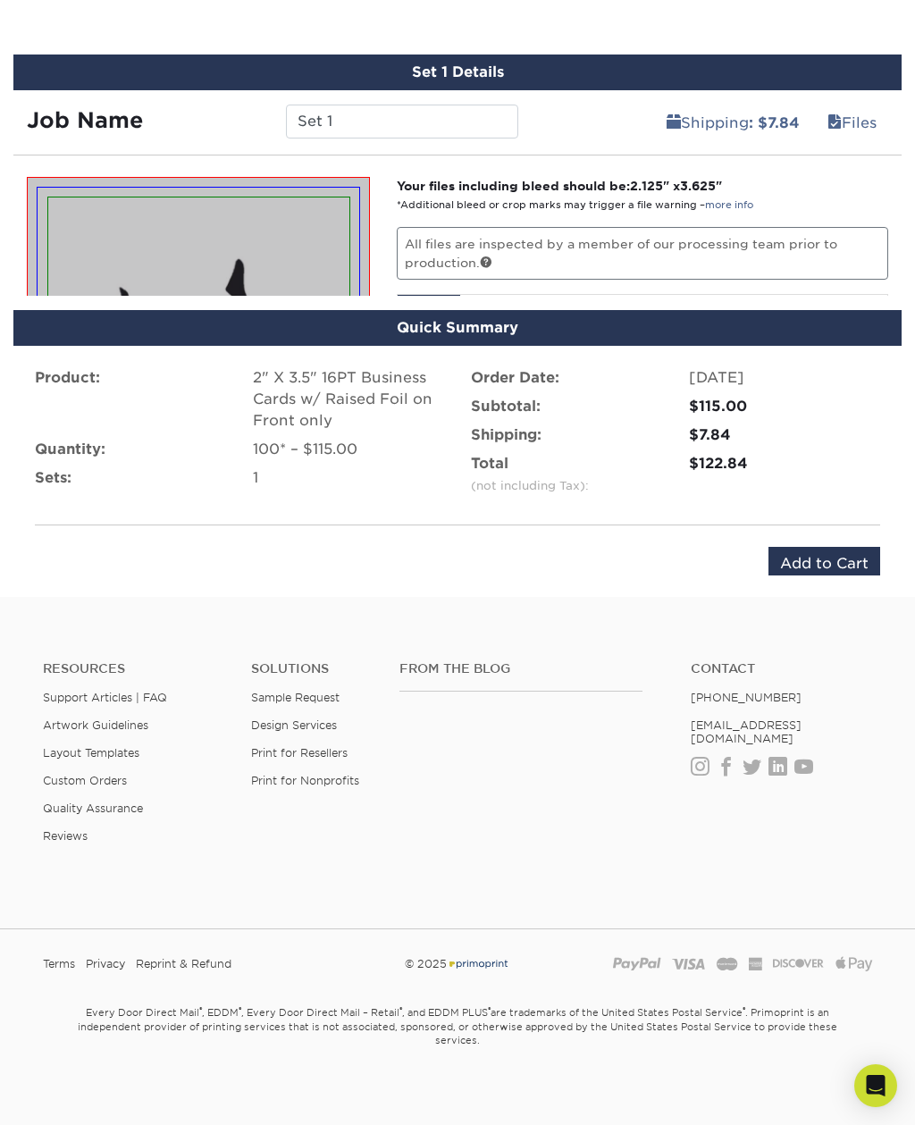
scroll to position [904, 0]
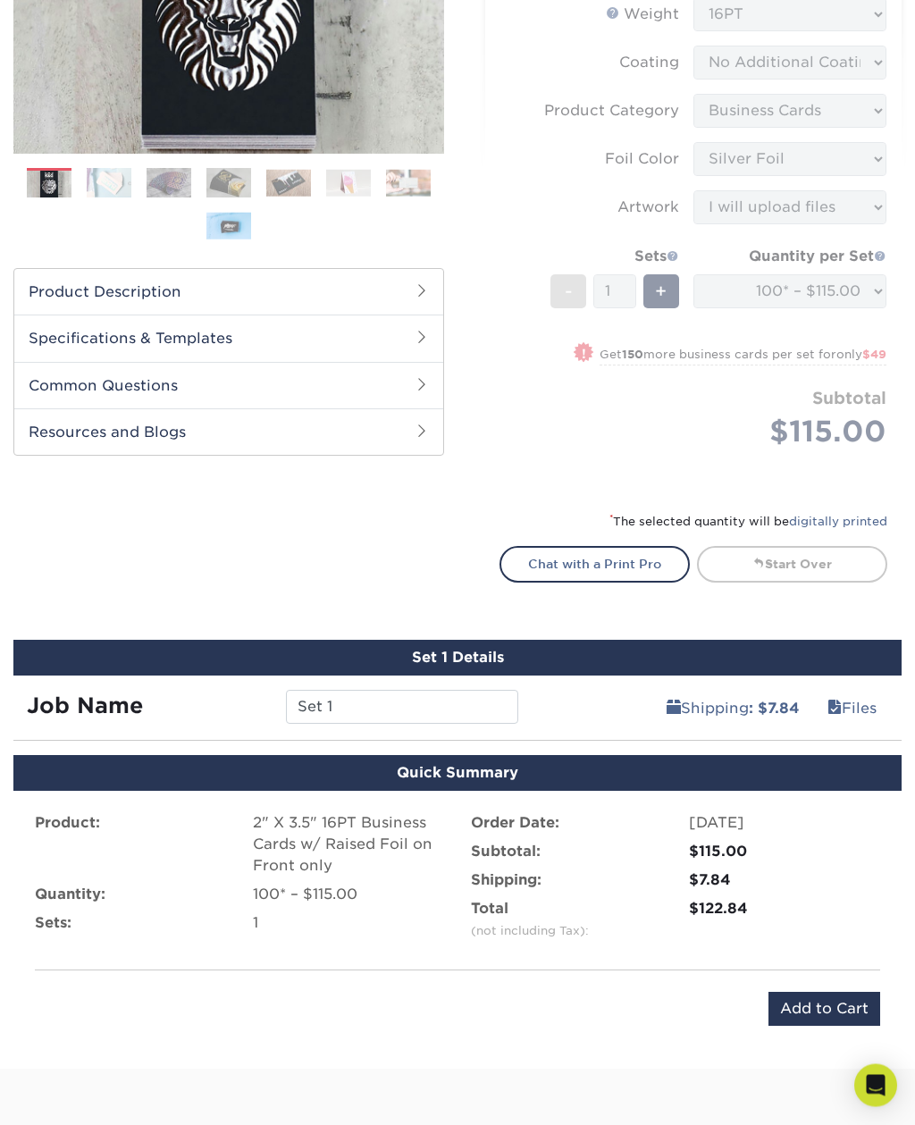
click at [816, 1009] on input "Add to Cart" at bounding box center [825, 1010] width 112 height 34
